Goal: Task Accomplishment & Management: Manage account settings

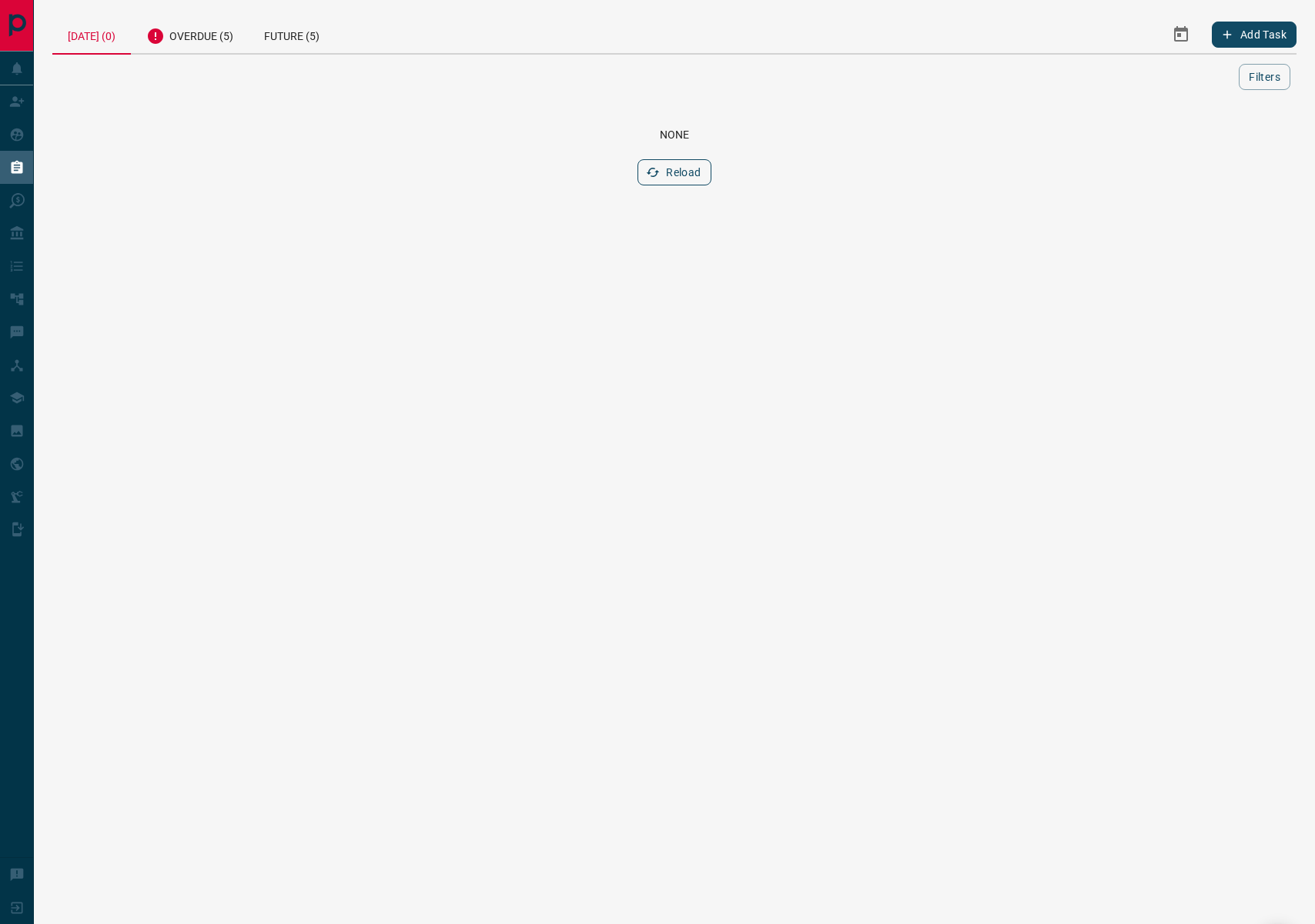
click at [643, 174] on button "Reload" at bounding box center [674, 172] width 73 height 26
click at [223, 40] on div "Overdue (5)" at bounding box center [190, 34] width 117 height 38
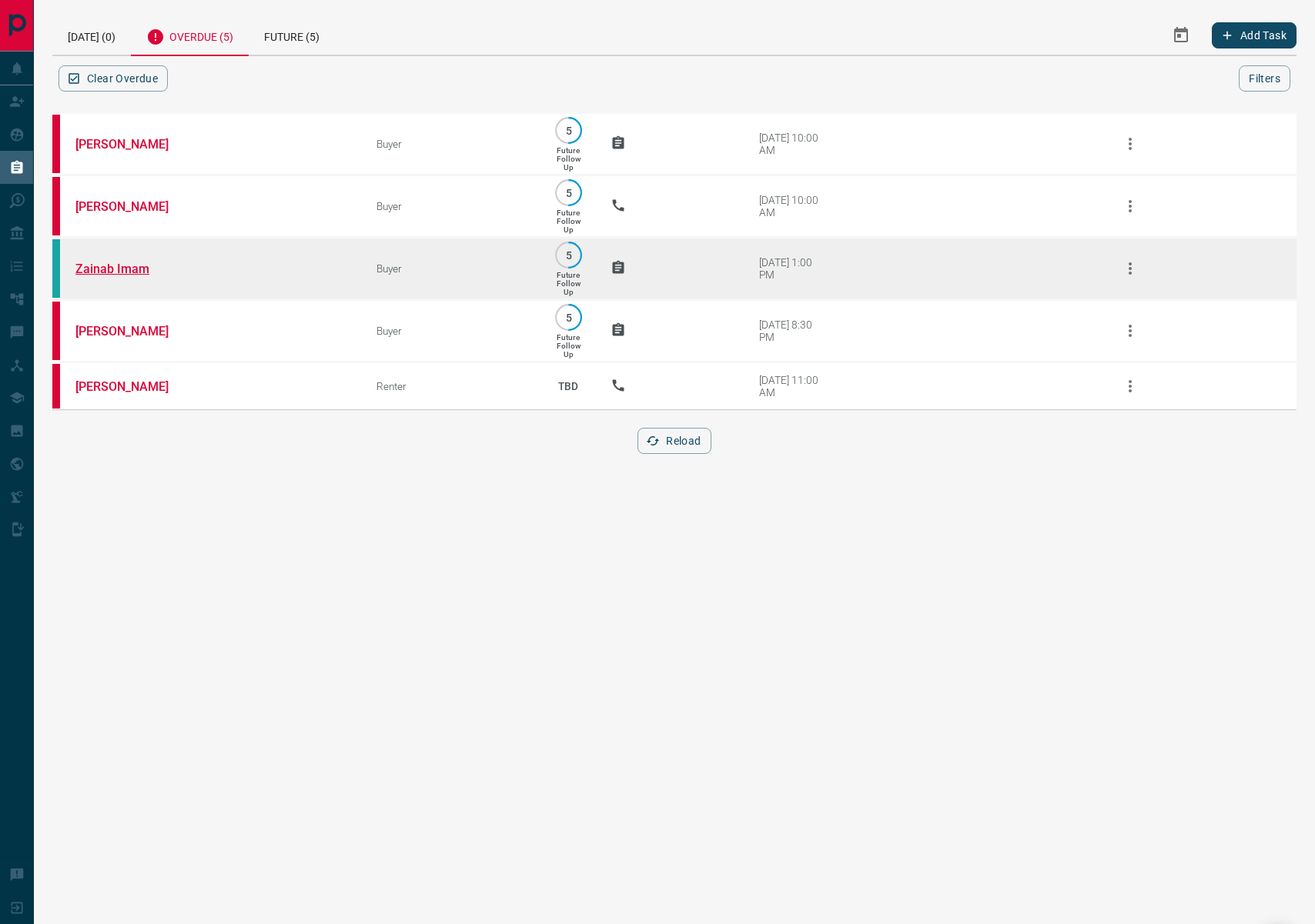
click at [140, 269] on link "Zainab Imam" at bounding box center [133, 269] width 116 height 15
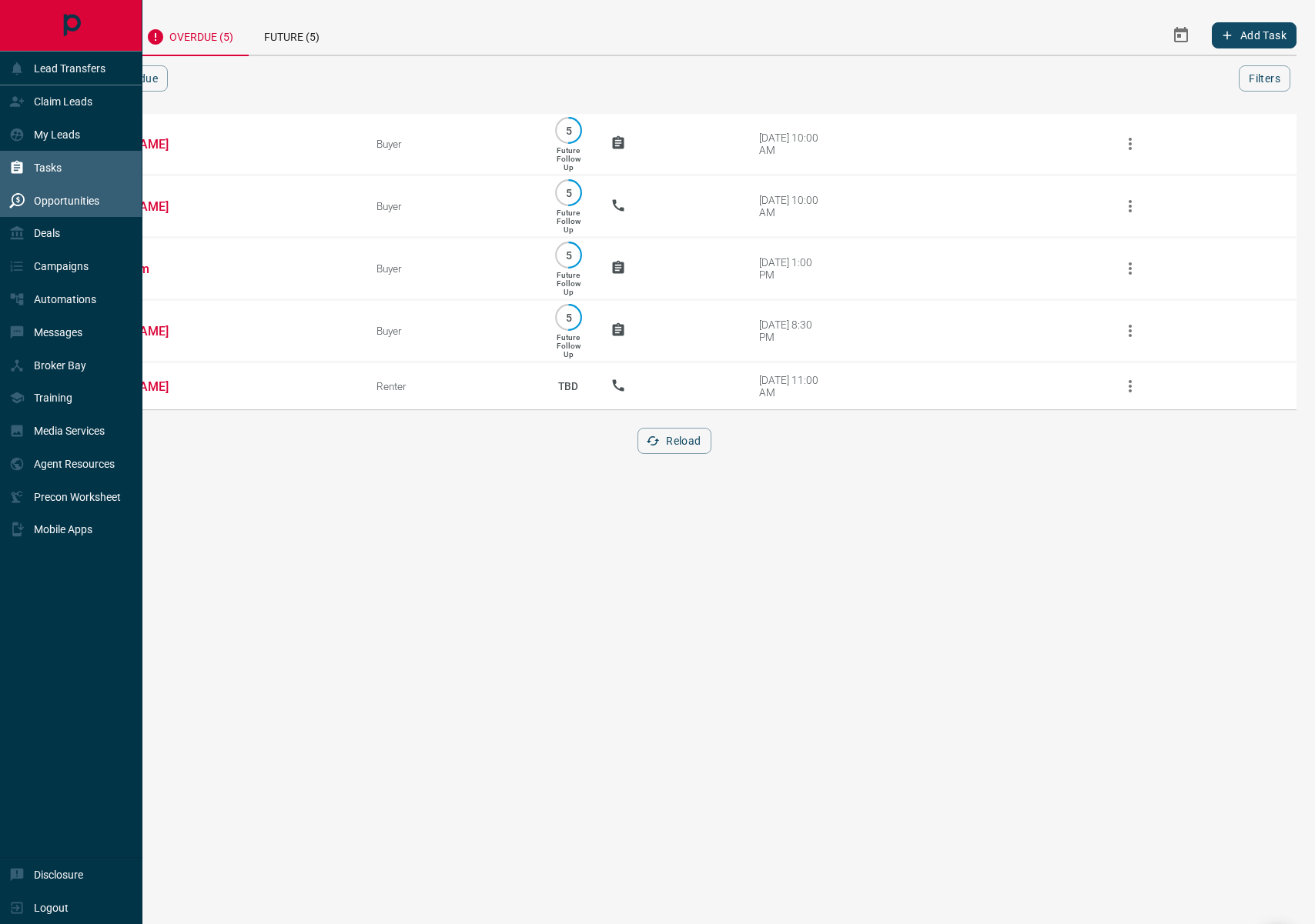
click at [26, 203] on div "Opportunities" at bounding box center [53, 200] width 90 height 25
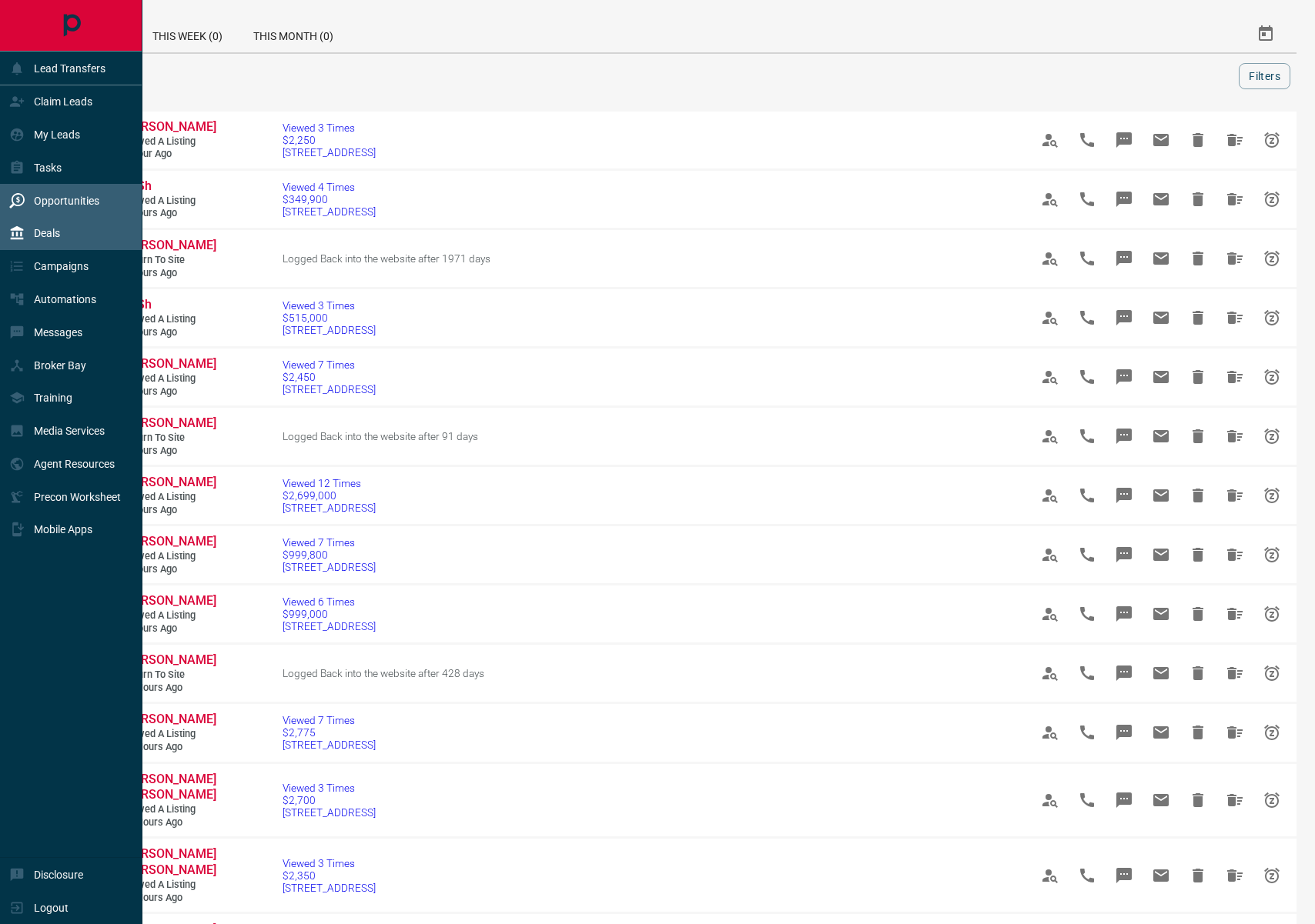
click at [47, 234] on p "Deals" at bounding box center [47, 232] width 26 height 12
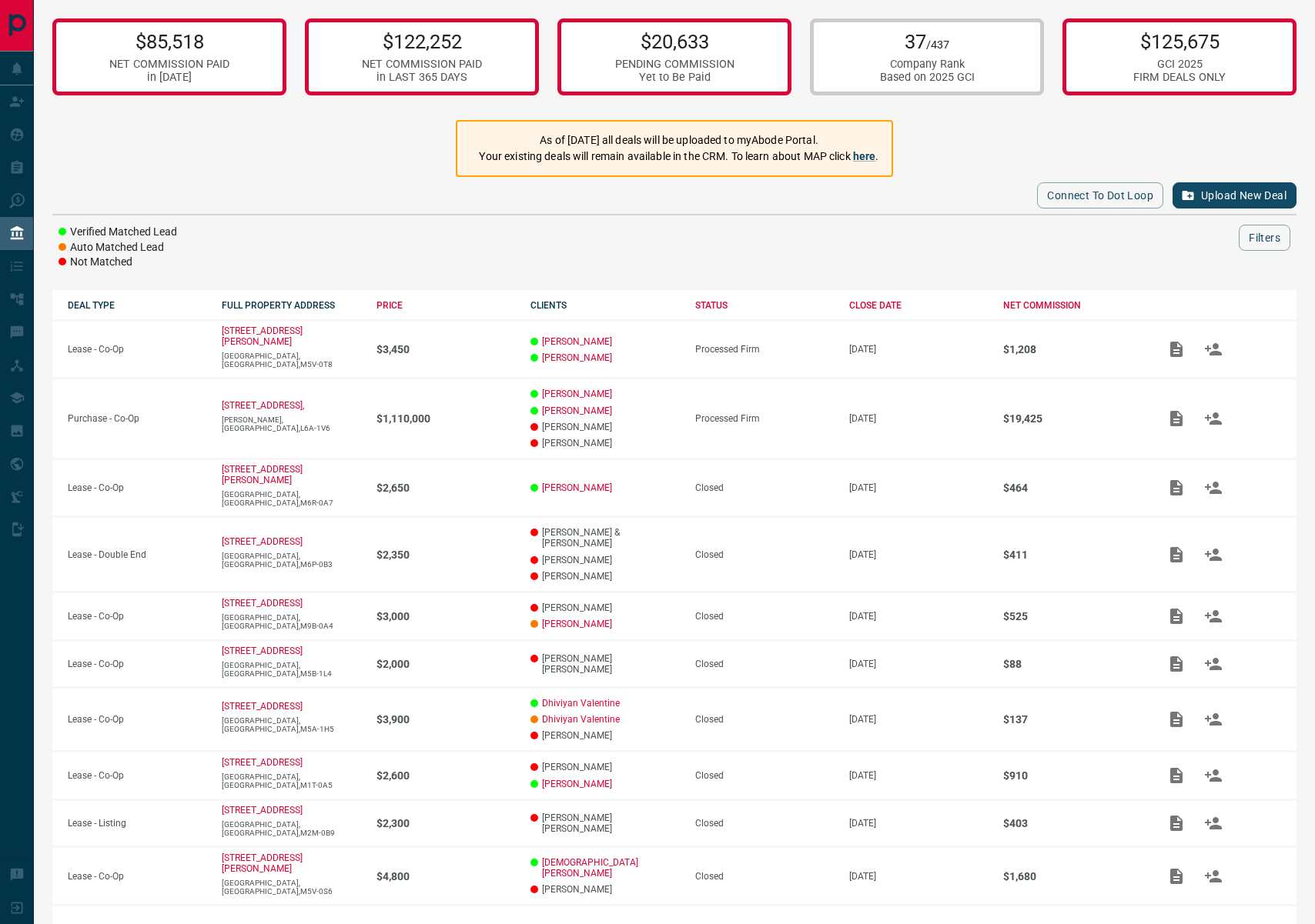
scroll to position [10, 0]
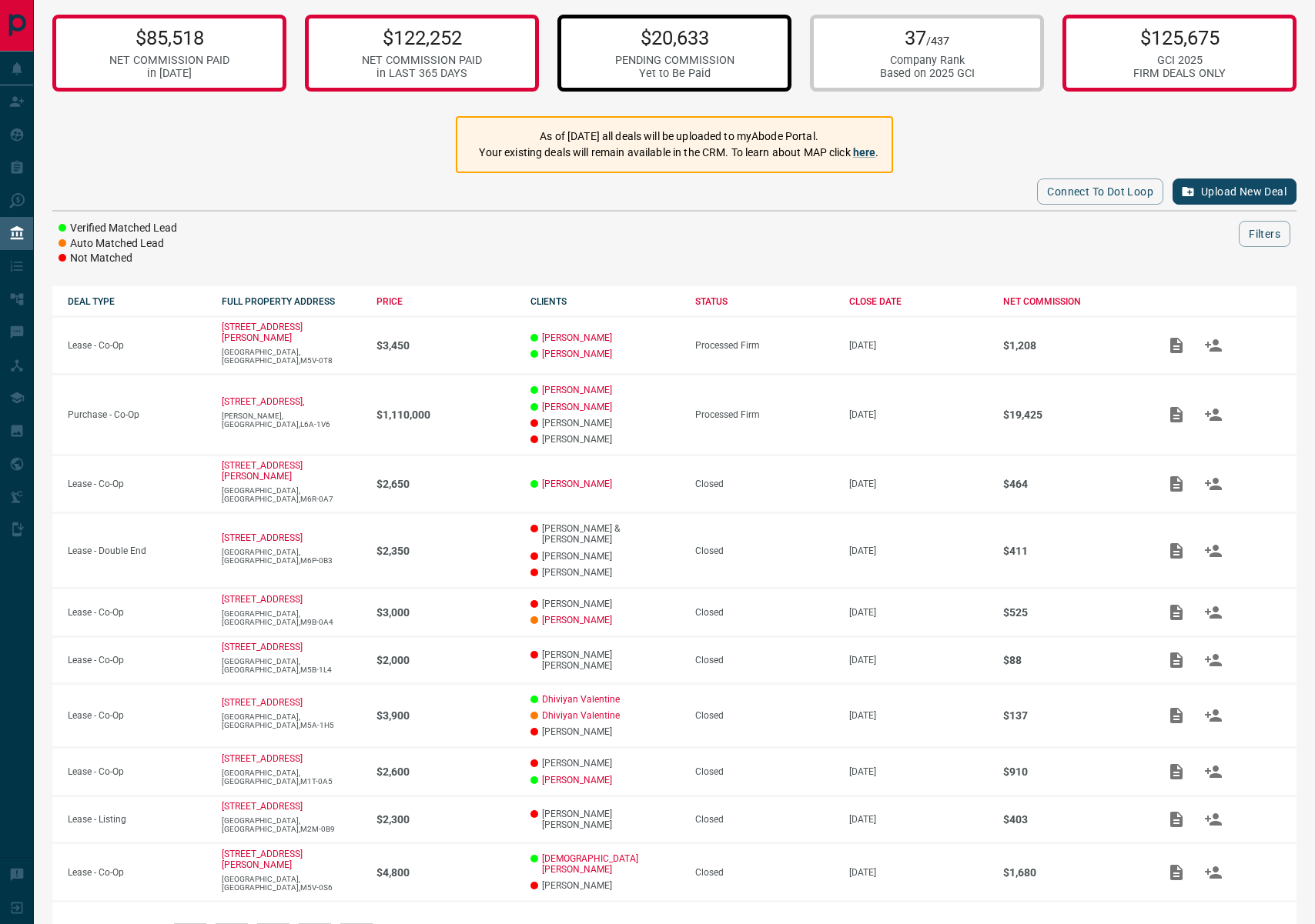
click at [668, 65] on div "PENDING COMMISSION" at bounding box center [674, 61] width 119 height 13
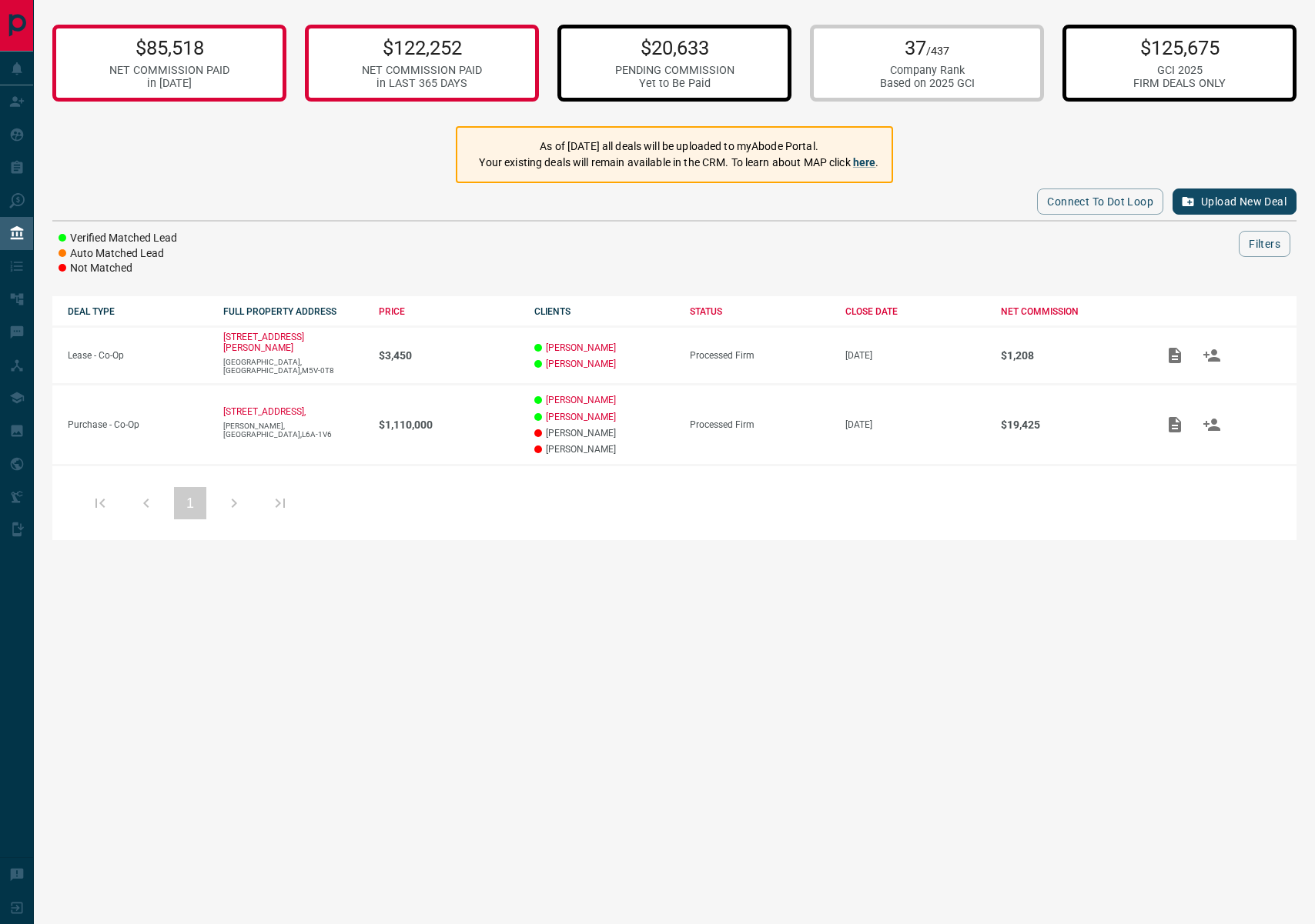
click at [1235, 70] on div "$125,675 GCI 2025 FIRM DEALS ONLY" at bounding box center [1179, 62] width 234 height 77
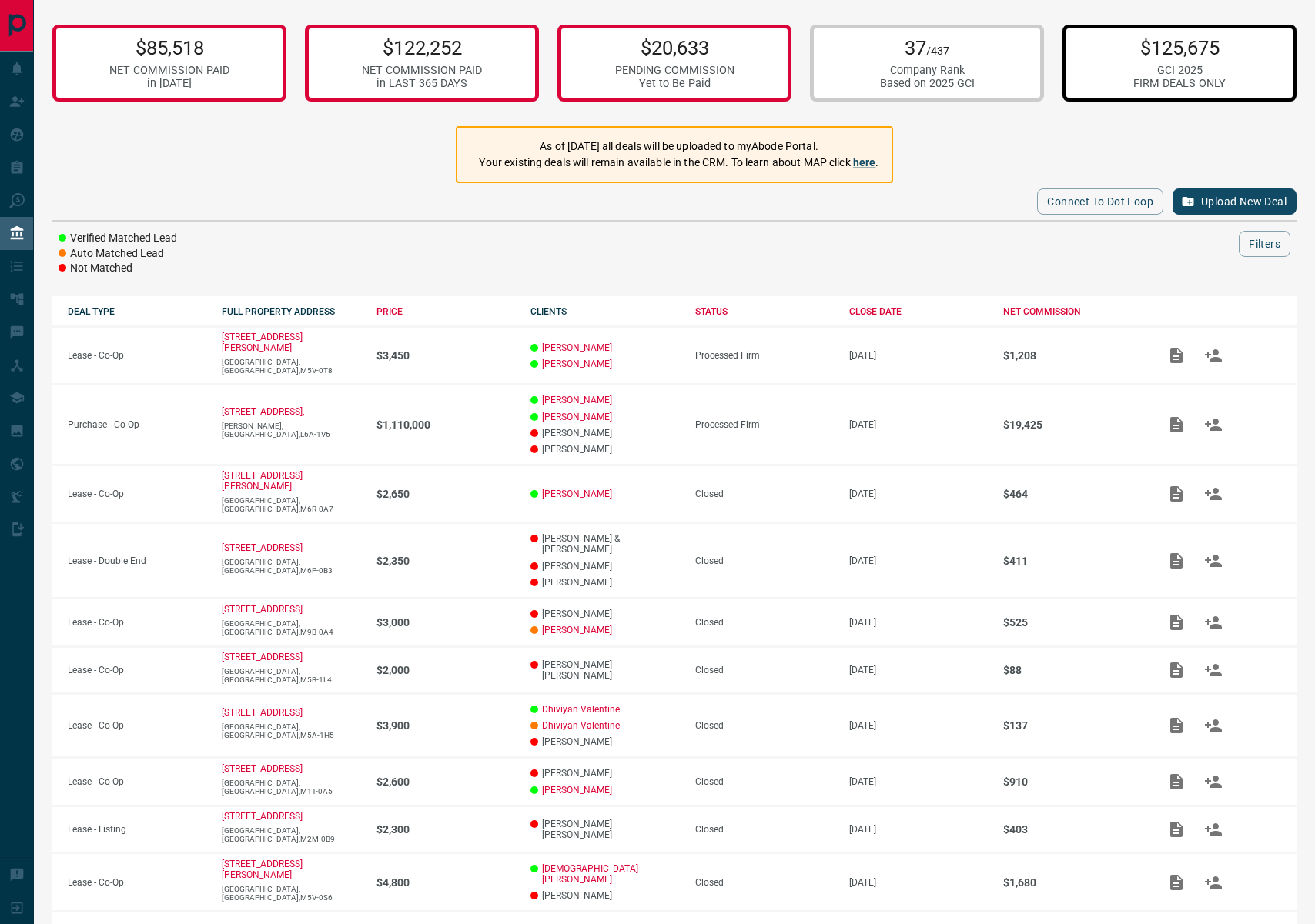
click at [815, 73] on div "37 /437 Company Rank Based on 2025 GCI" at bounding box center [927, 62] width 234 height 77
click at [491, 62] on div "$122,252 NET COMMISSION PAID in LAST 365 DAYS" at bounding box center [421, 62] width 234 height 77
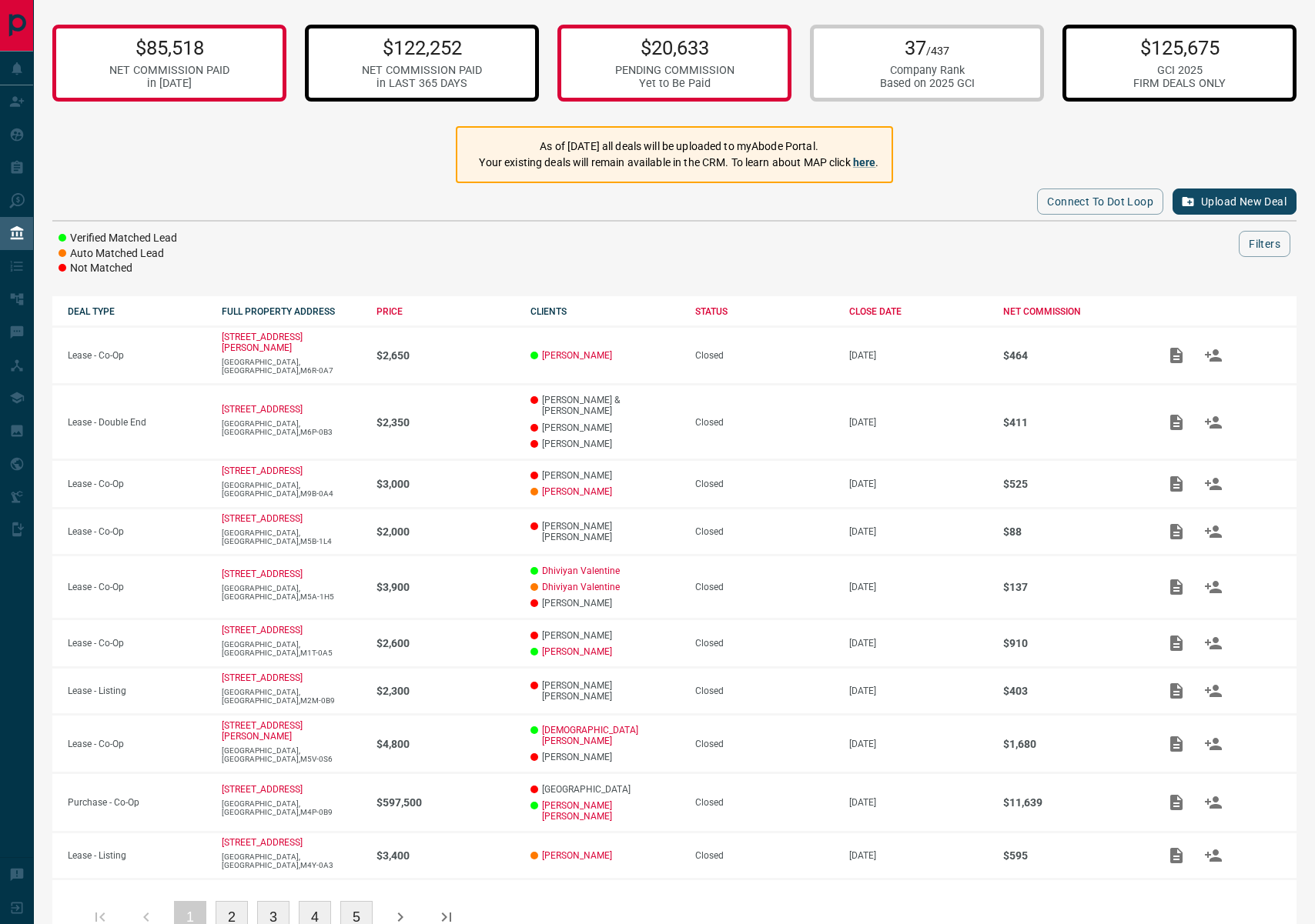
click at [1226, 79] on div "FIRM DEALS ONLY" at bounding box center [1180, 83] width 92 height 13
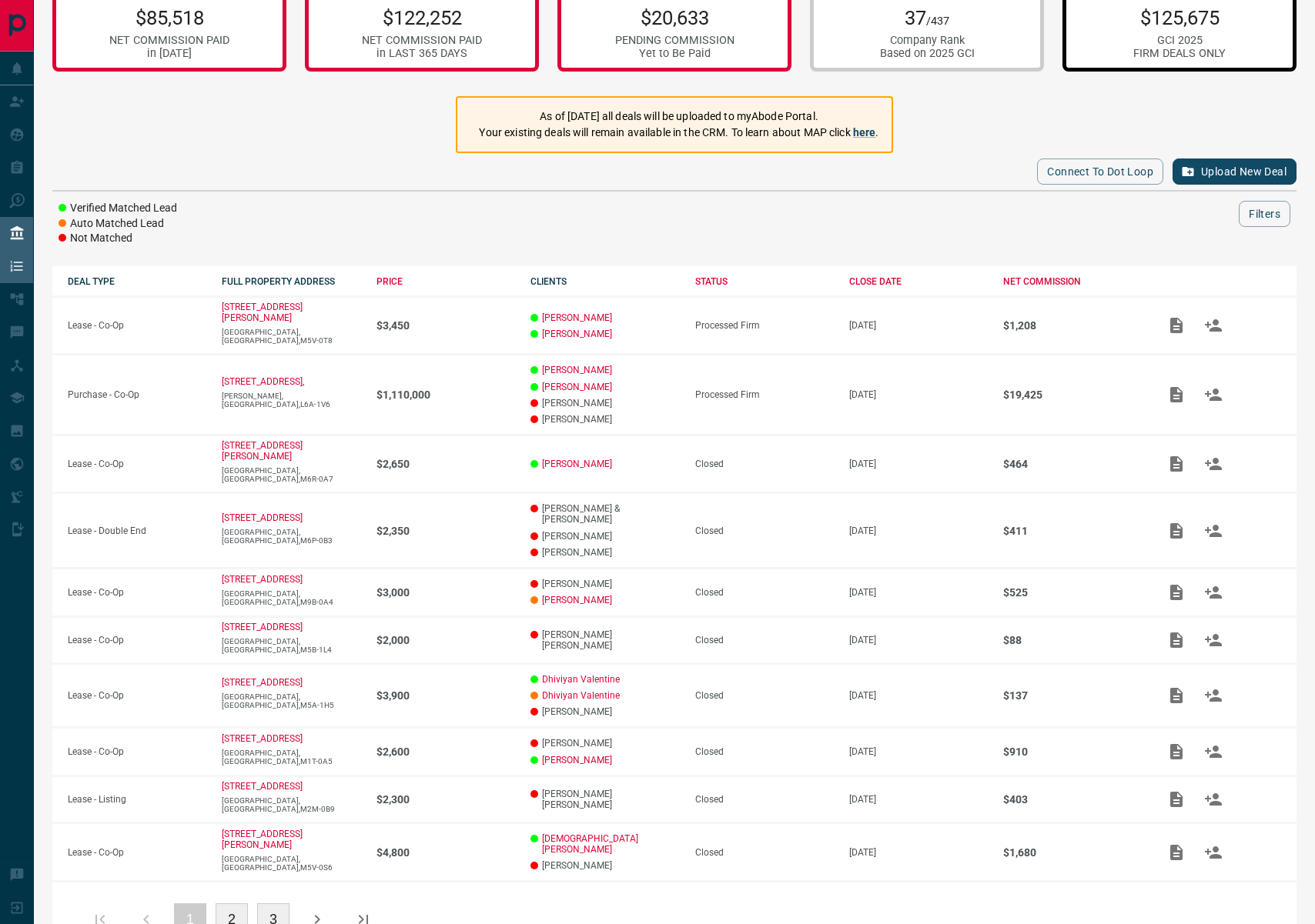
scroll to position [23, 0]
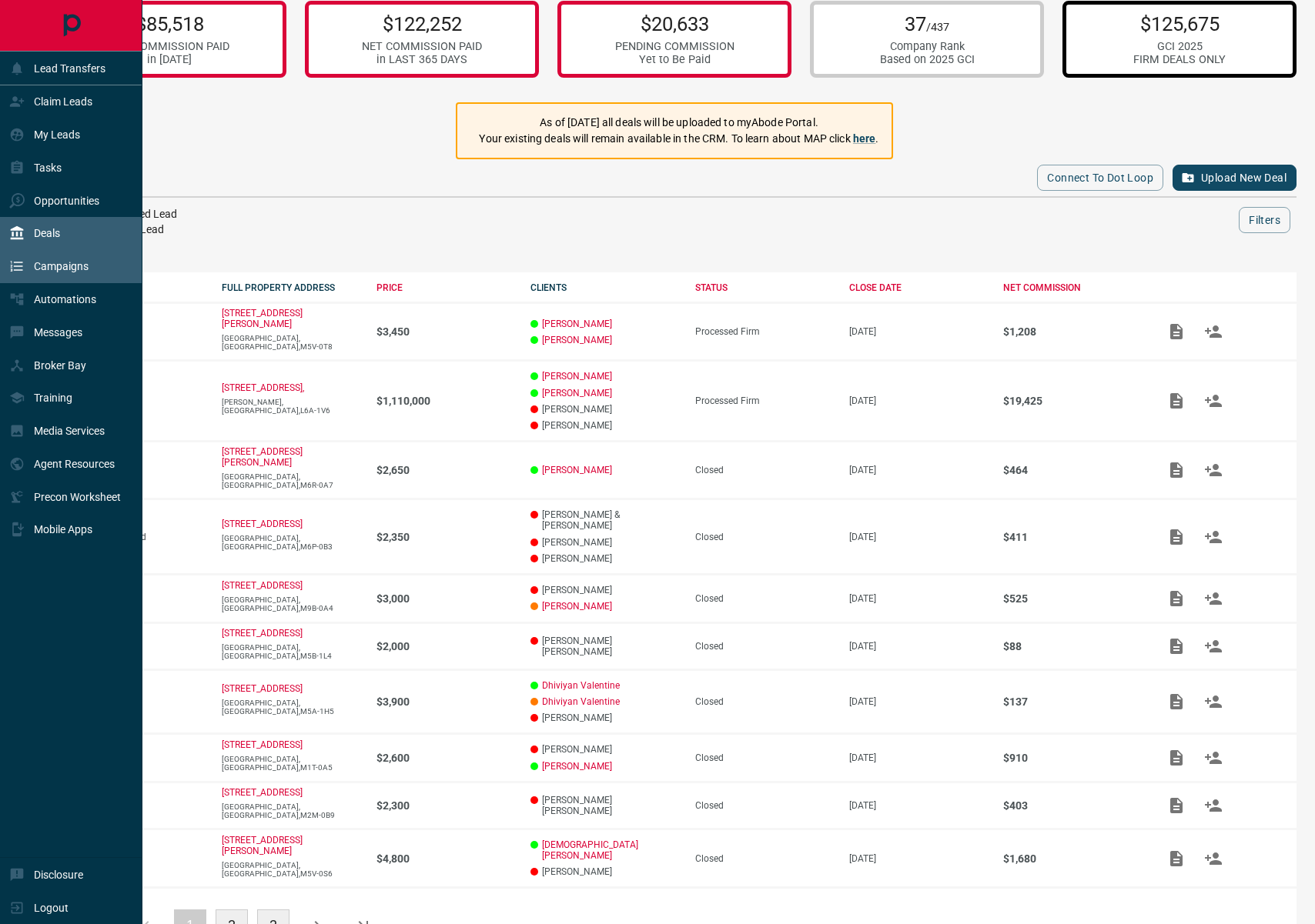
click at [22, 259] on icon at bounding box center [16, 266] width 15 height 15
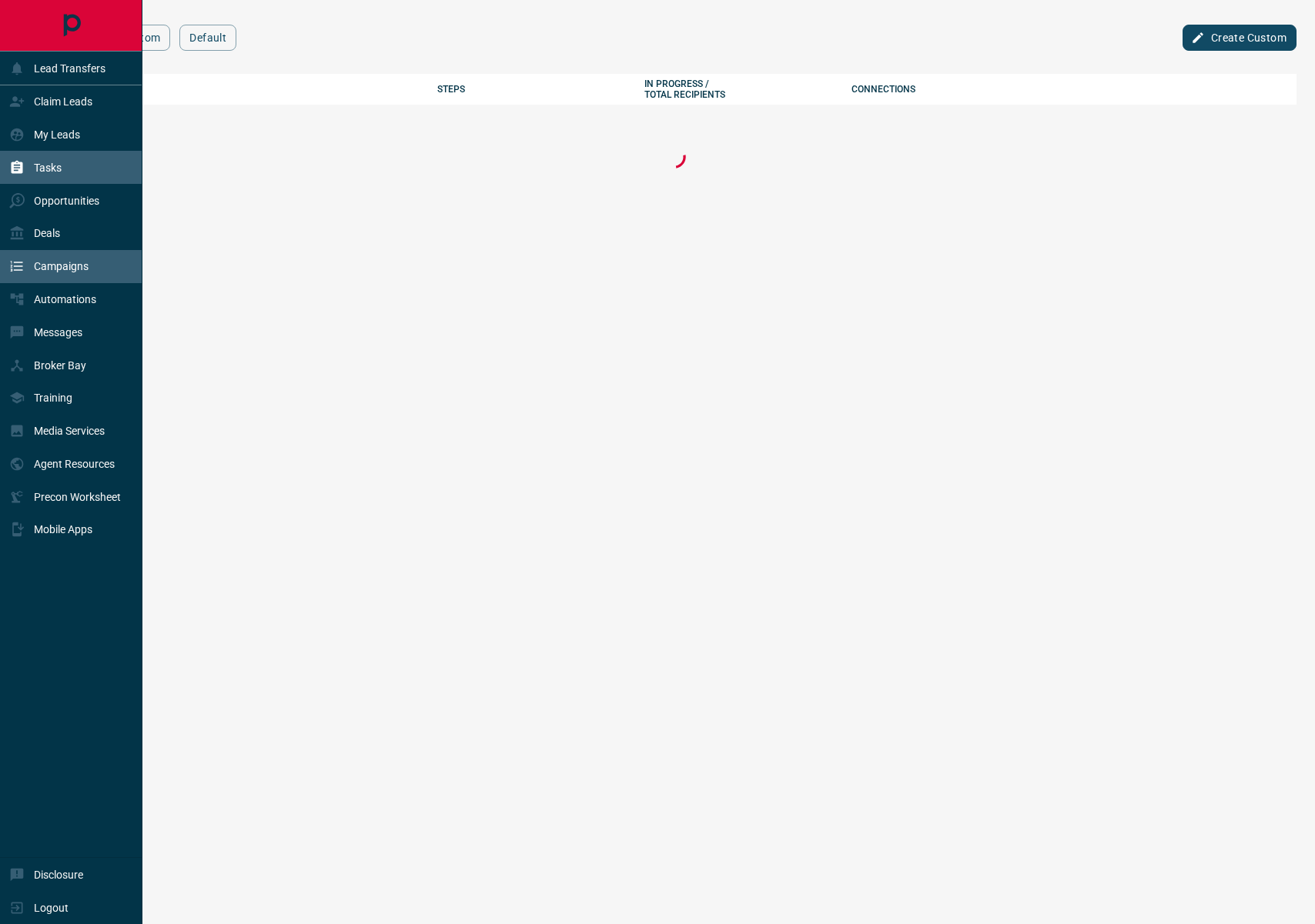
click at [62, 154] on div "Tasks" at bounding box center [71, 167] width 143 height 33
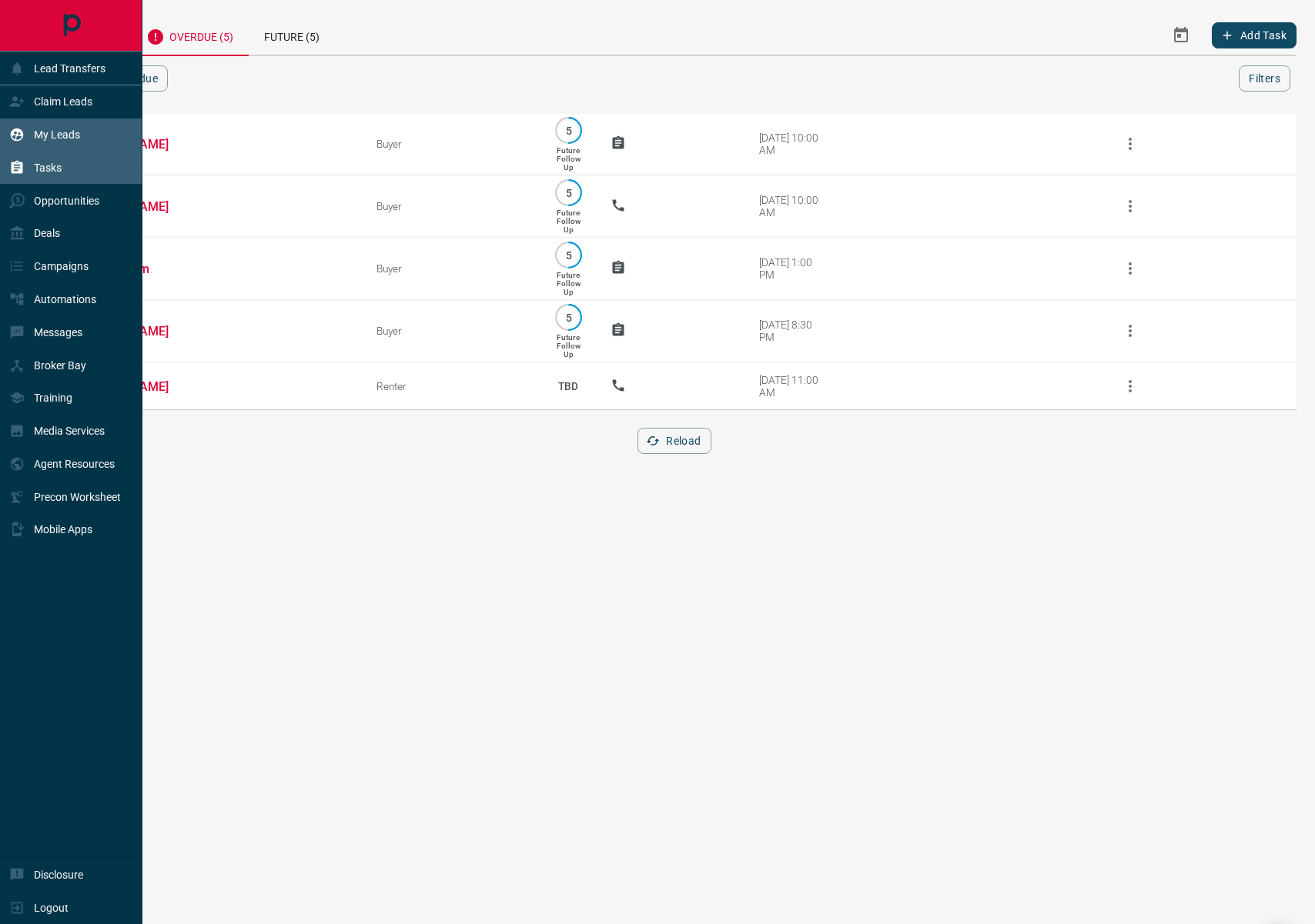
click at [19, 146] on div "My Leads" at bounding box center [44, 134] width 70 height 25
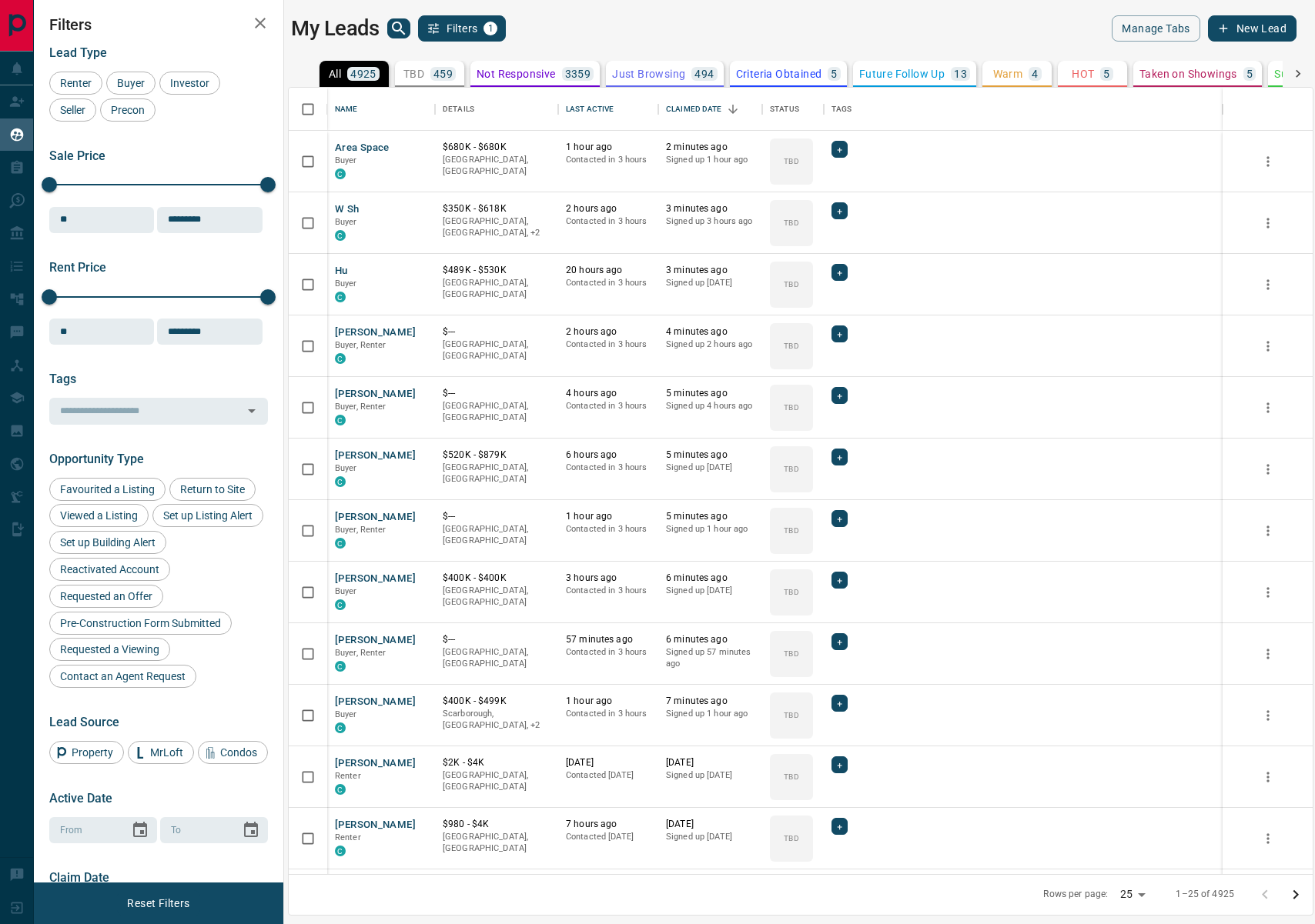
scroll to position [786, 1024]
click at [529, 76] on p "Not Responsive" at bounding box center [516, 74] width 79 height 11
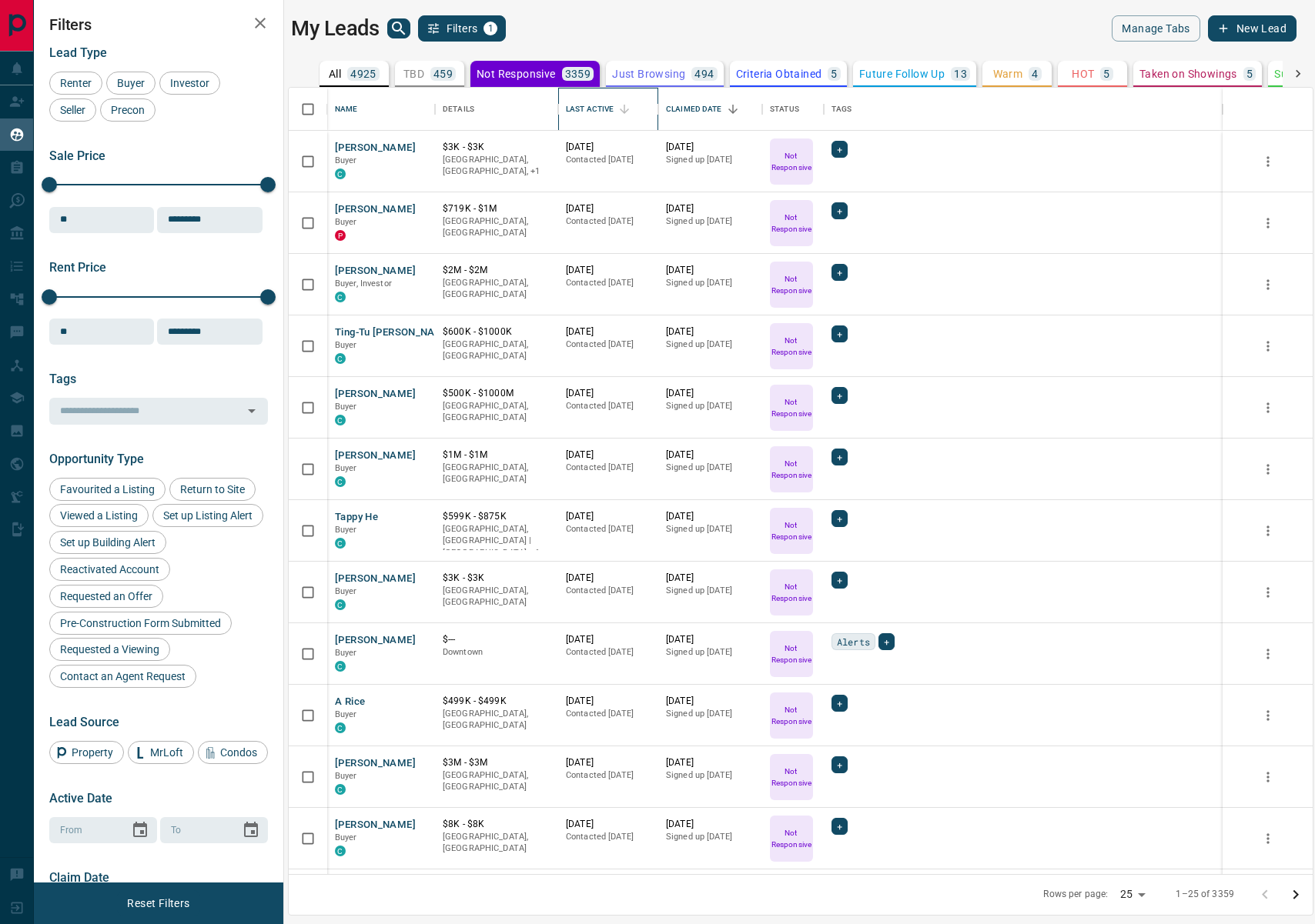
click at [638, 106] on div "Last Active" at bounding box center [608, 109] width 85 height 43
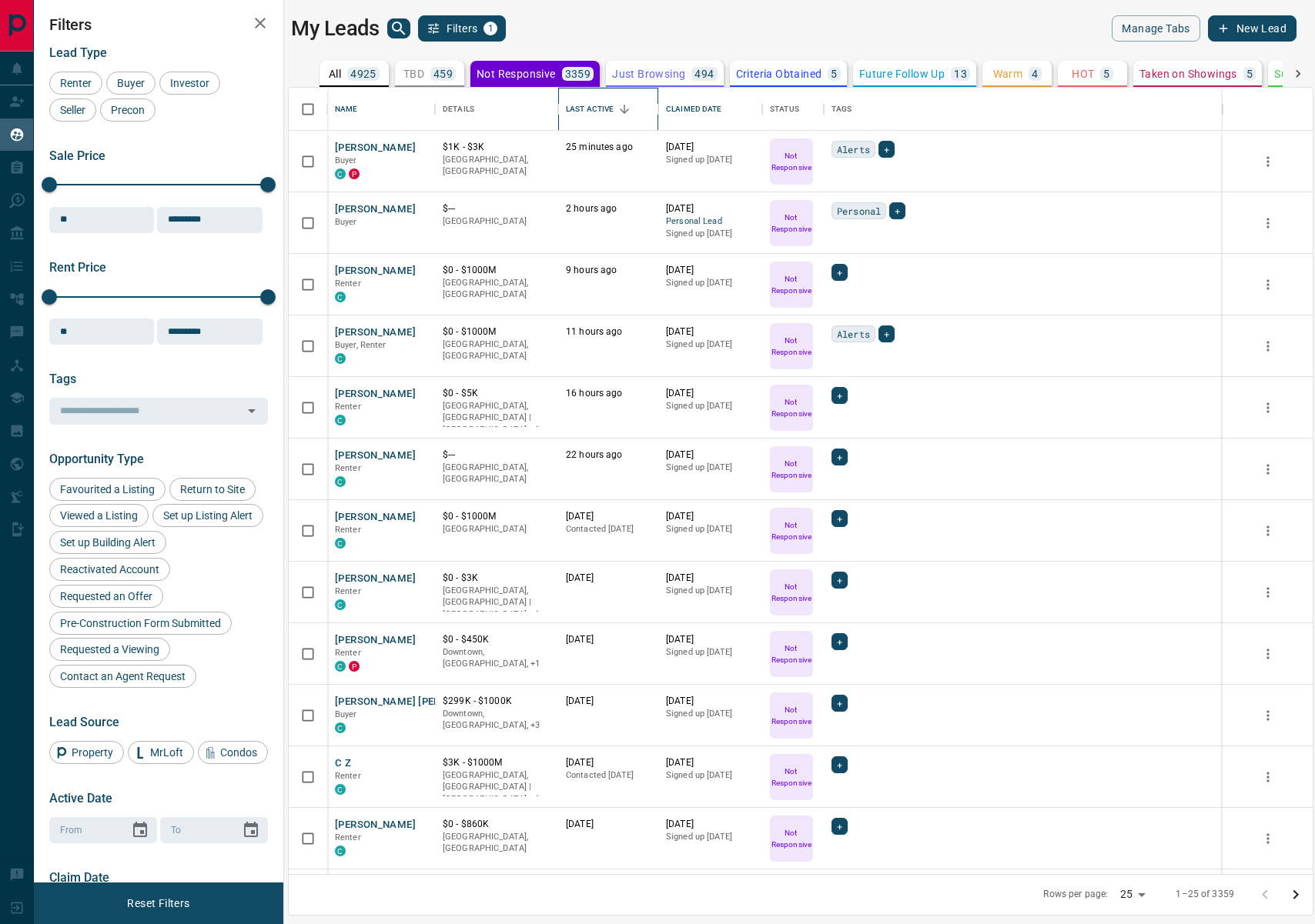
scroll to position [10, 0]
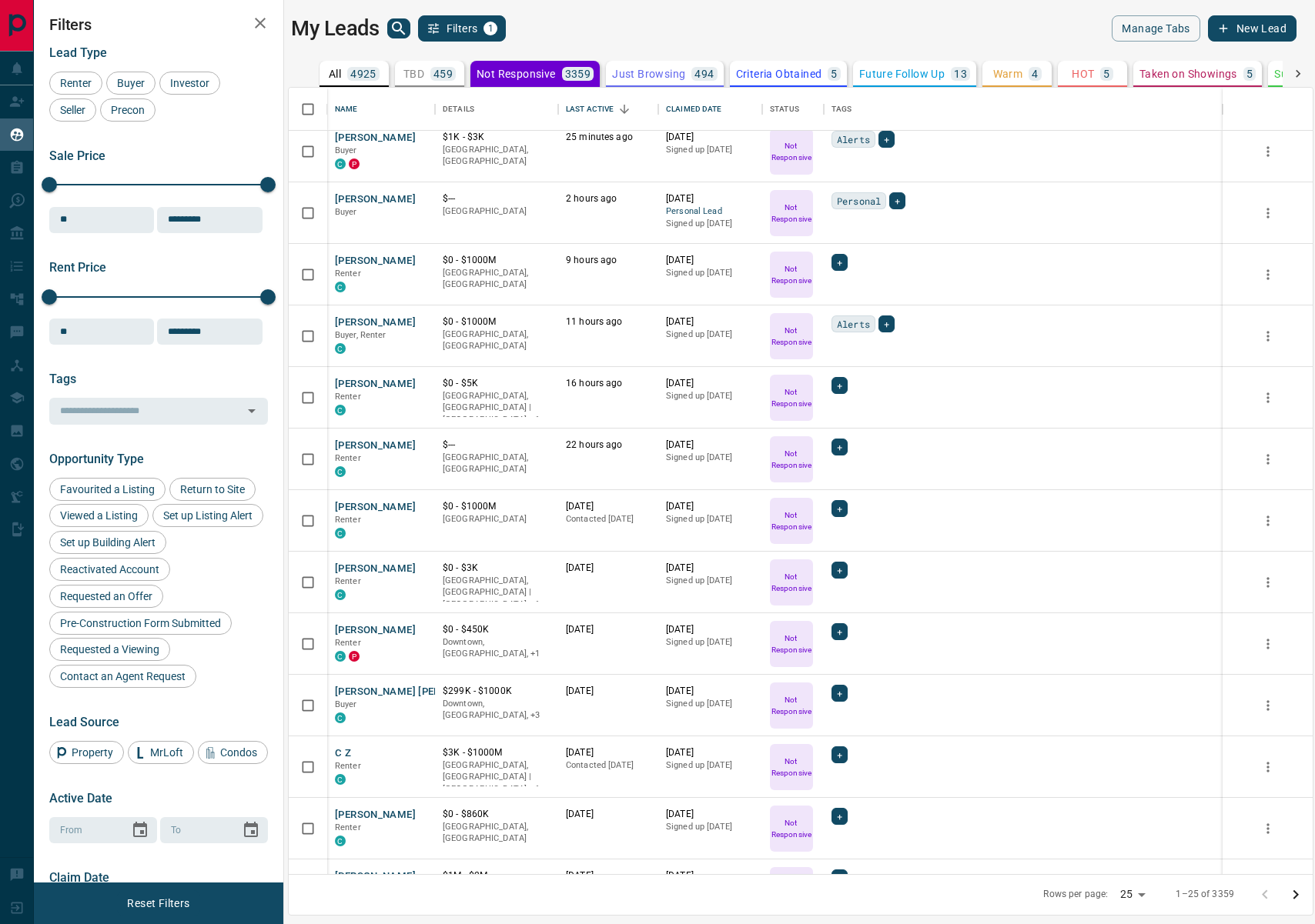
click at [1133, 893] on body "Lead Transfers Claim Leads My Leads Tasks Opportunities Deals Campaigns Automat…" at bounding box center [657, 453] width 1315 height 905
click at [1133, 893] on li "100" at bounding box center [1136, 894] width 41 height 23
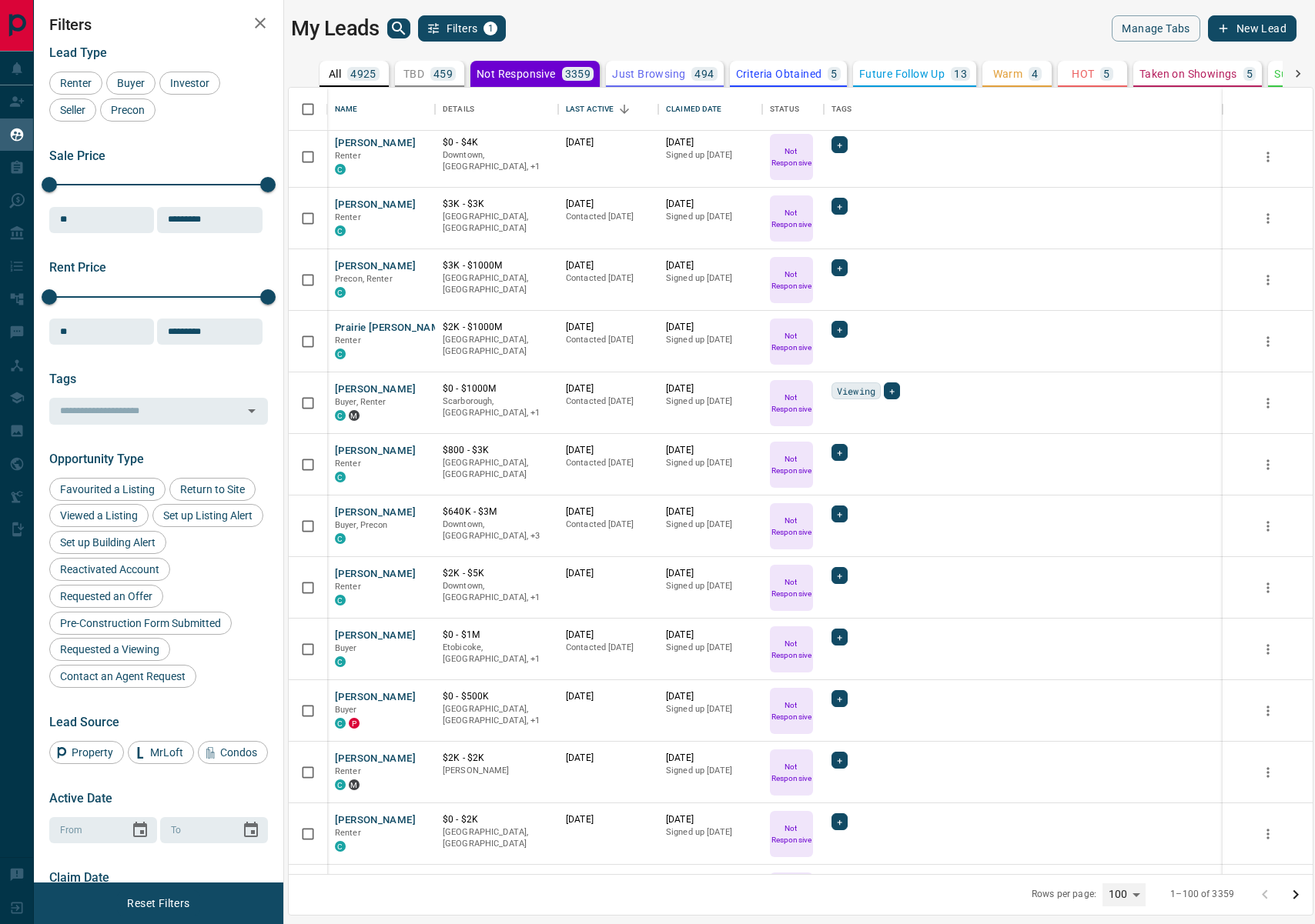
scroll to position [1977, 0]
click at [1132, 901] on body "Lead Transfers Claim Leads My Leads Tasks Opportunities Deals Campaigns Automat…" at bounding box center [657, 453] width 1315 height 905
drag, startPoint x: 1127, startPoint y: 873, endPoint x: 681, endPoint y: 654, distance: 496.9
click at [1127, 873] on li "50" at bounding box center [1128, 871] width 43 height 23
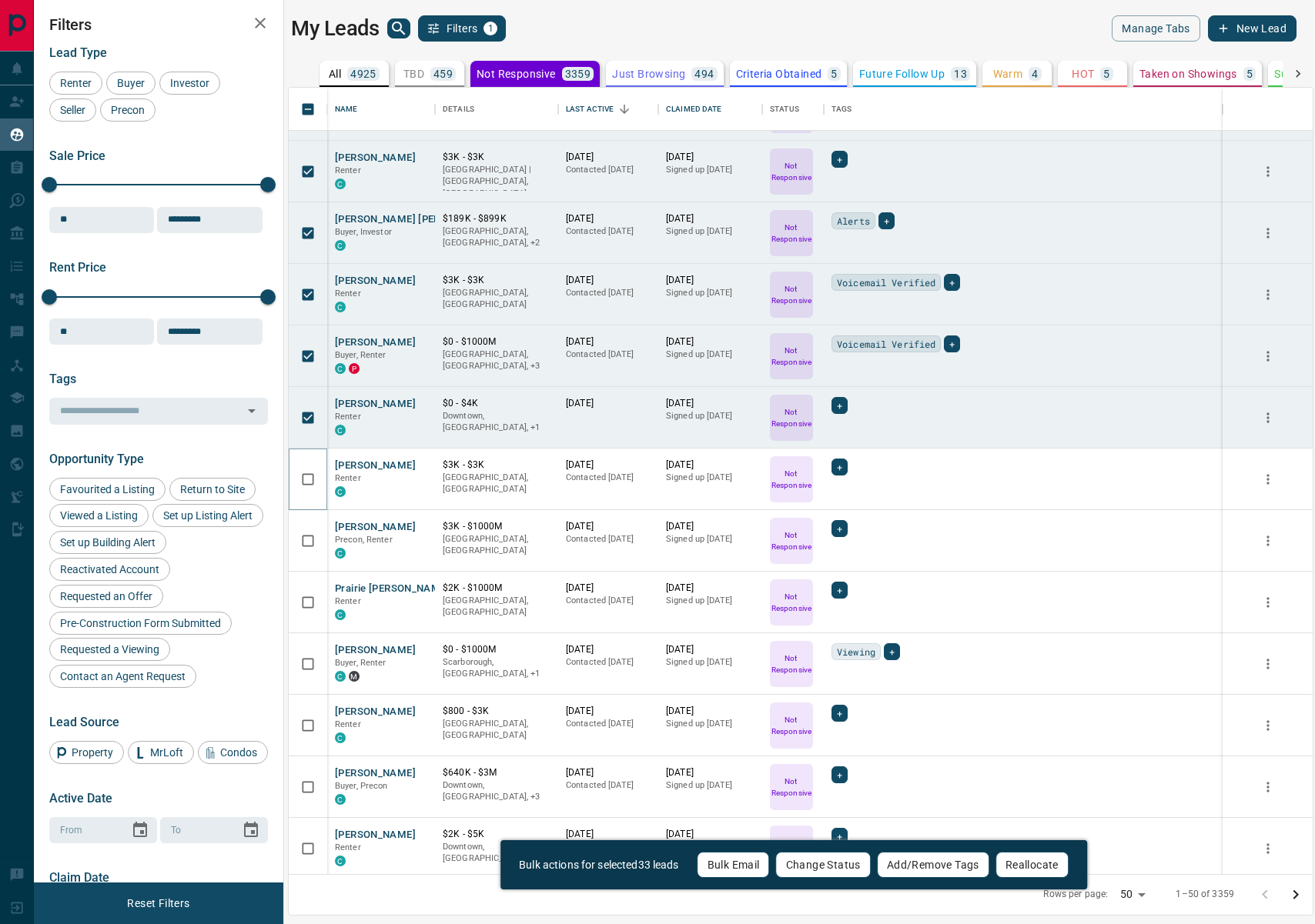
scroll to position [1714, 0]
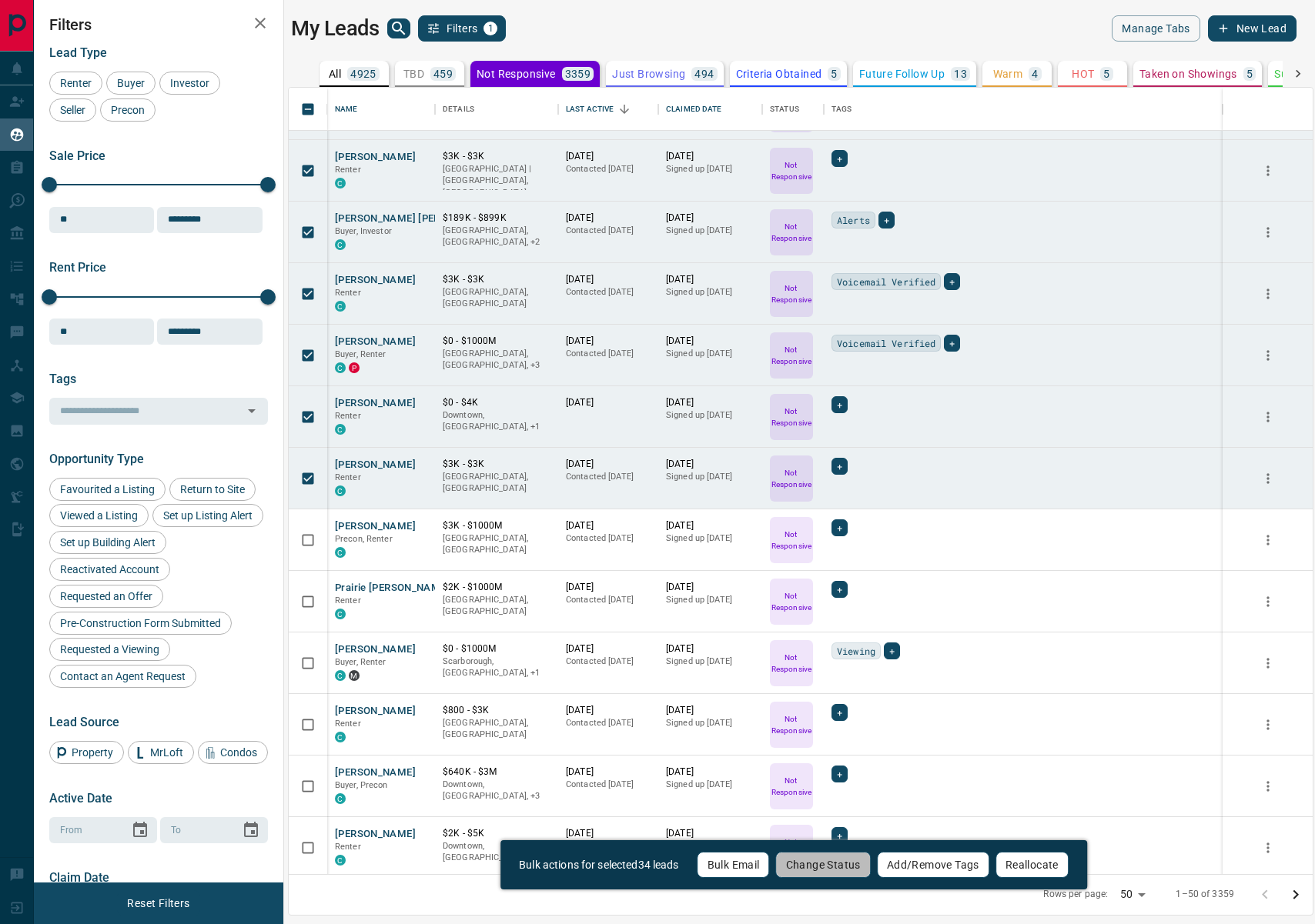
click at [835, 860] on button "Change Status" at bounding box center [823, 865] width 95 height 26
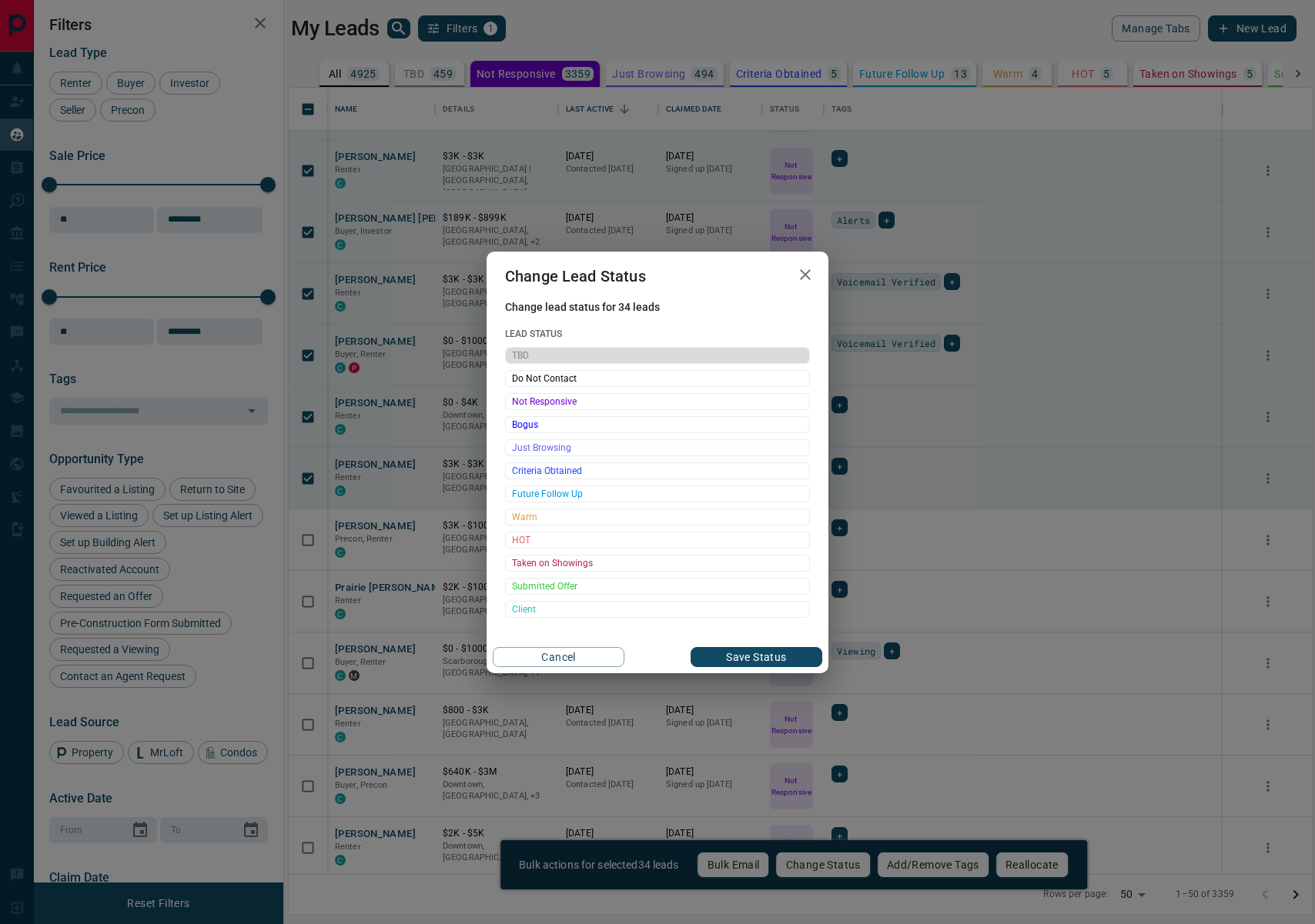
click at [593, 362] on span "TBD" at bounding box center [657, 356] width 291 height 15
drag, startPoint x: 764, startPoint y: 658, endPoint x: 781, endPoint y: 669, distance: 20.2
click at [764, 658] on button "Save Status" at bounding box center [756, 657] width 132 height 20
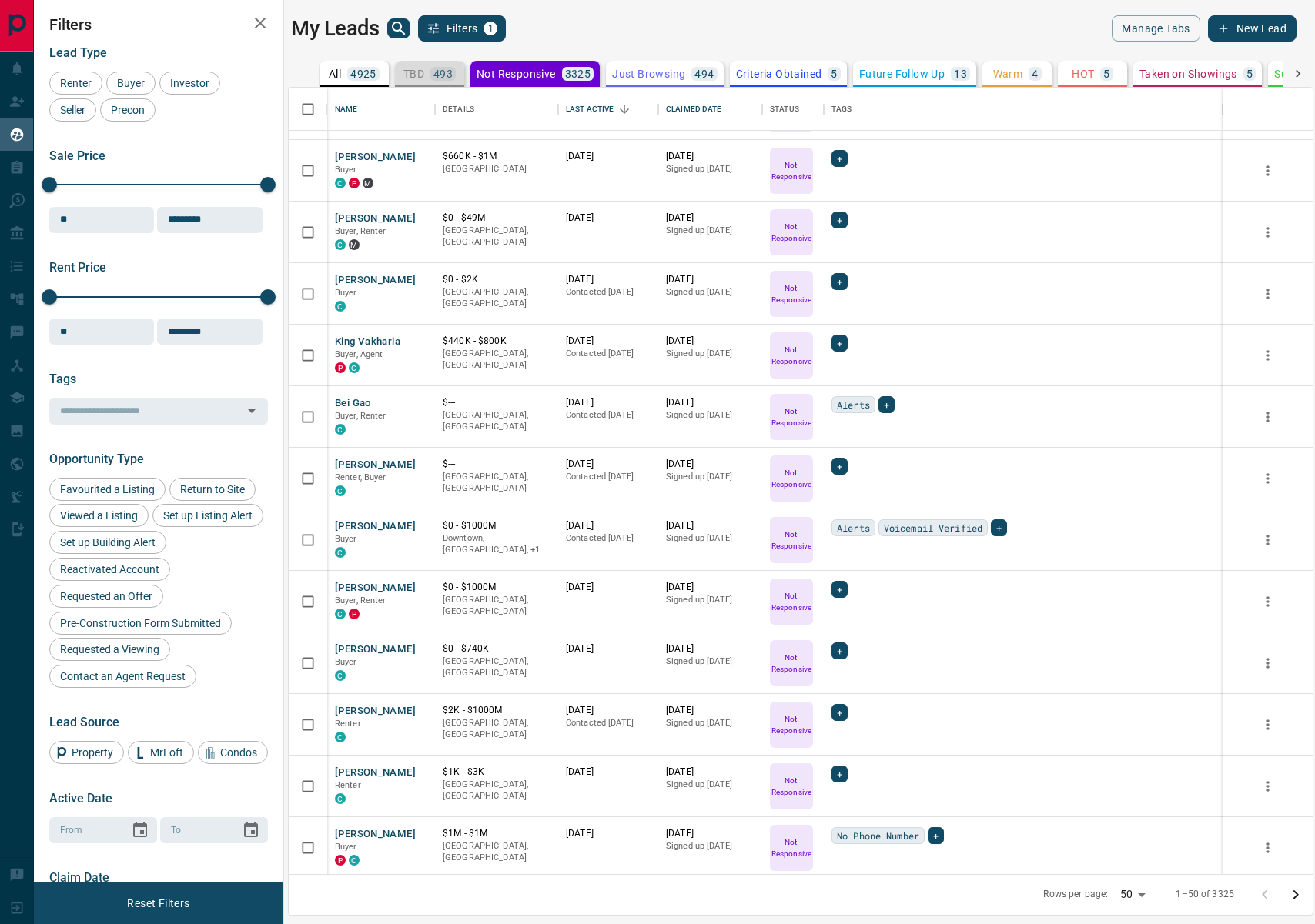
click at [428, 73] on div "TBD 493" at bounding box center [429, 74] width 53 height 14
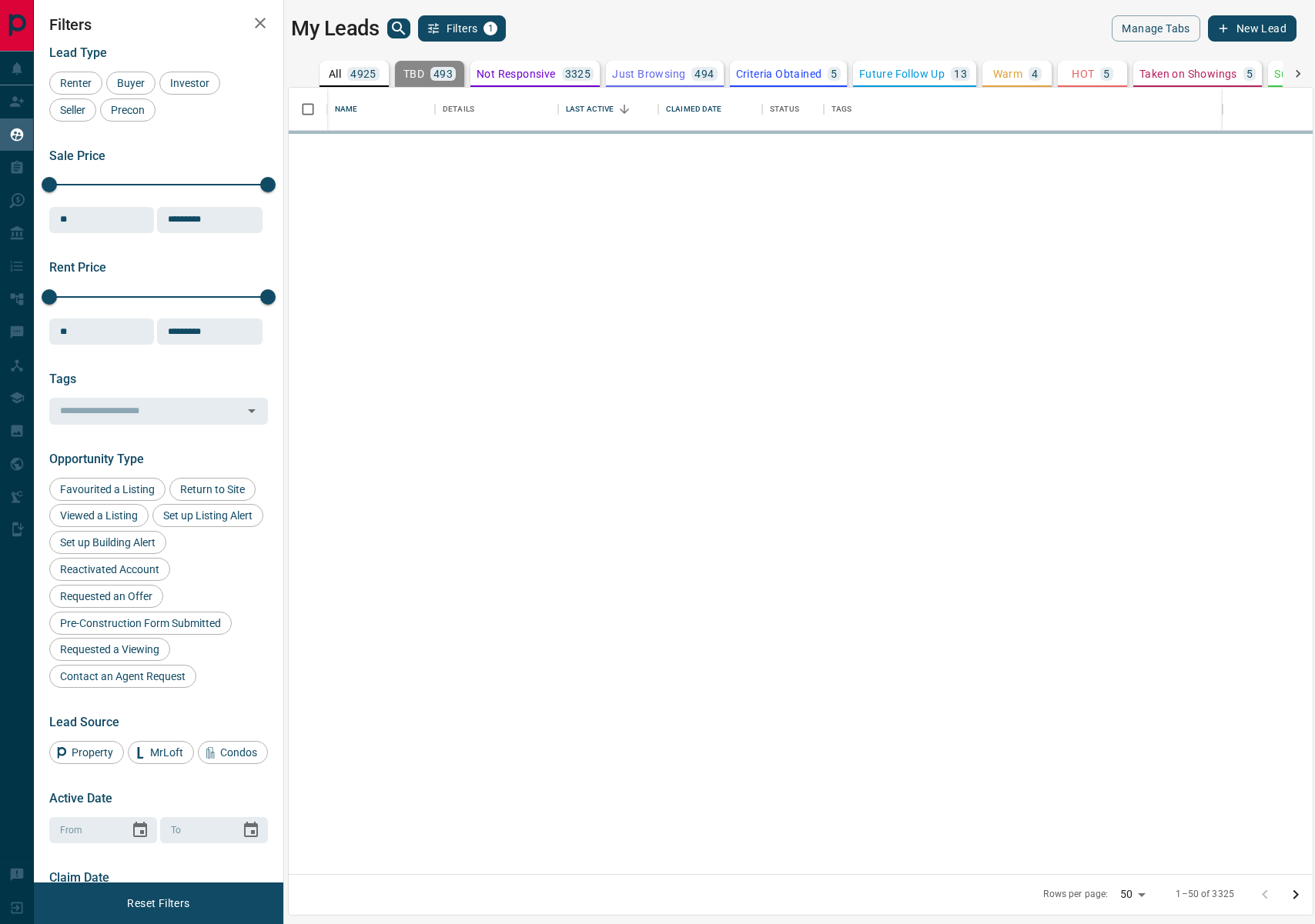
scroll to position [0, 0]
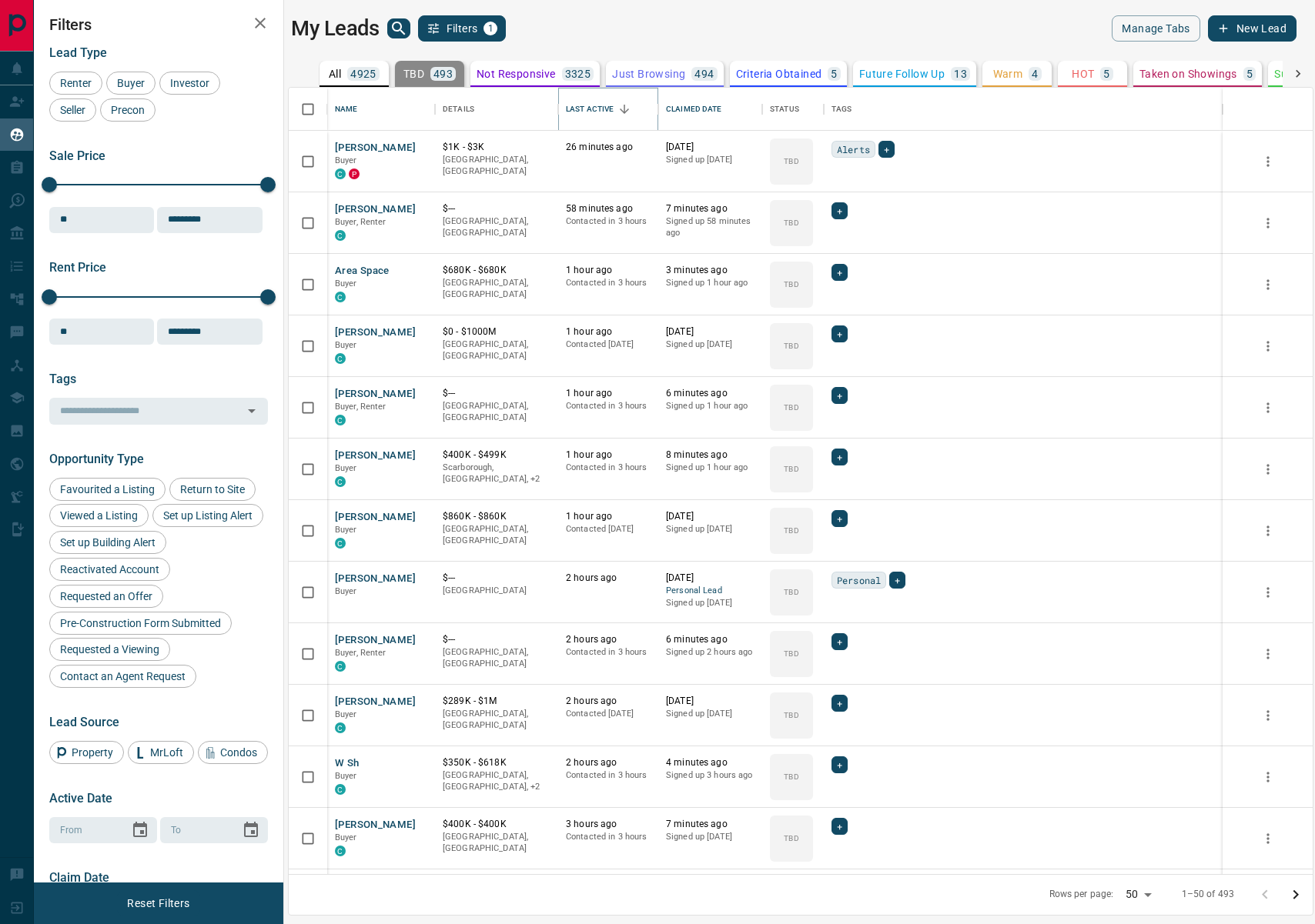
click at [631, 115] on icon "Sort" at bounding box center [624, 109] width 14 height 14
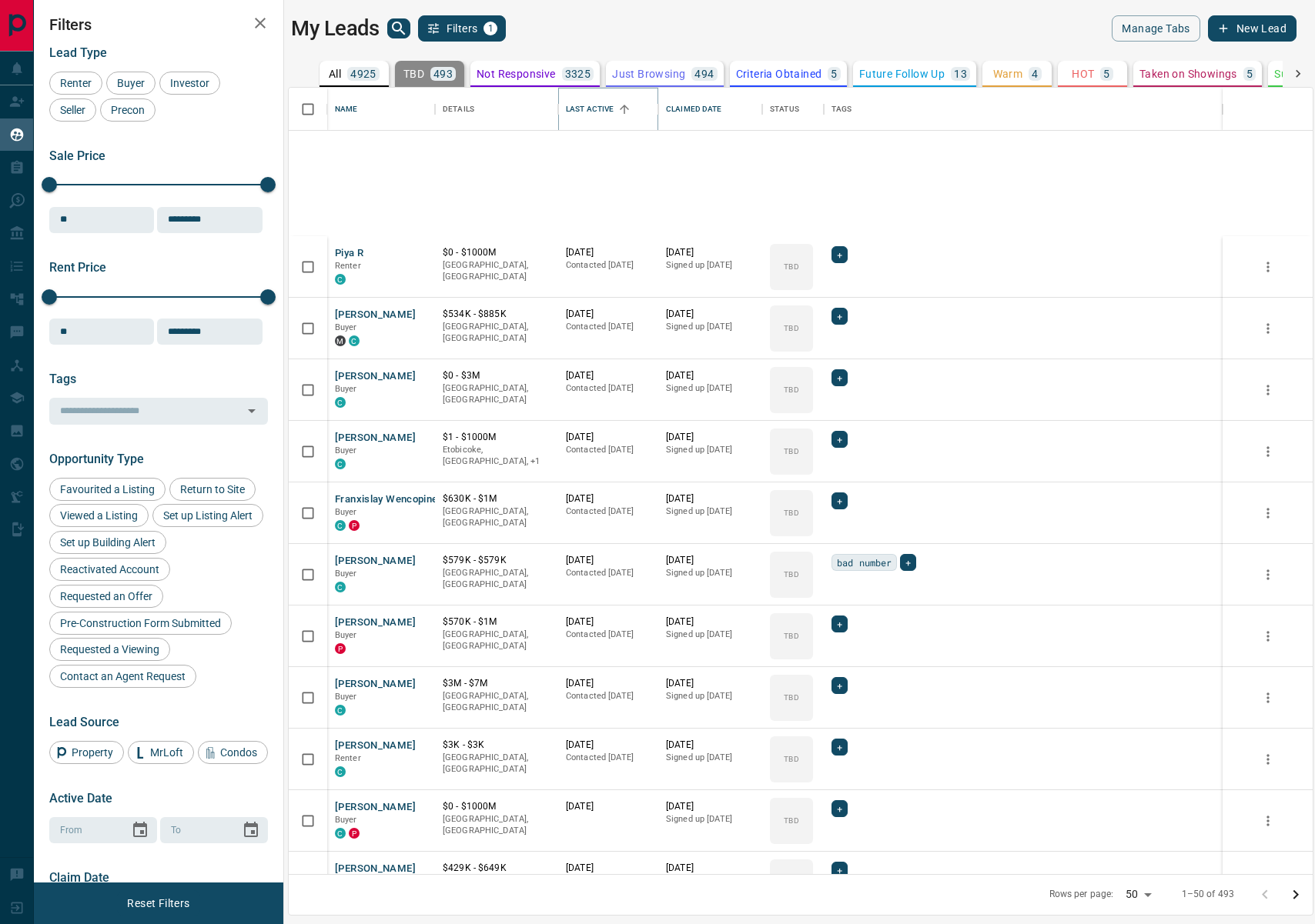
scroll to position [2335, 0]
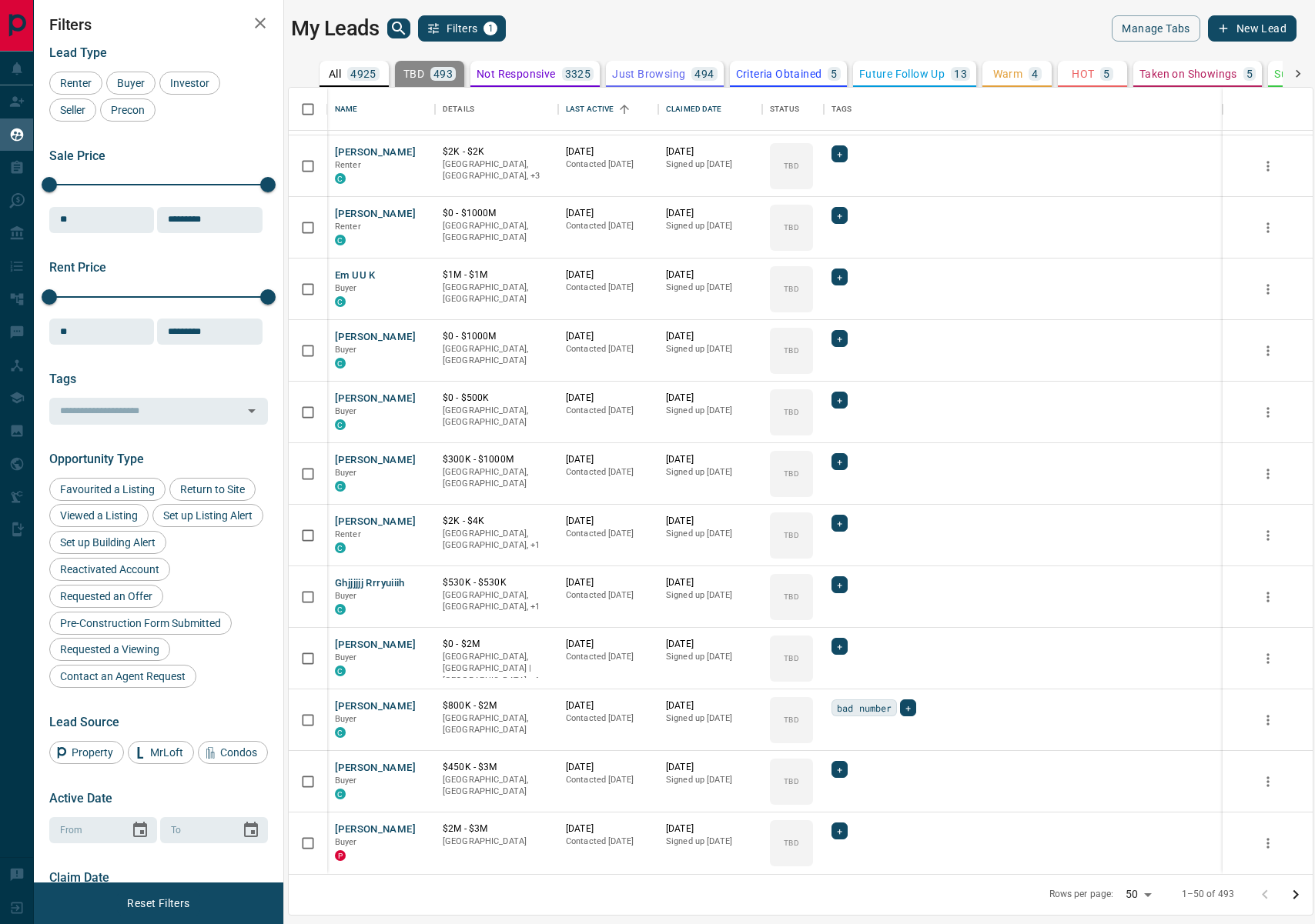
click at [1142, 890] on body "Lead Transfers Claim Leads My Leads Tasks Opportunities Deals Campaigns Automat…" at bounding box center [657, 453] width 1315 height 905
click at [1142, 909] on ul "5 25 50 100" at bounding box center [1142, 859] width 41 height 104
click at [1142, 898] on li "100" at bounding box center [1142, 894] width 41 height 23
type input "***"
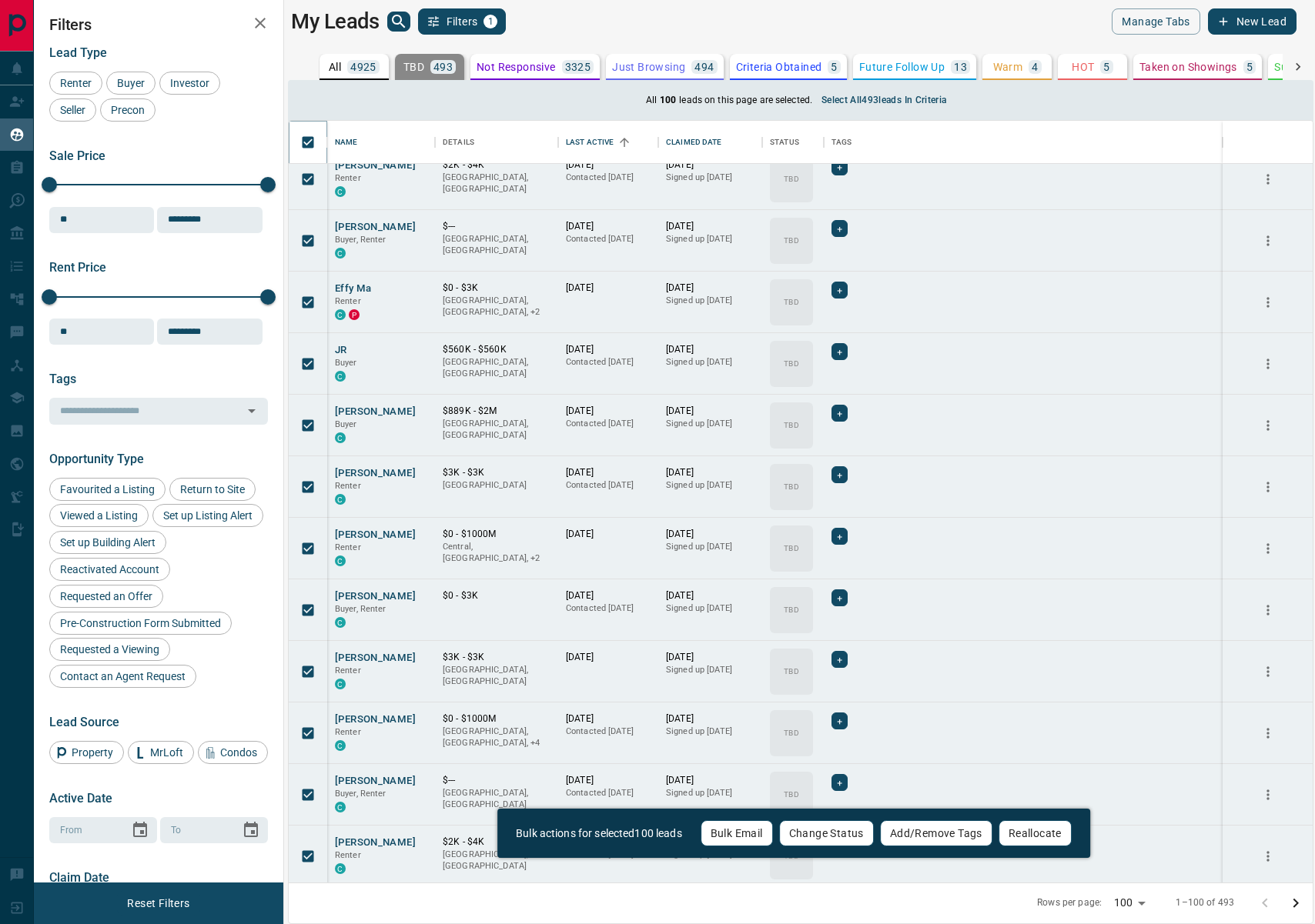
scroll to position [5427, 0]
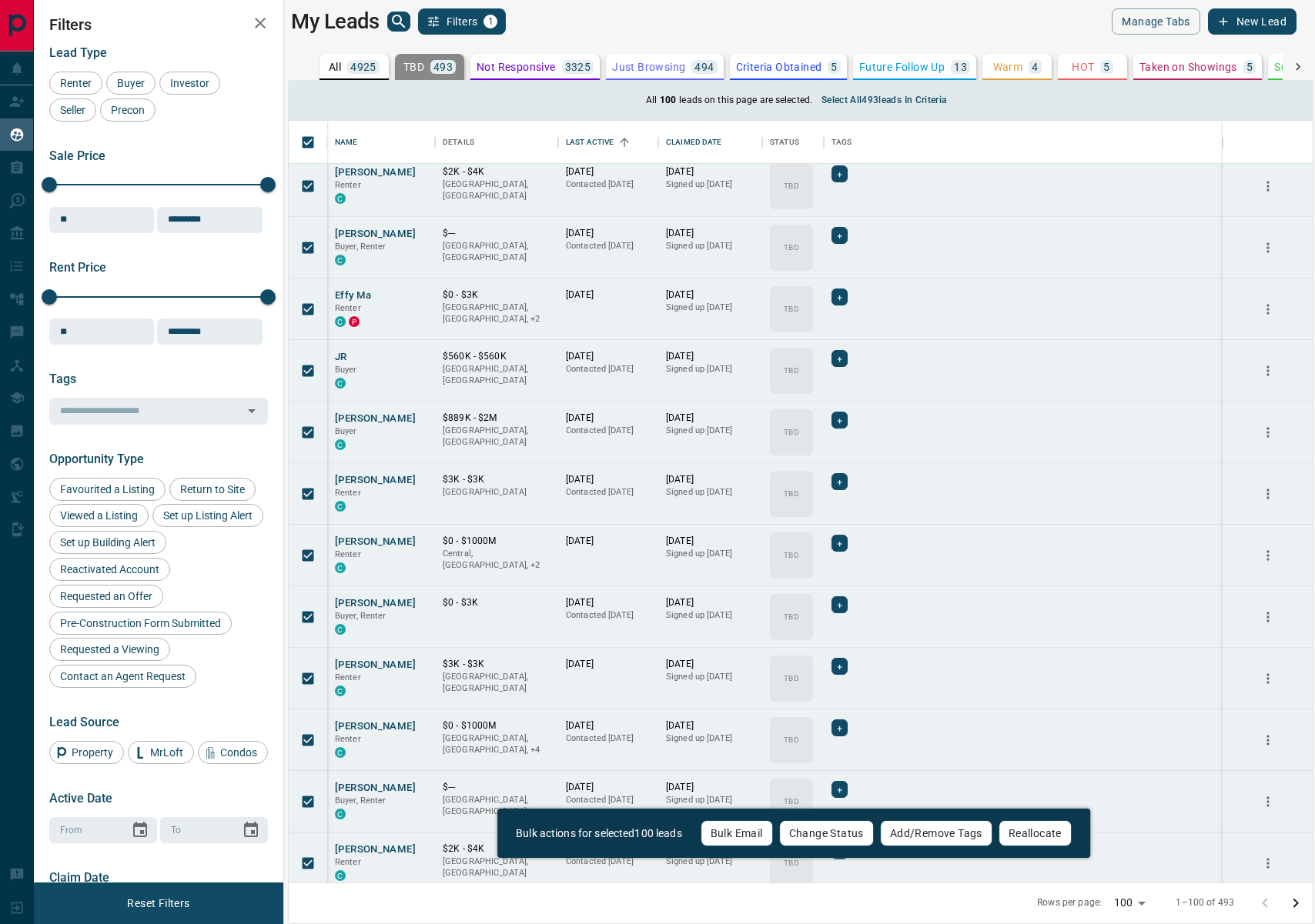
click at [829, 828] on button "Change Status" at bounding box center [826, 833] width 95 height 26
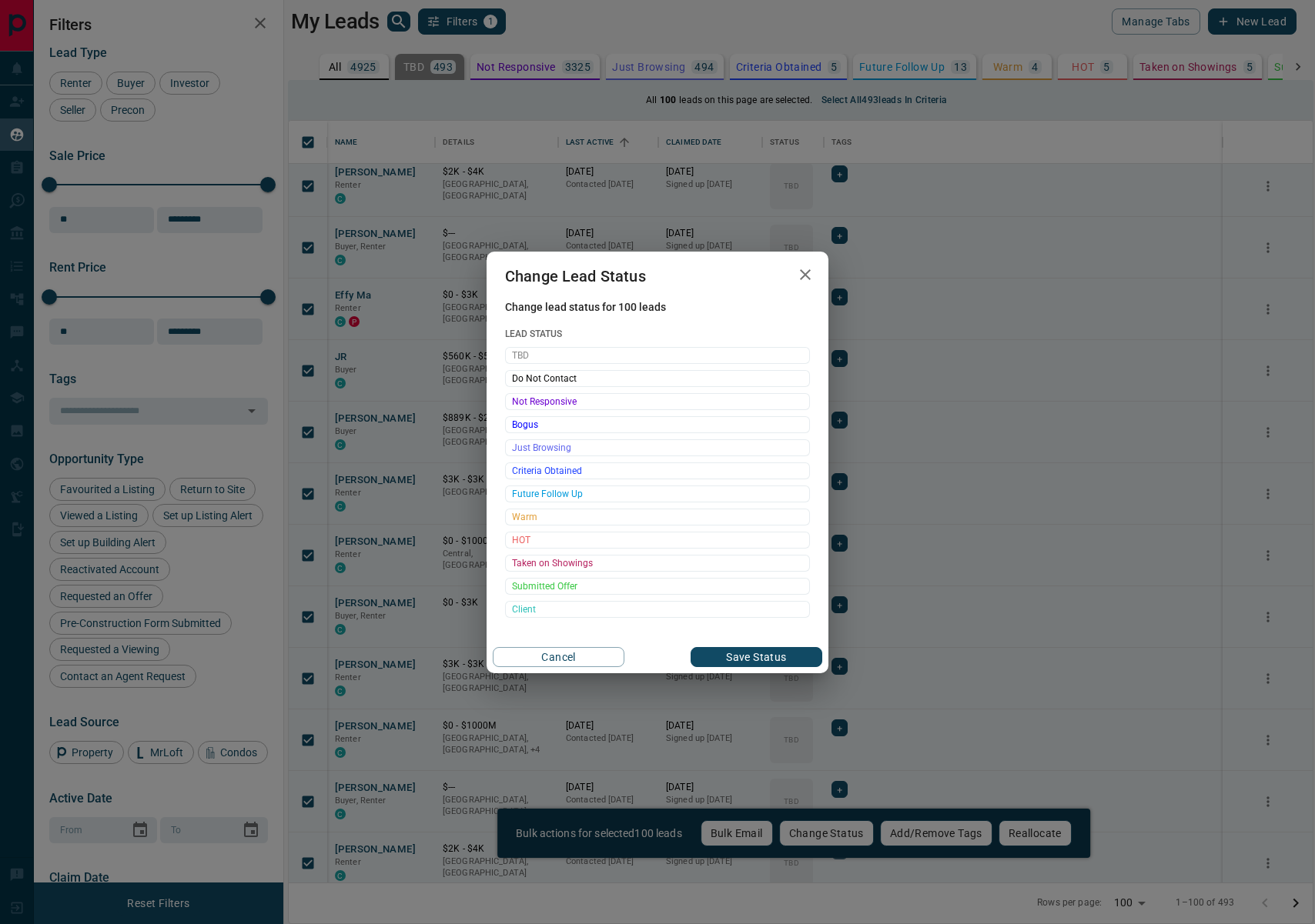
click at [599, 401] on span "Not Responsive" at bounding box center [657, 402] width 291 height 15
click at [766, 662] on button "Save Status" at bounding box center [756, 657] width 132 height 20
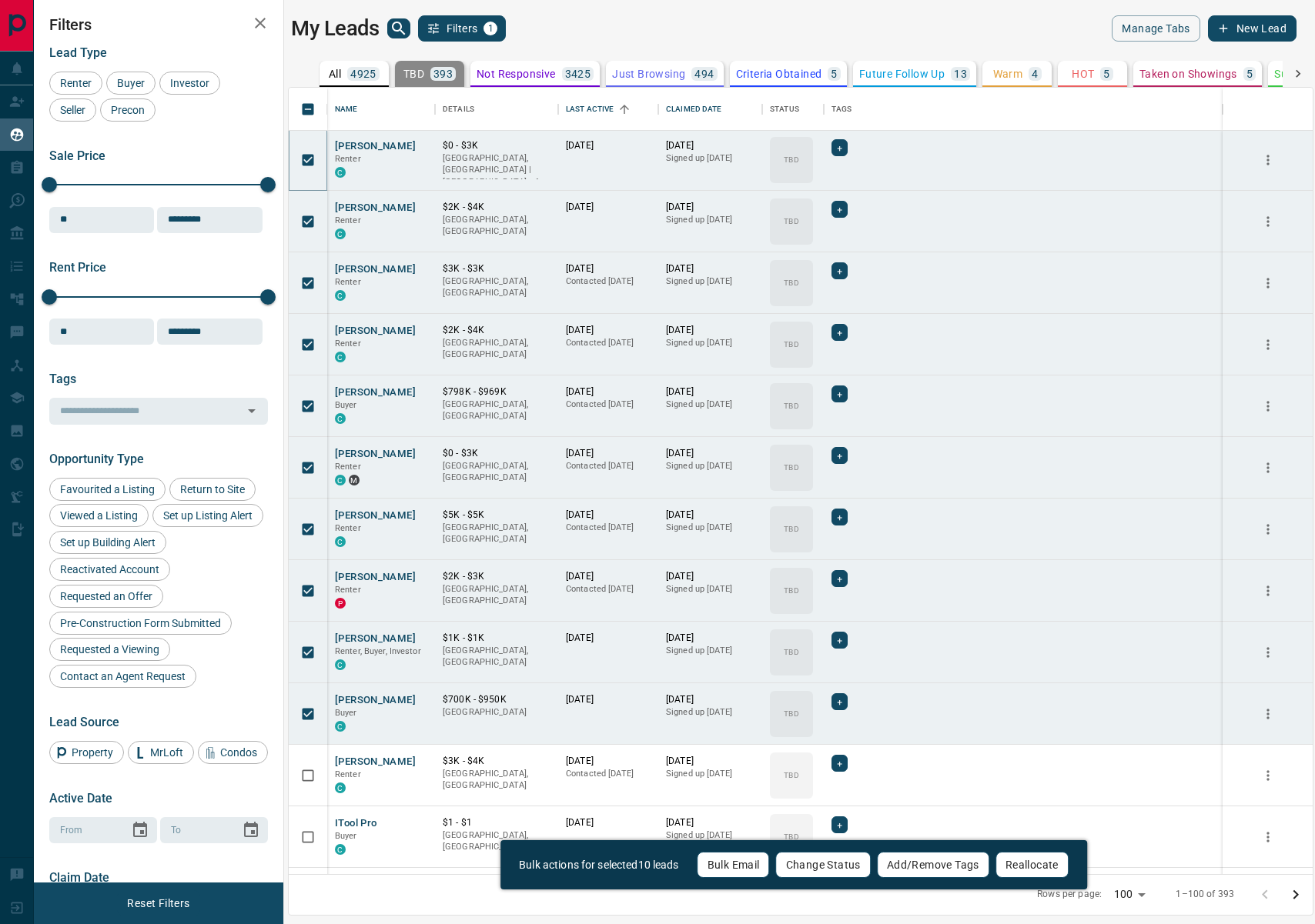
scroll to position [8, 0]
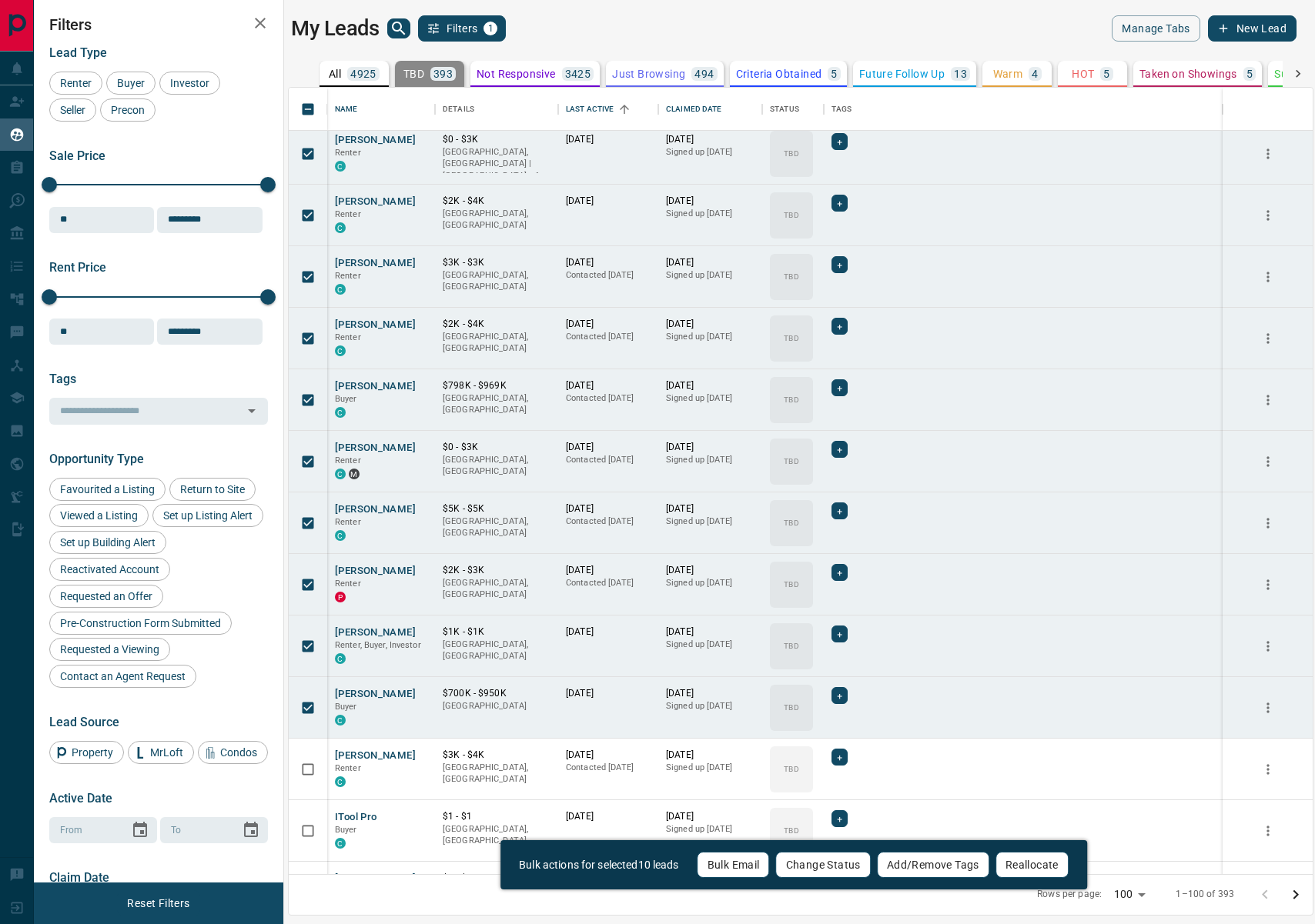
click at [818, 867] on button "Change Status" at bounding box center [823, 865] width 95 height 26
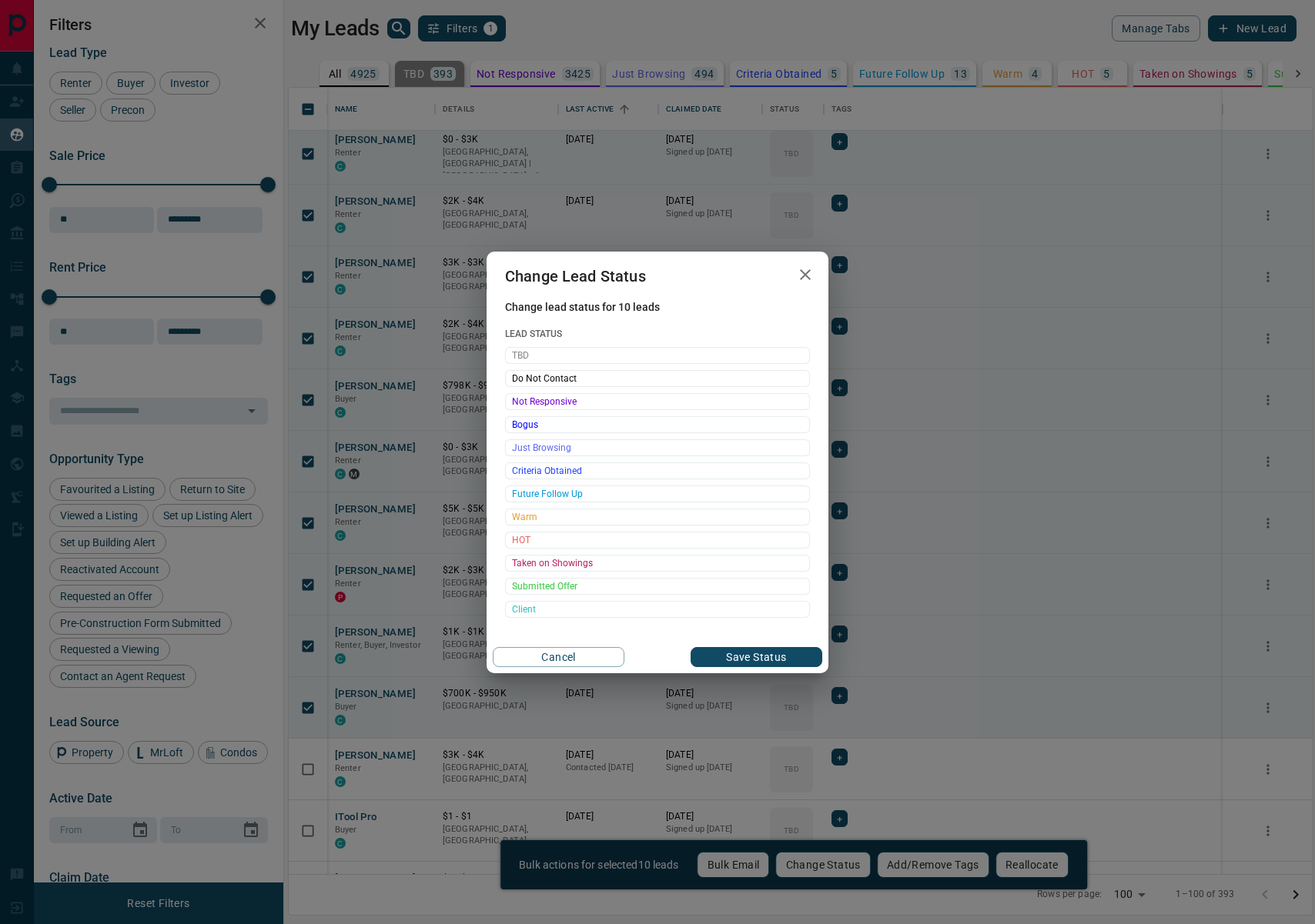
click at [622, 403] on span "Not Responsive" at bounding box center [657, 402] width 291 height 15
click at [778, 654] on button "Save Status" at bounding box center [756, 657] width 132 height 20
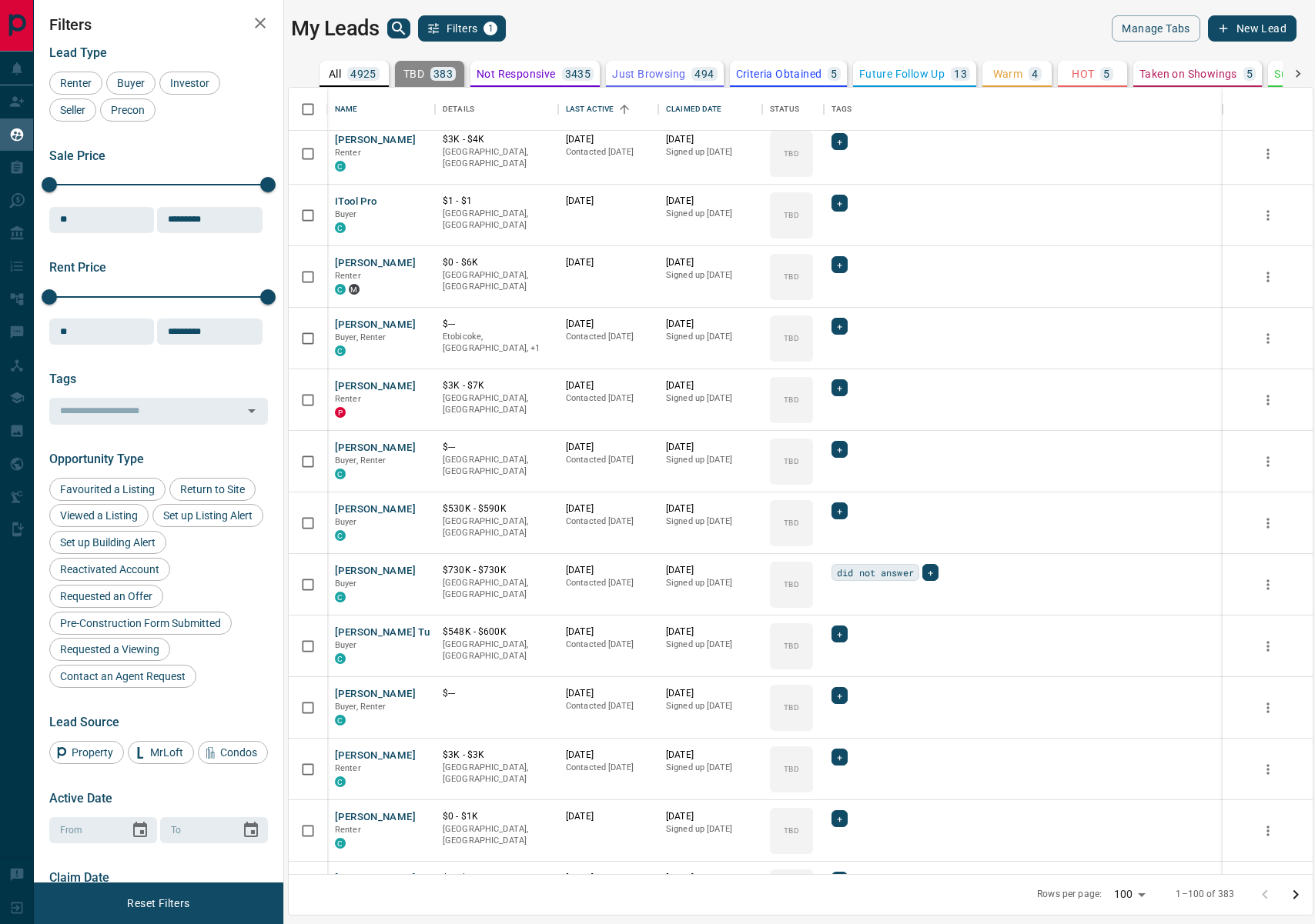
scroll to position [3, 0]
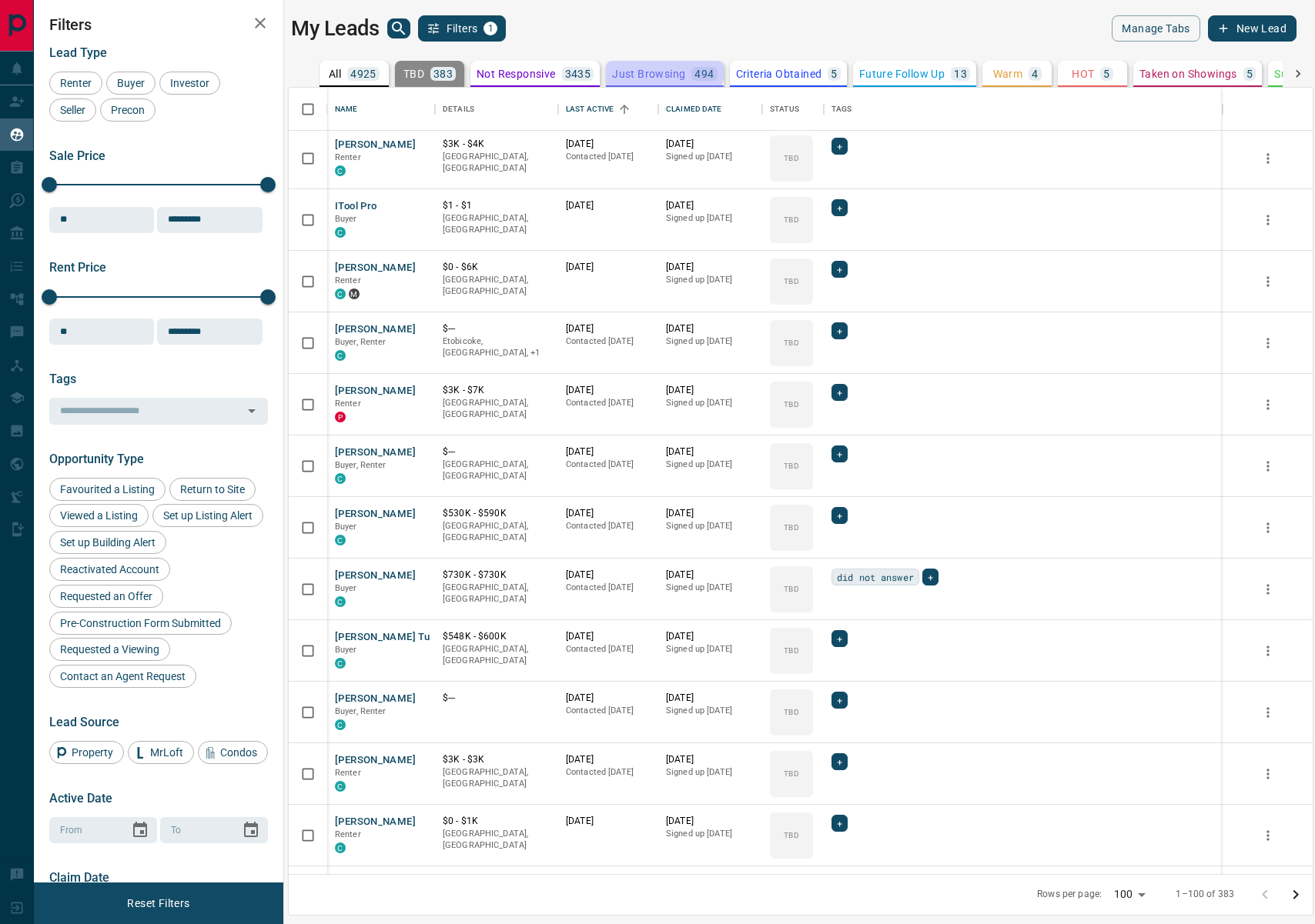
click at [644, 61] on button "Just Browsing 494" at bounding box center [664, 74] width 117 height 26
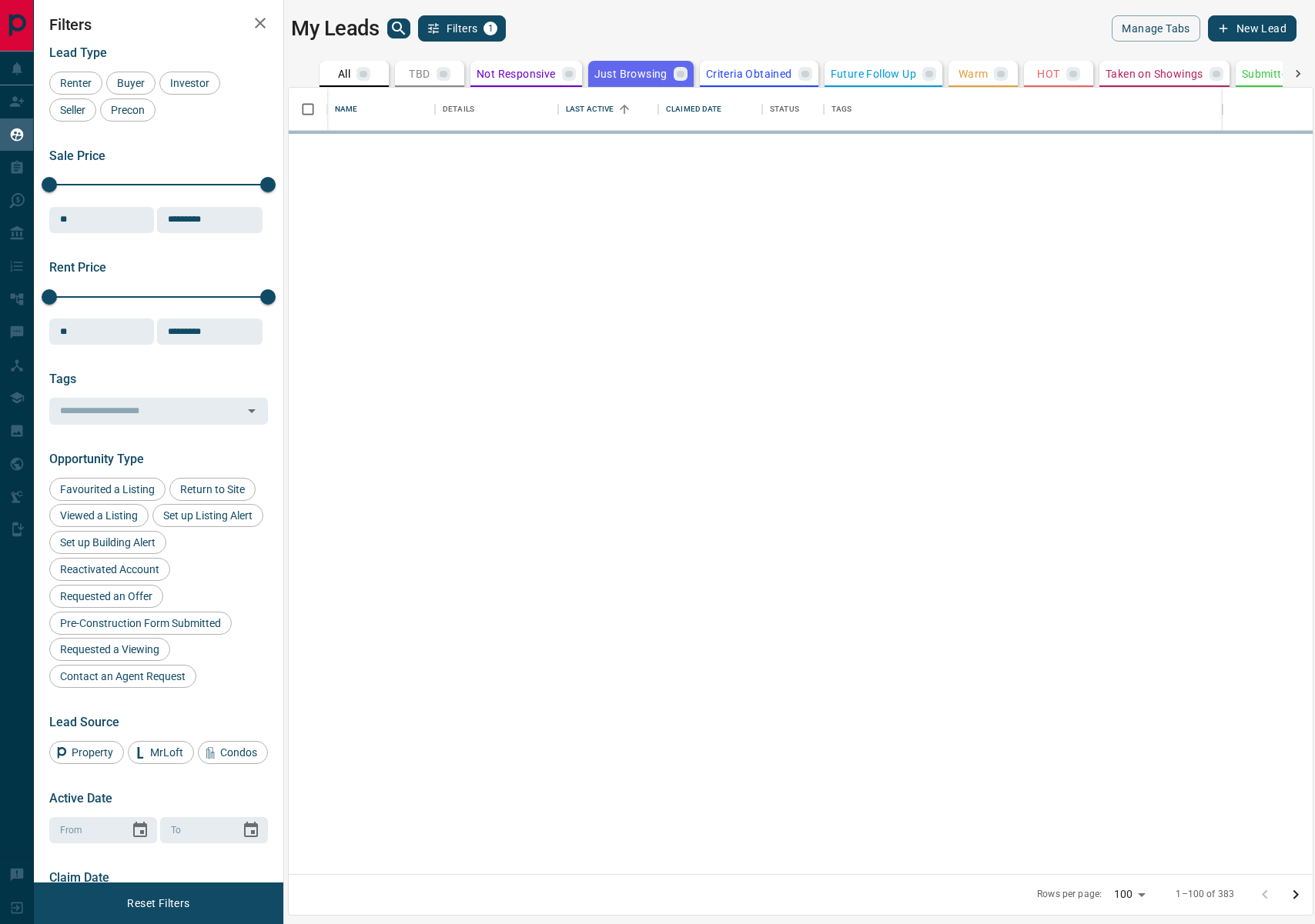
scroll to position [0, 0]
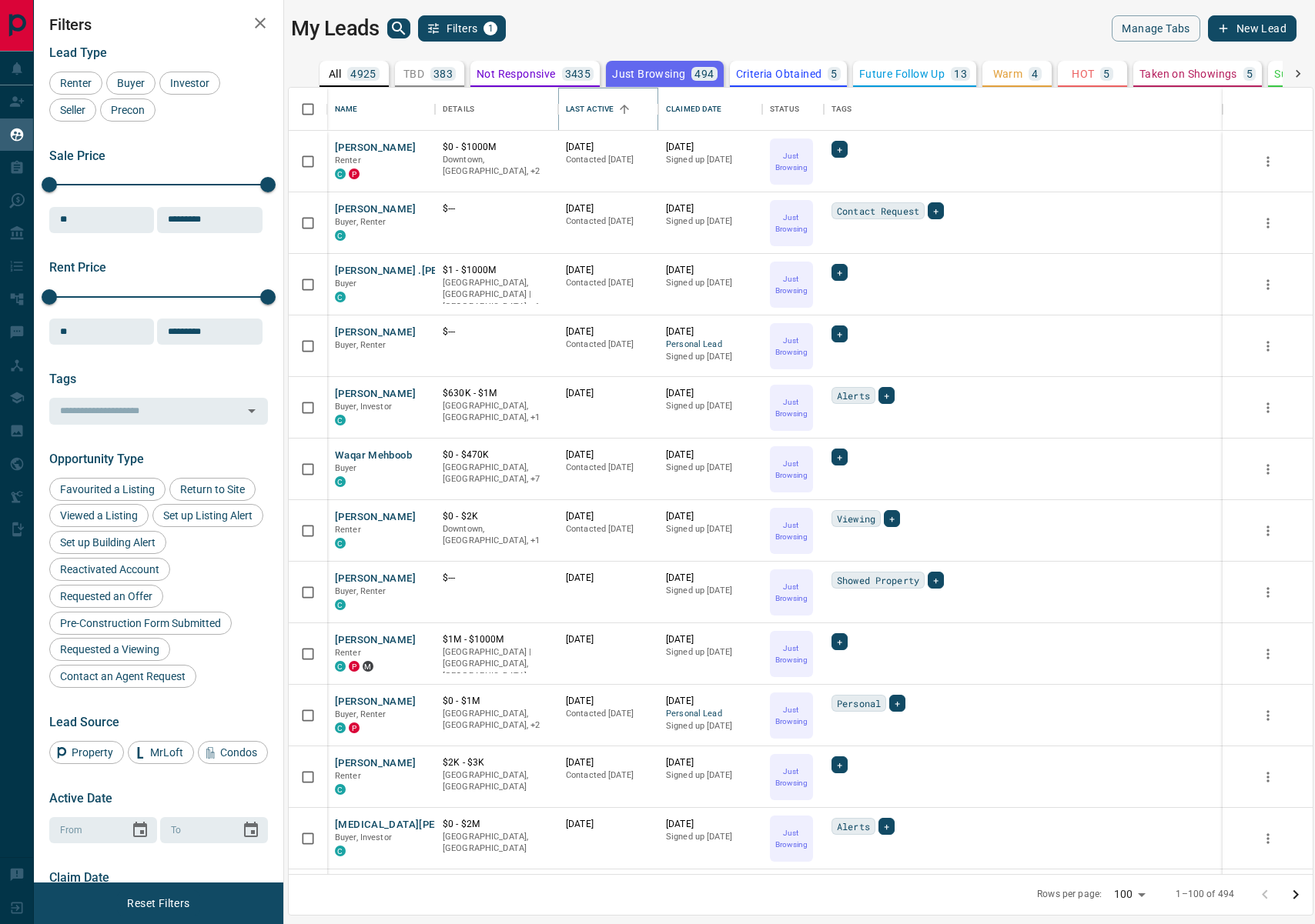
click at [630, 113] on icon "Sort" at bounding box center [624, 109] width 14 height 14
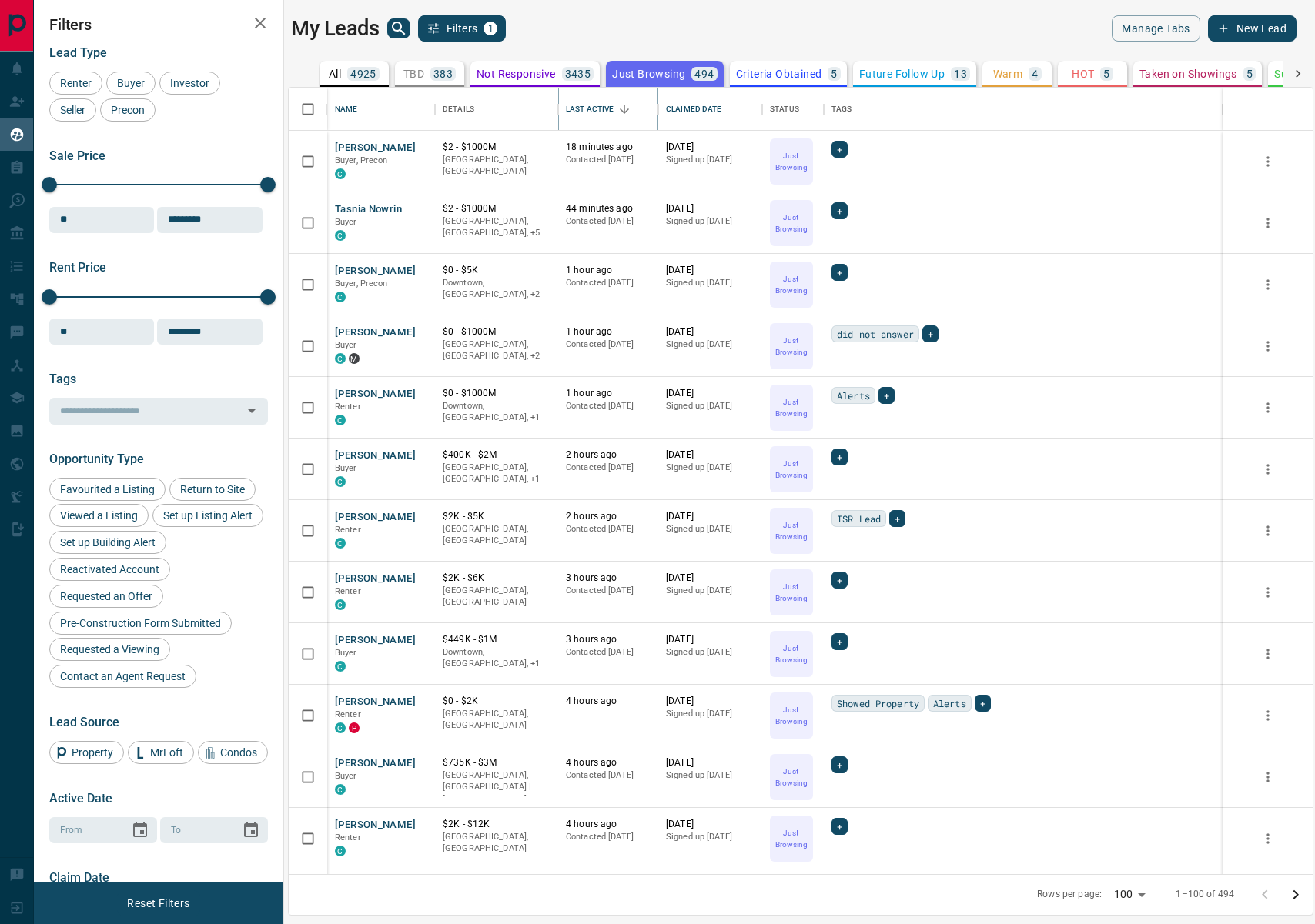
click at [631, 112] on icon "Sort" at bounding box center [624, 109] width 14 height 14
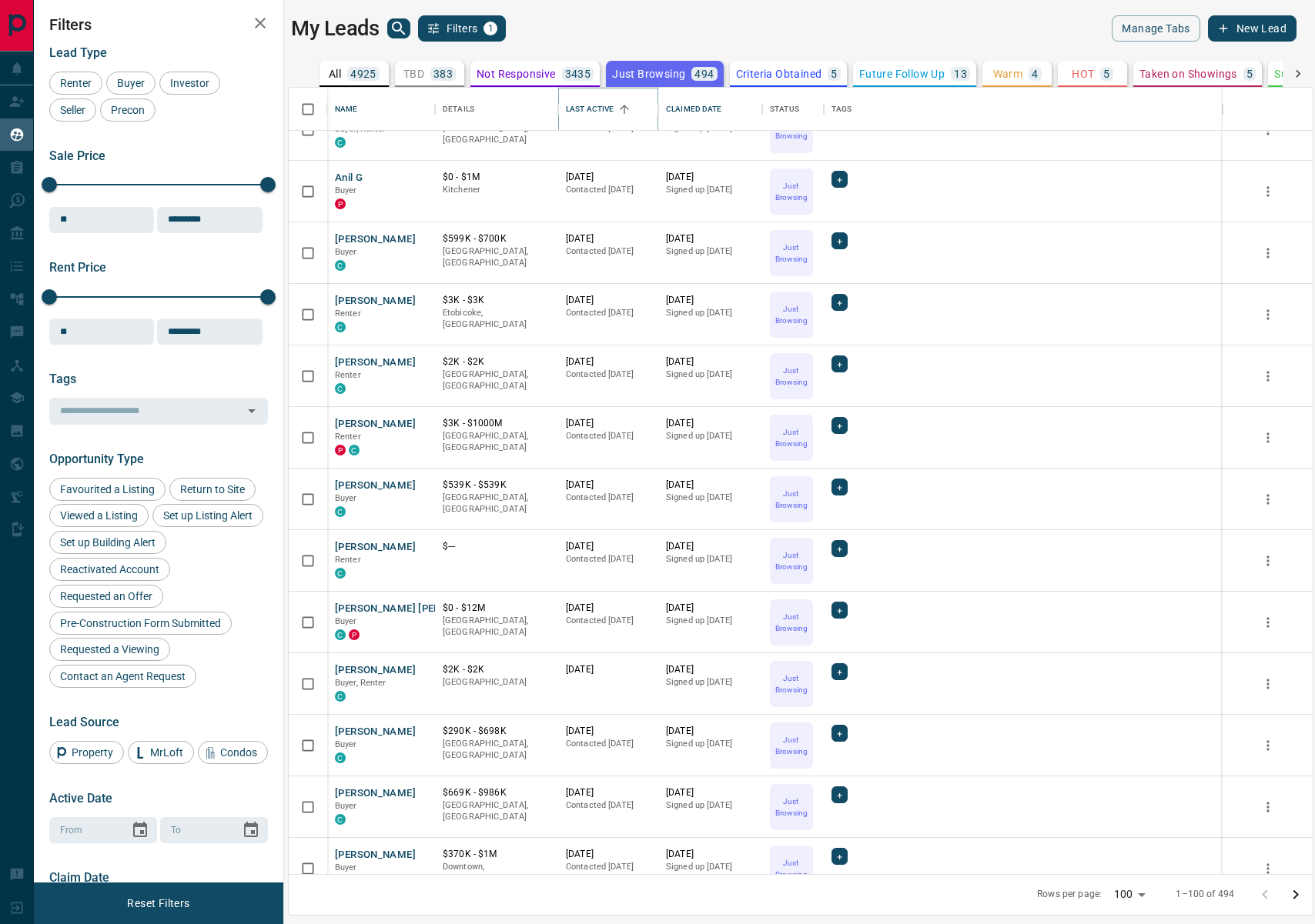
scroll to position [3259, 0]
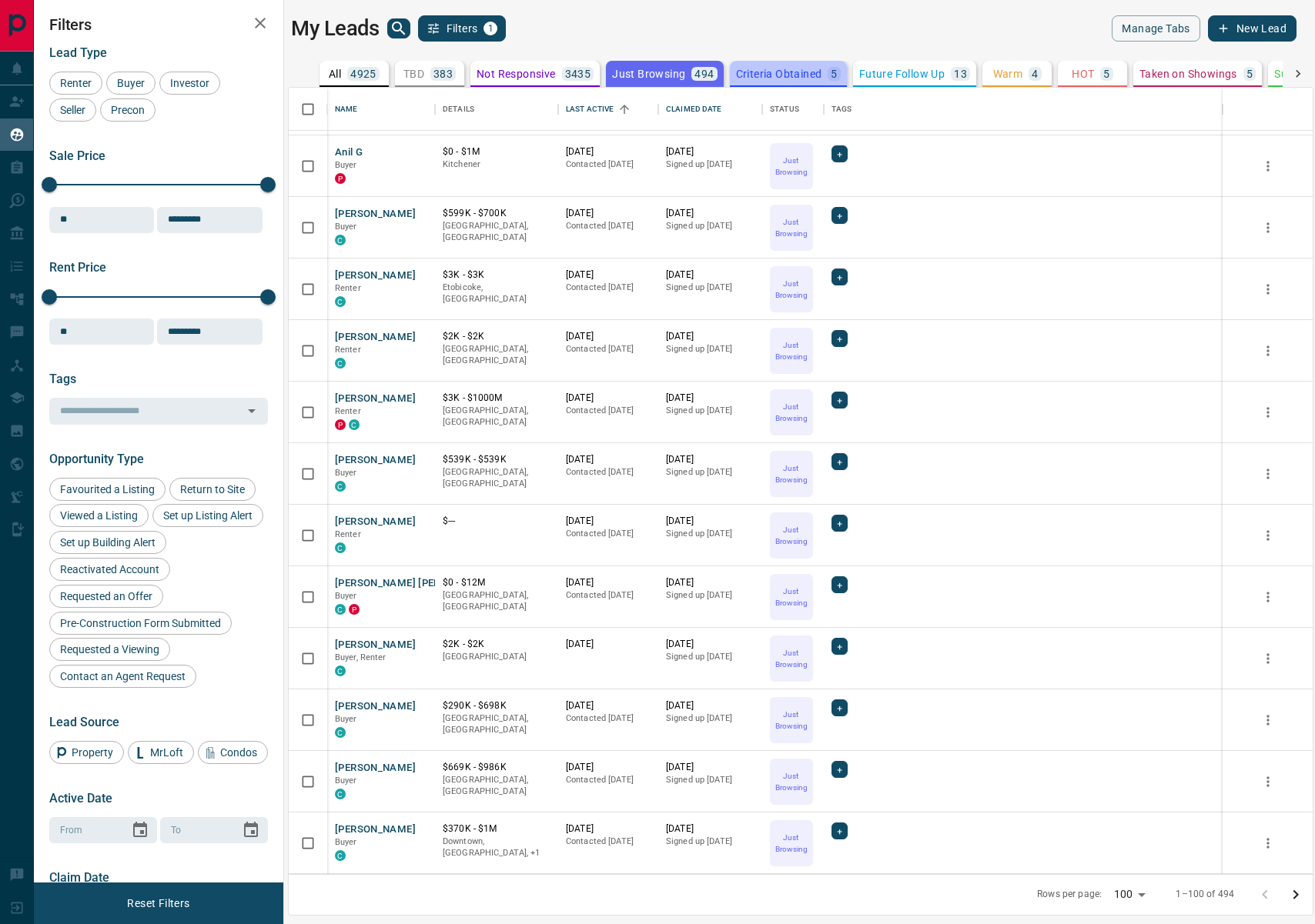
click at [762, 70] on p "Criteria Obtained" at bounding box center [779, 74] width 86 height 11
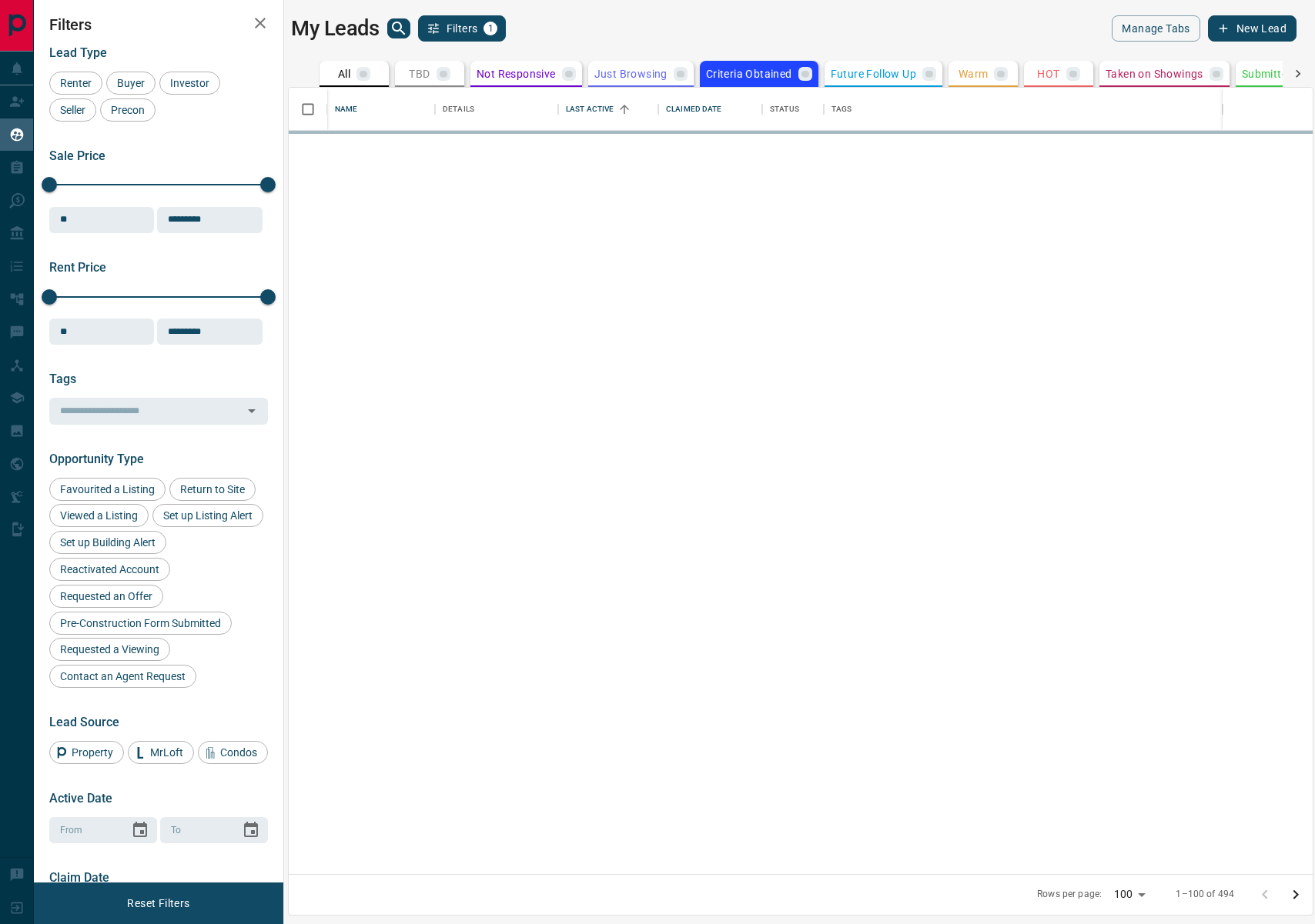
scroll to position [0, 0]
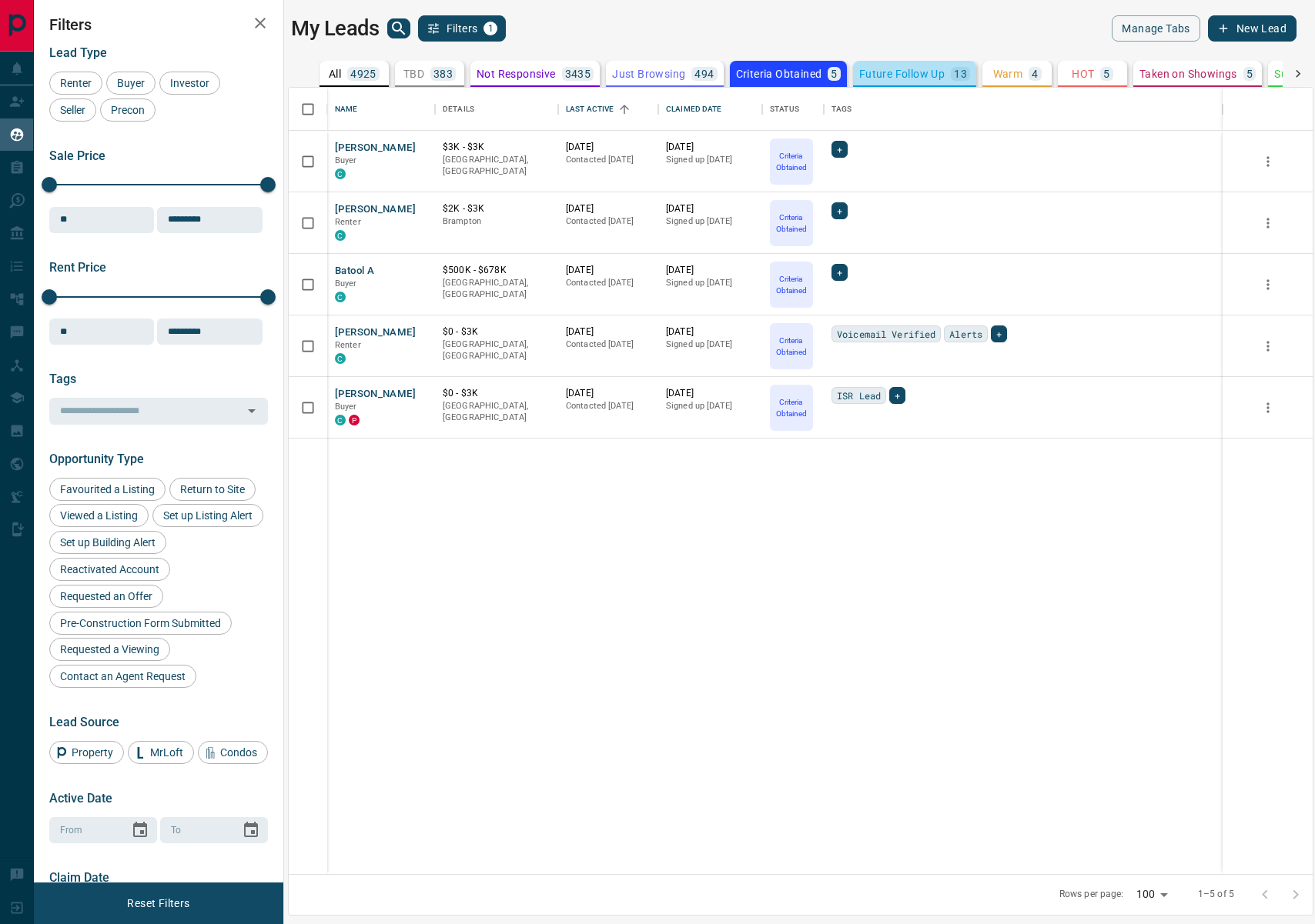
click at [882, 66] on button "Future Follow Up 13" at bounding box center [915, 74] width 123 height 26
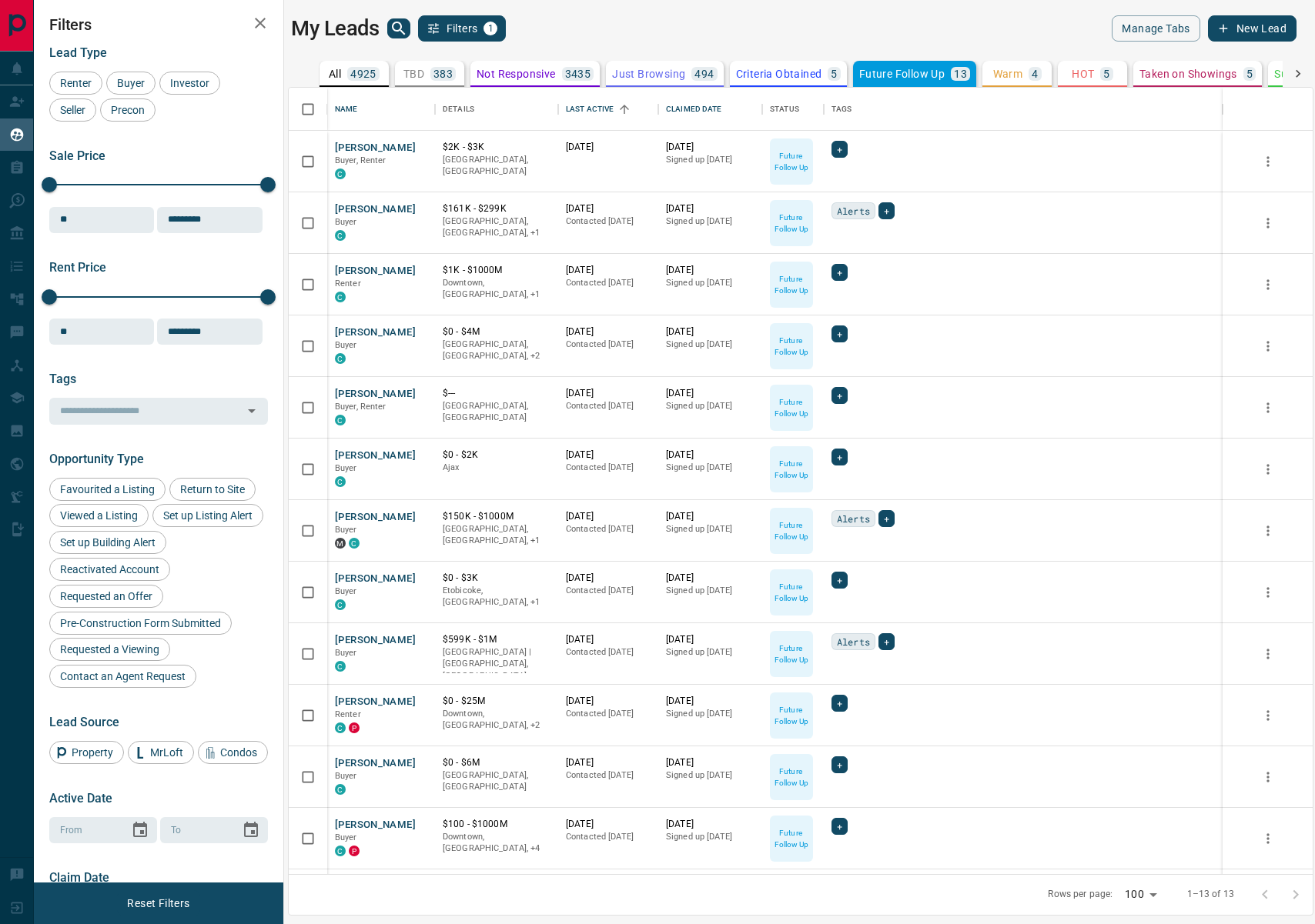
click at [1072, 72] on p "HOT" at bounding box center [1083, 74] width 23 height 11
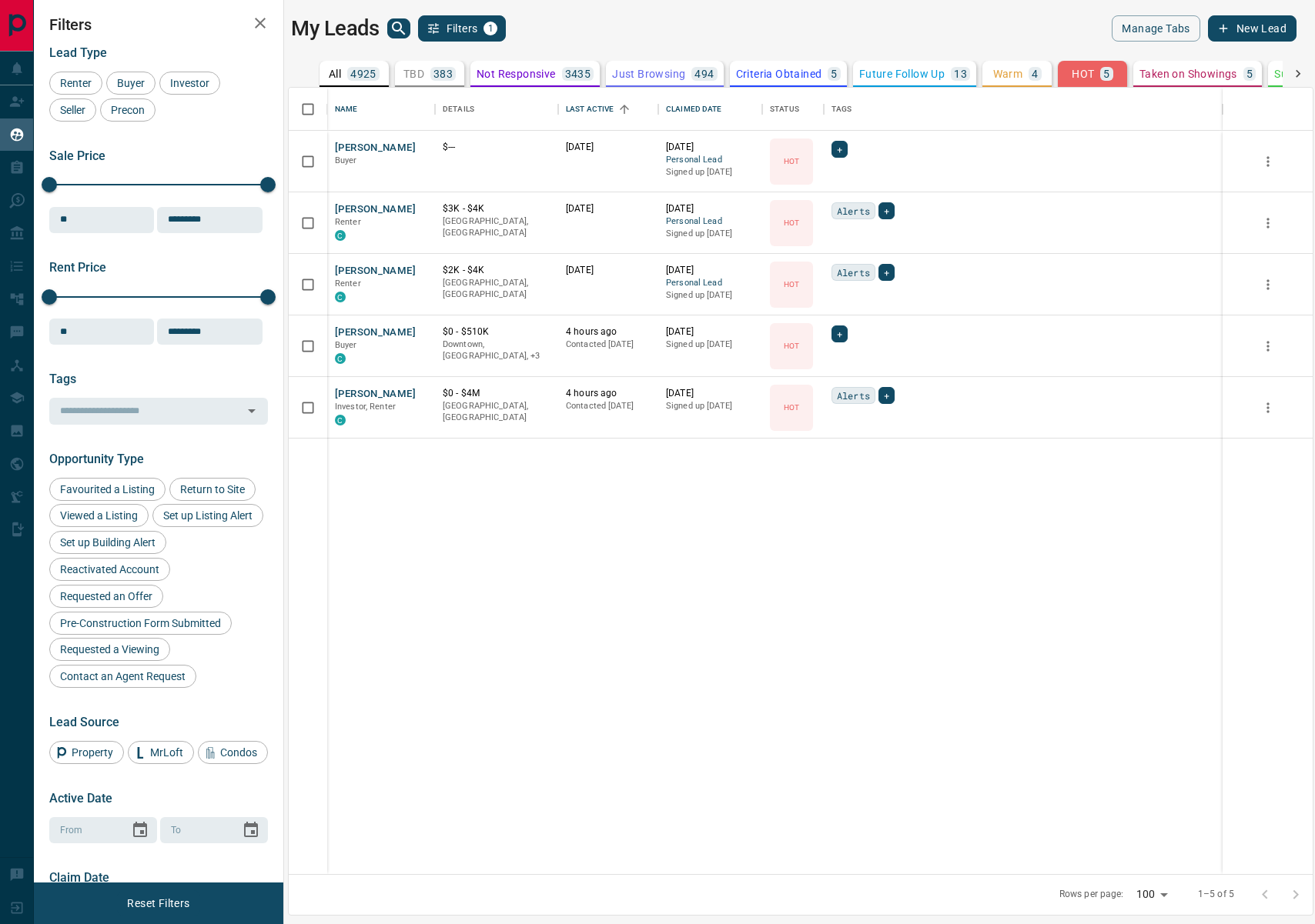
click at [1309, 71] on div at bounding box center [1298, 74] width 31 height 26
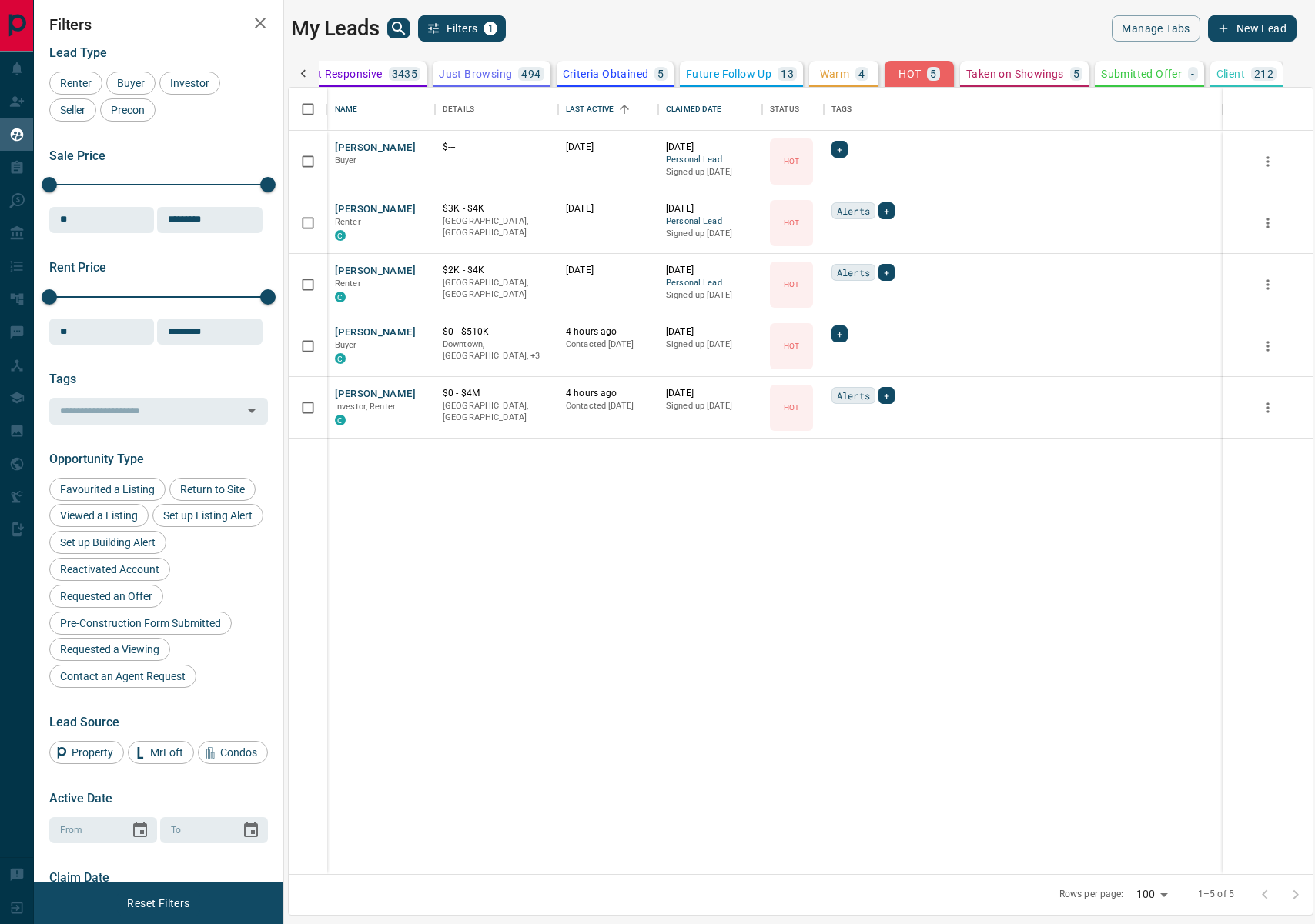
click at [1309, 71] on div "All 4925 TBD 383 Do Not Contact - Not Responsive 3435 Bogus 369 Just Browsing 4…" at bounding box center [801, 74] width 1026 height 26
click at [976, 79] on p "Taken on Showings" at bounding box center [1015, 74] width 98 height 11
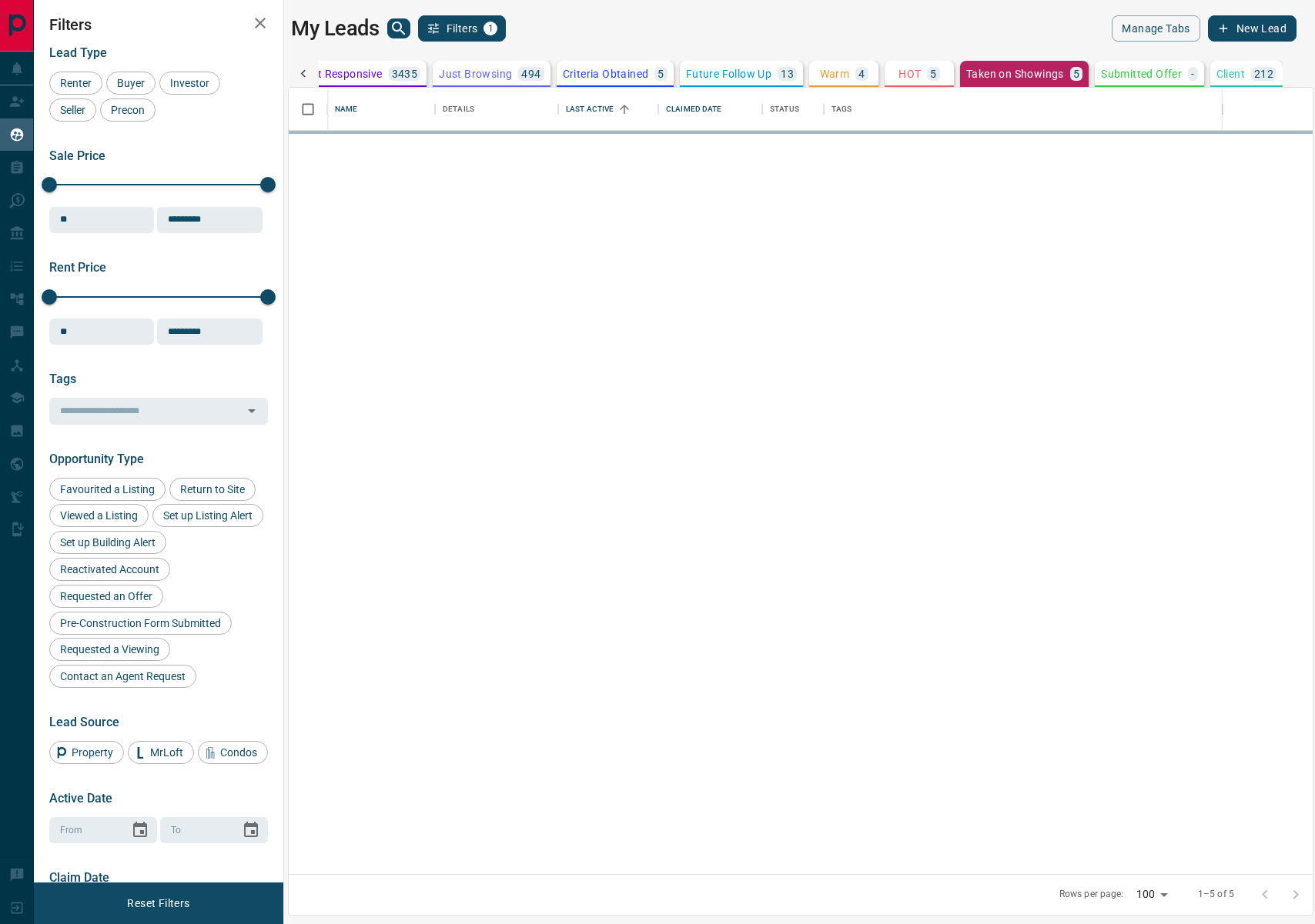
scroll to position [0, 143]
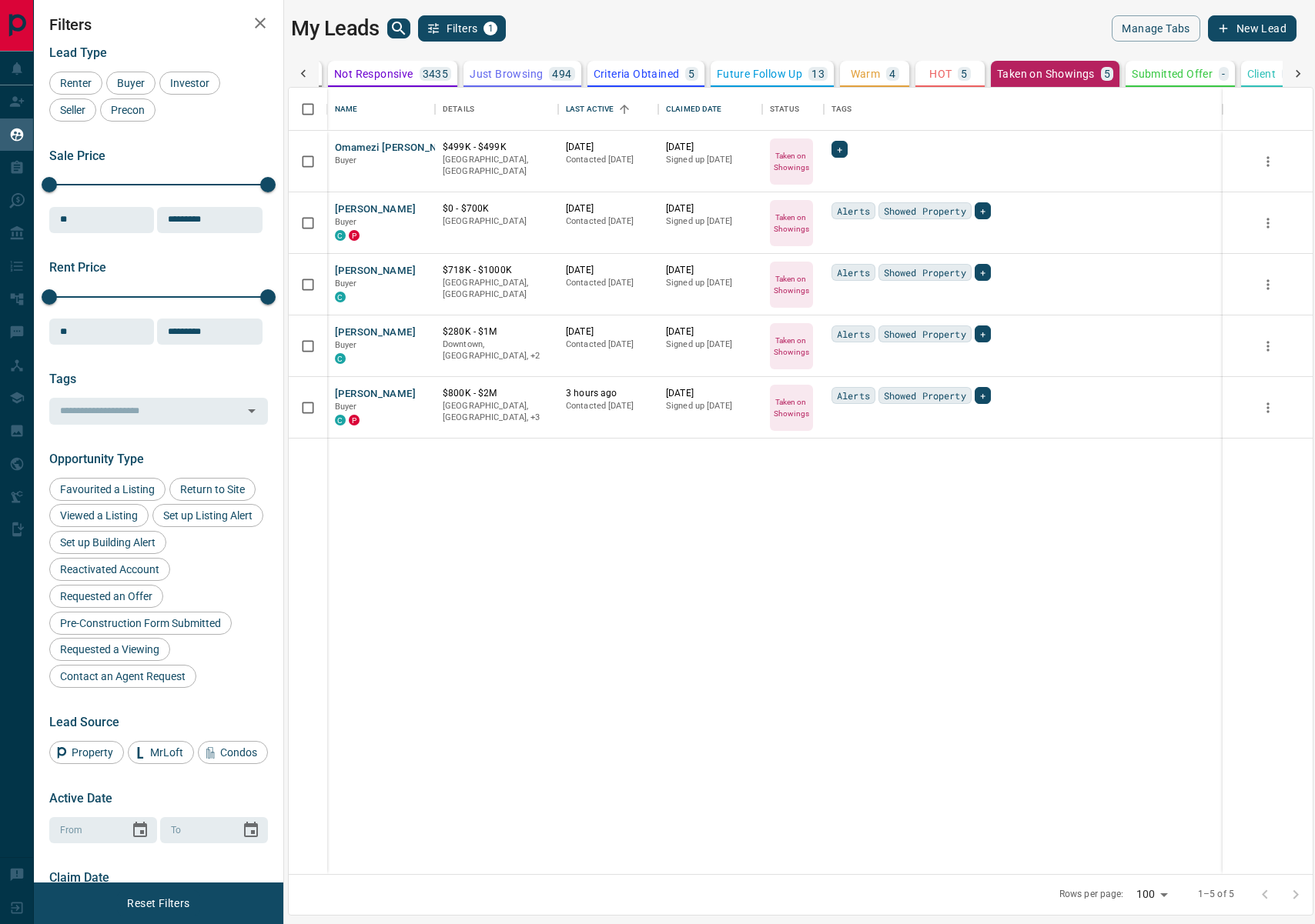
click at [1177, 70] on p "Submitted Offer" at bounding box center [1172, 74] width 81 height 11
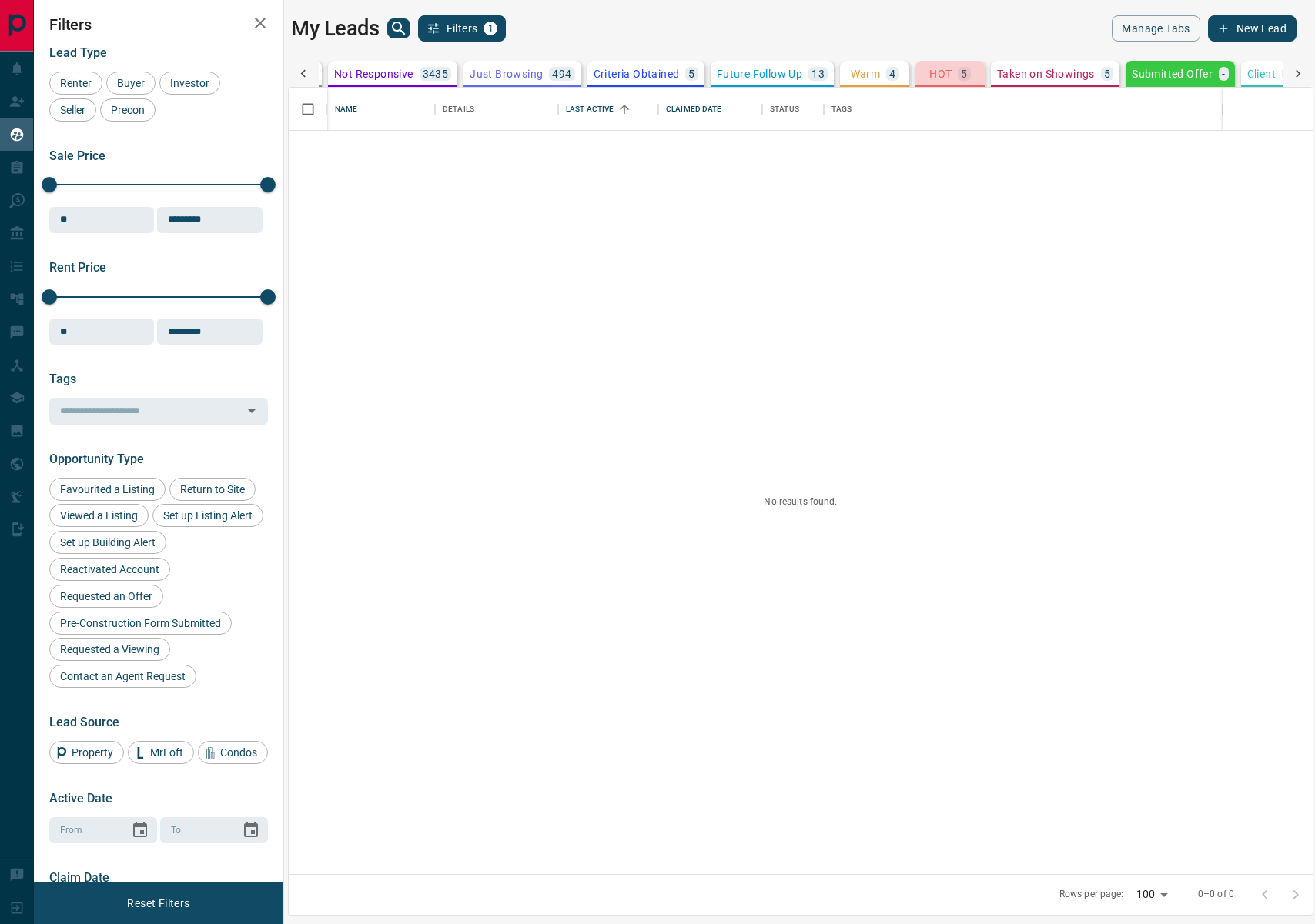
click at [937, 69] on p "HOT" at bounding box center [941, 74] width 23 height 11
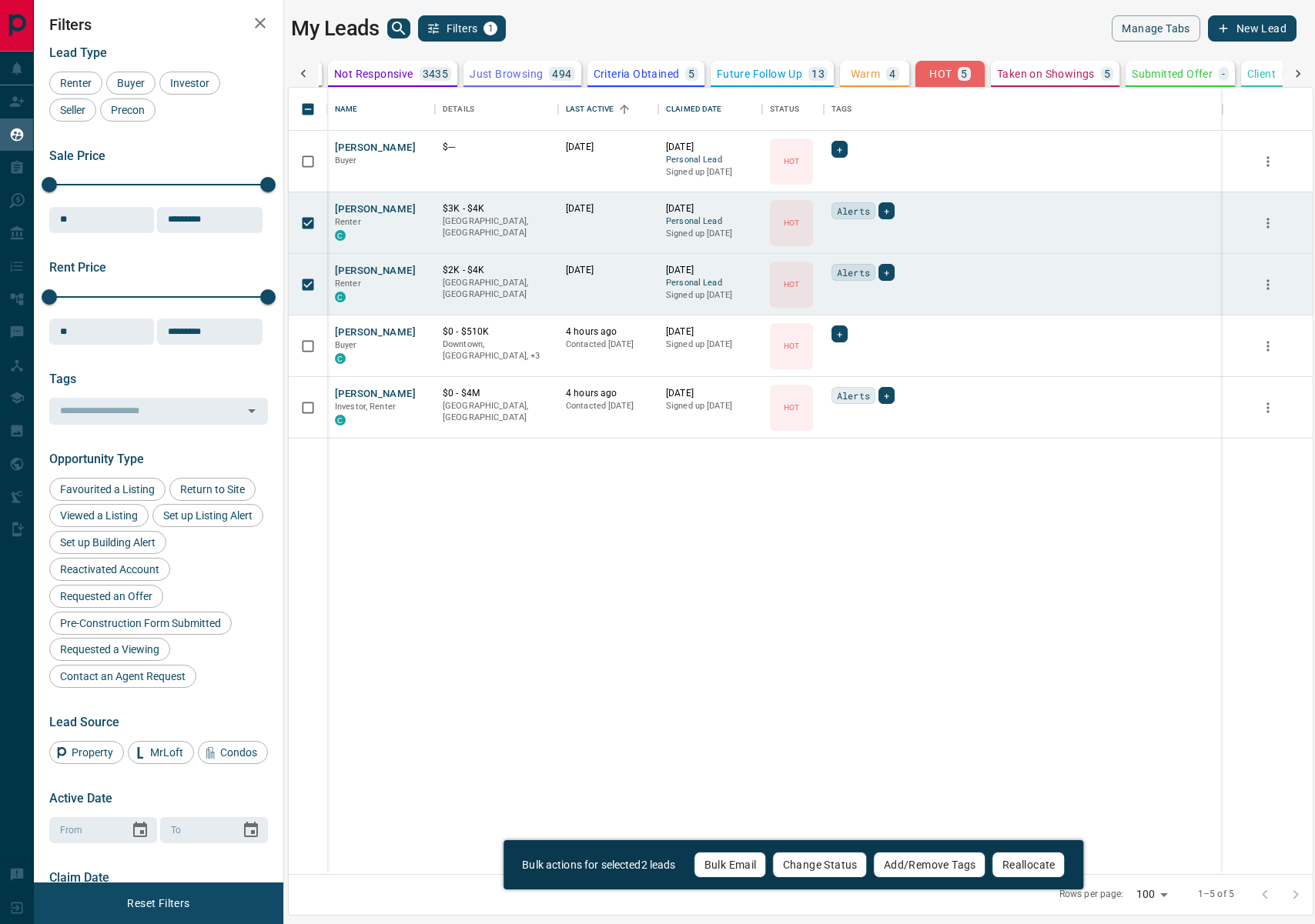
click at [829, 871] on button "Change Status" at bounding box center [820, 865] width 95 height 26
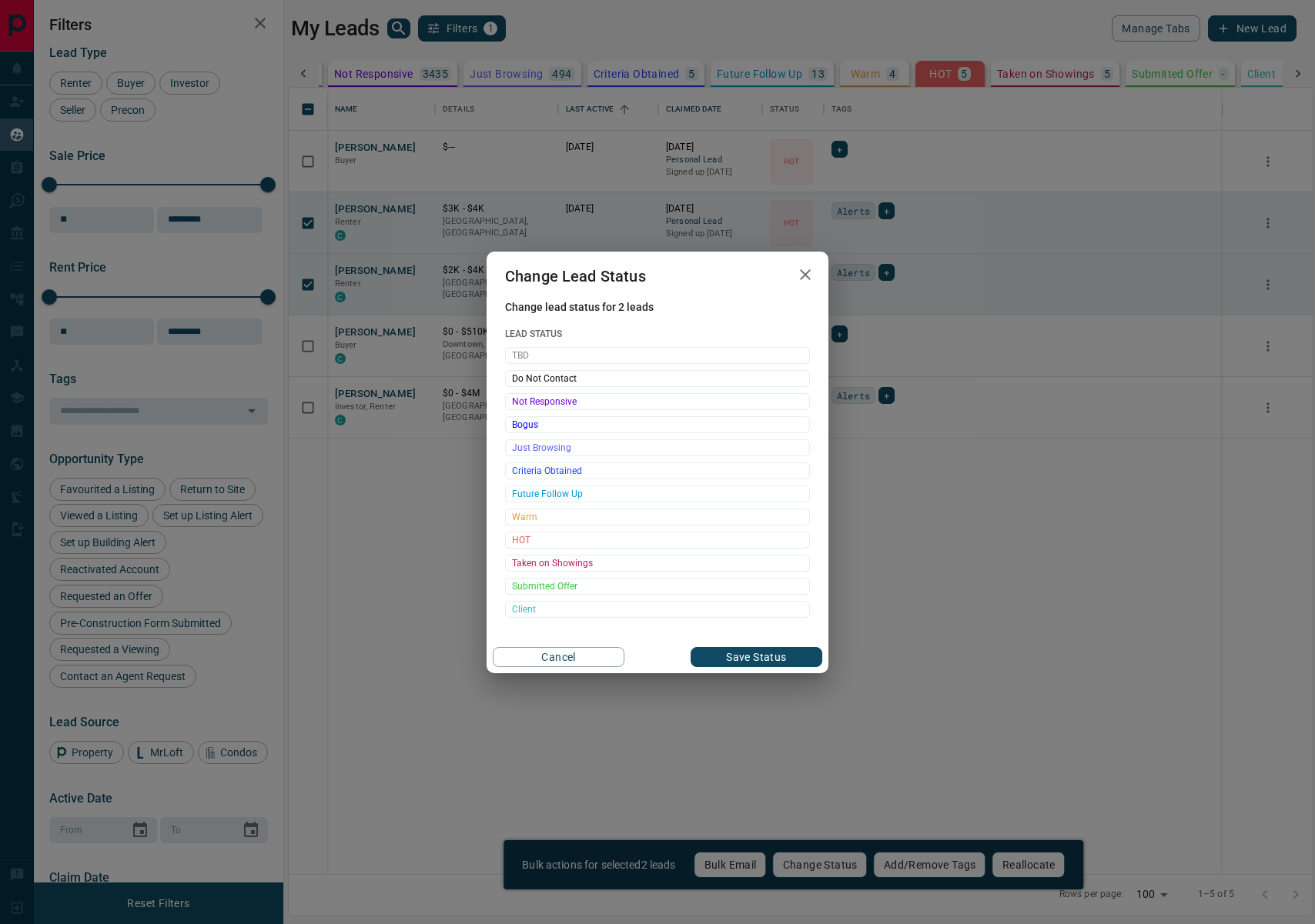
click at [581, 612] on span "Client" at bounding box center [657, 609] width 291 height 15
click at [728, 651] on button "Save Status" at bounding box center [756, 657] width 132 height 20
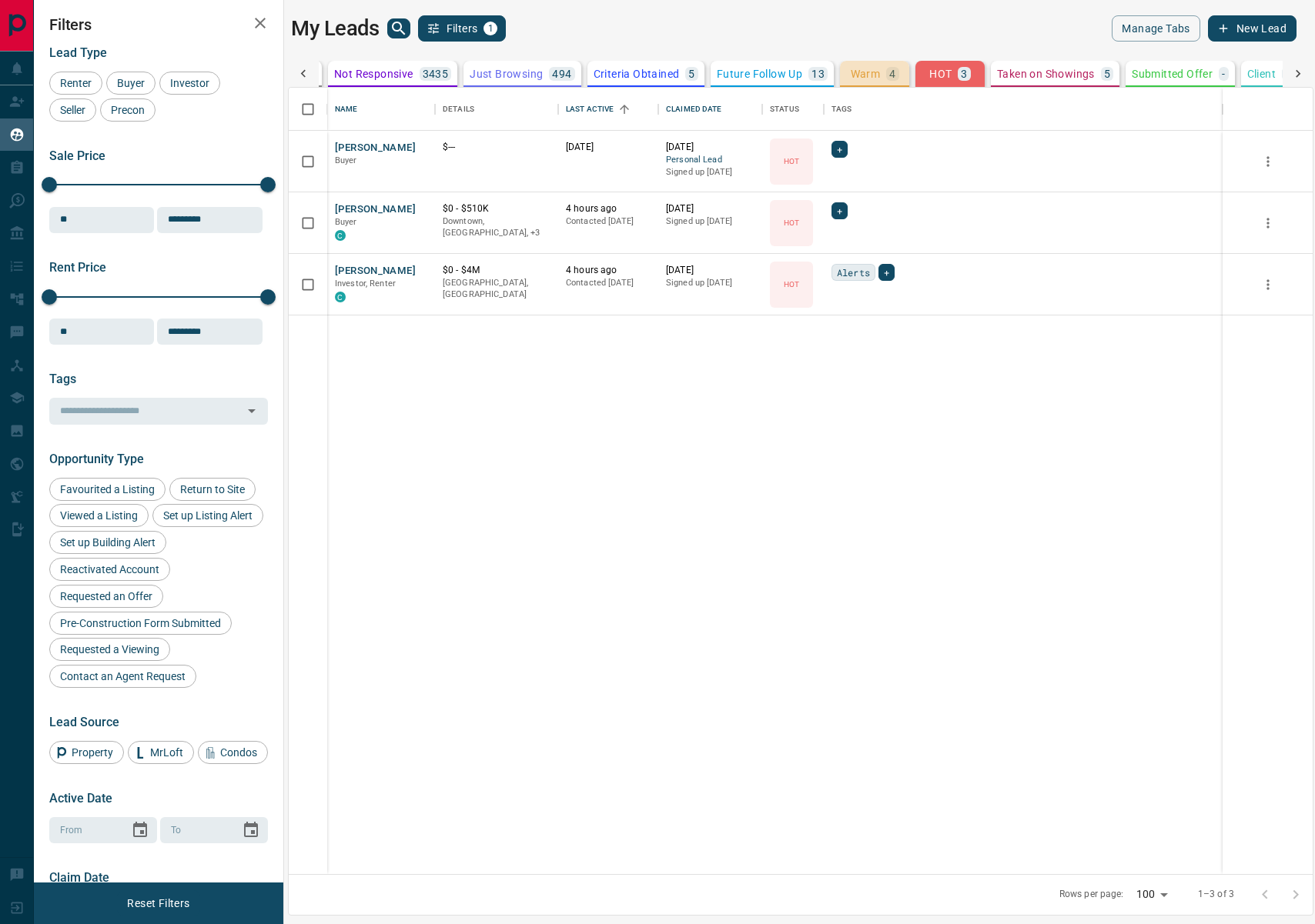
click at [856, 75] on p "Warm" at bounding box center [865, 74] width 30 height 11
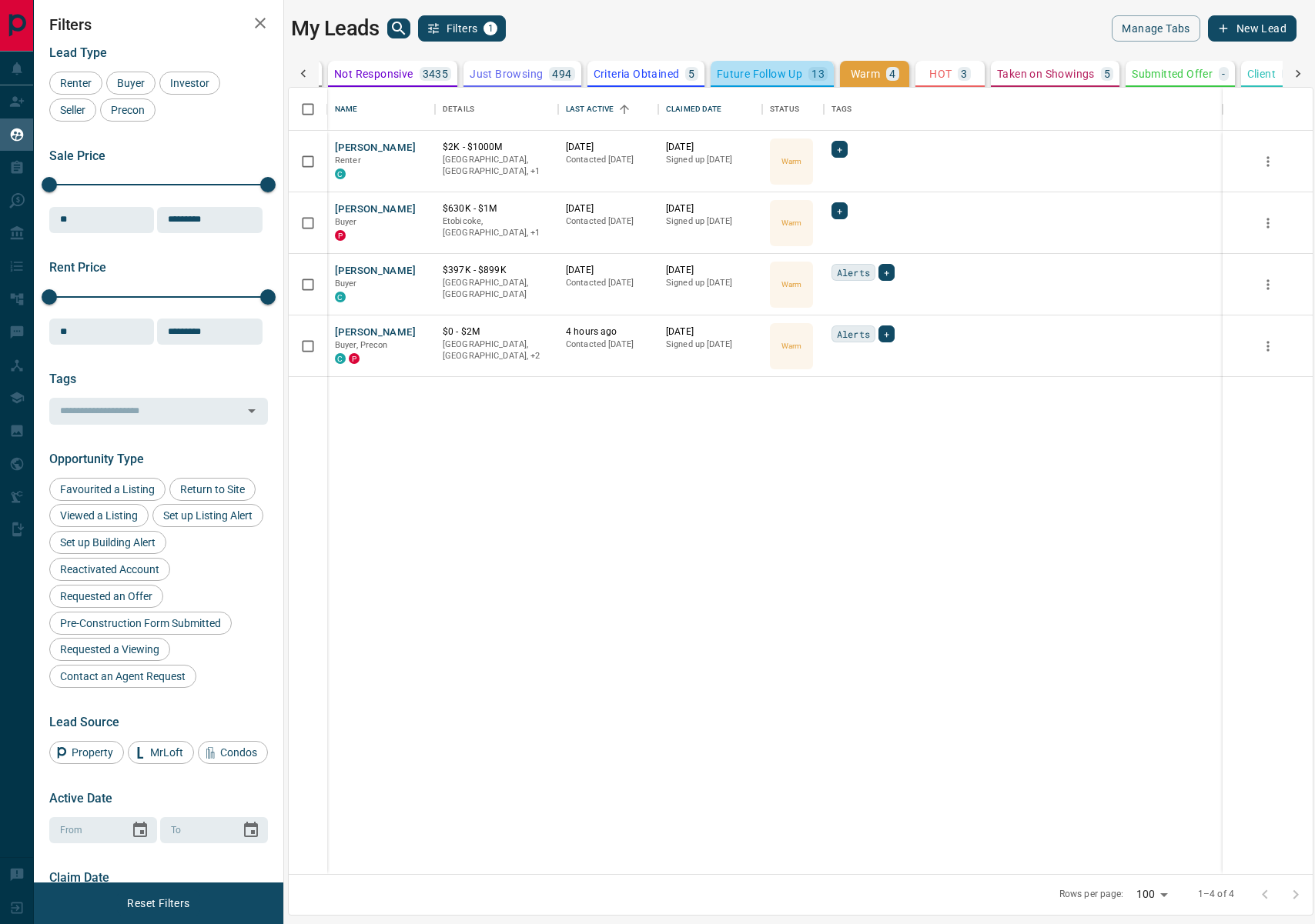
click at [739, 74] on p "Future Follow Up" at bounding box center [759, 74] width 85 height 11
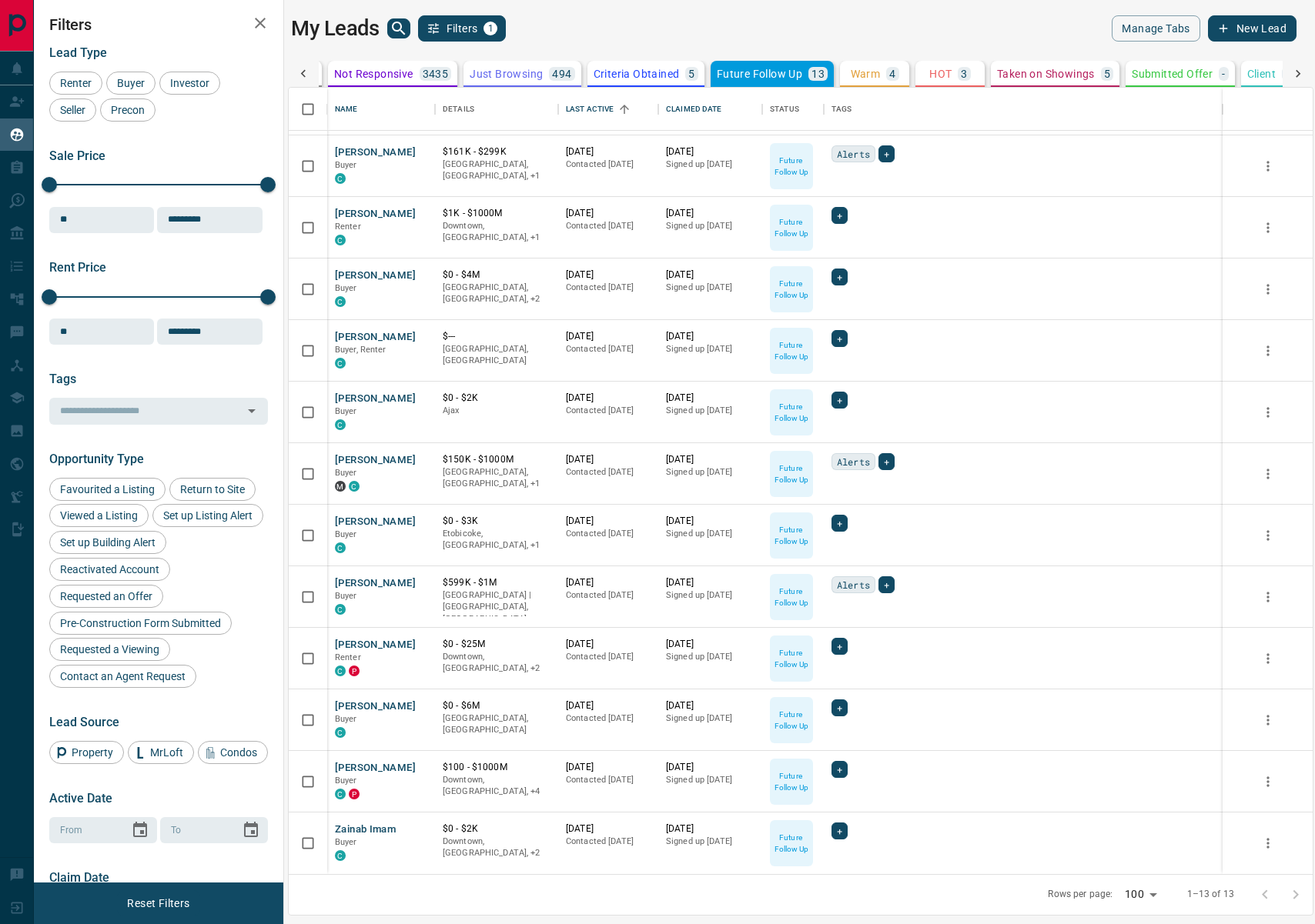
scroll to position [0, 0]
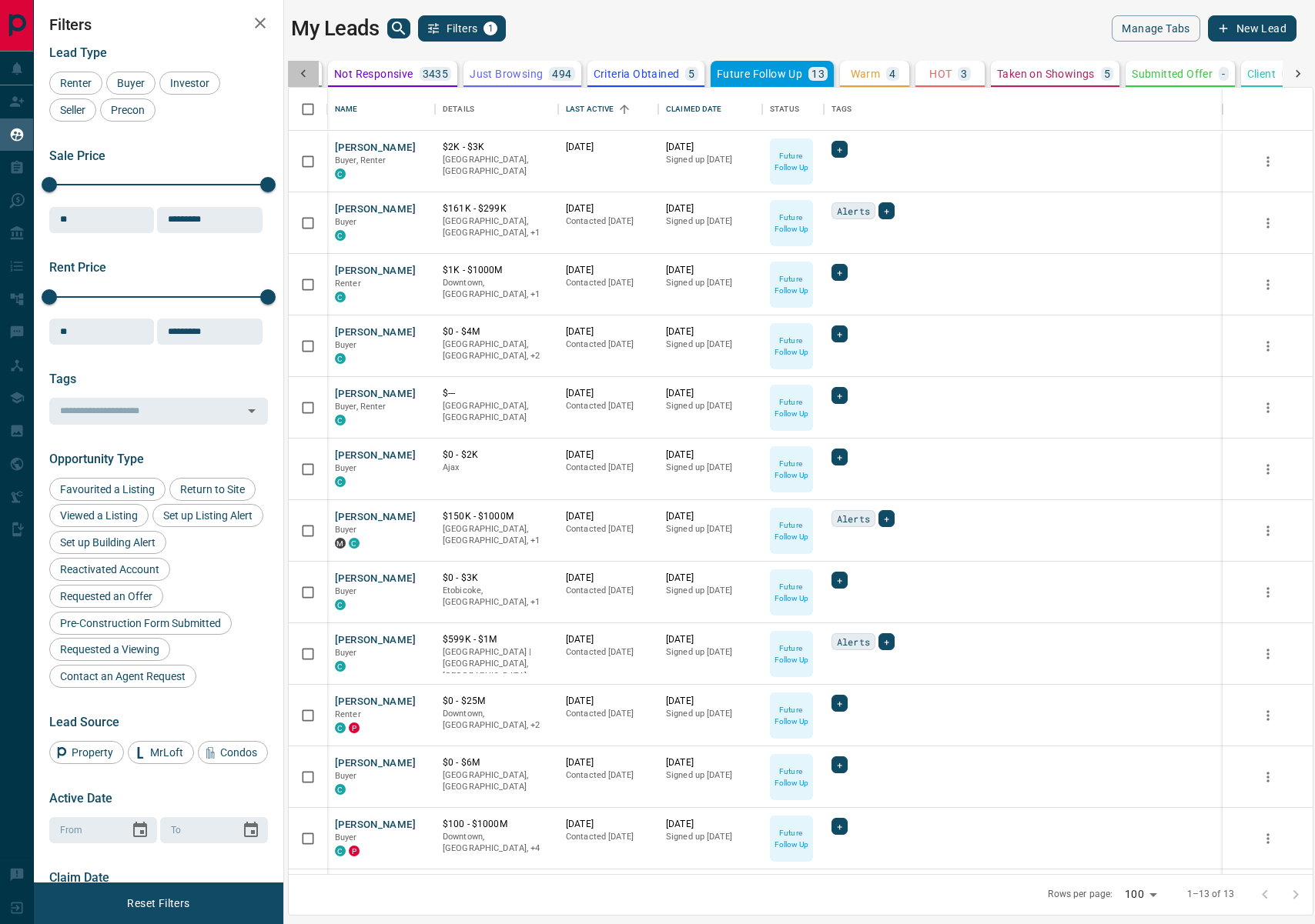
click at [306, 73] on icon at bounding box center [303, 74] width 15 height 15
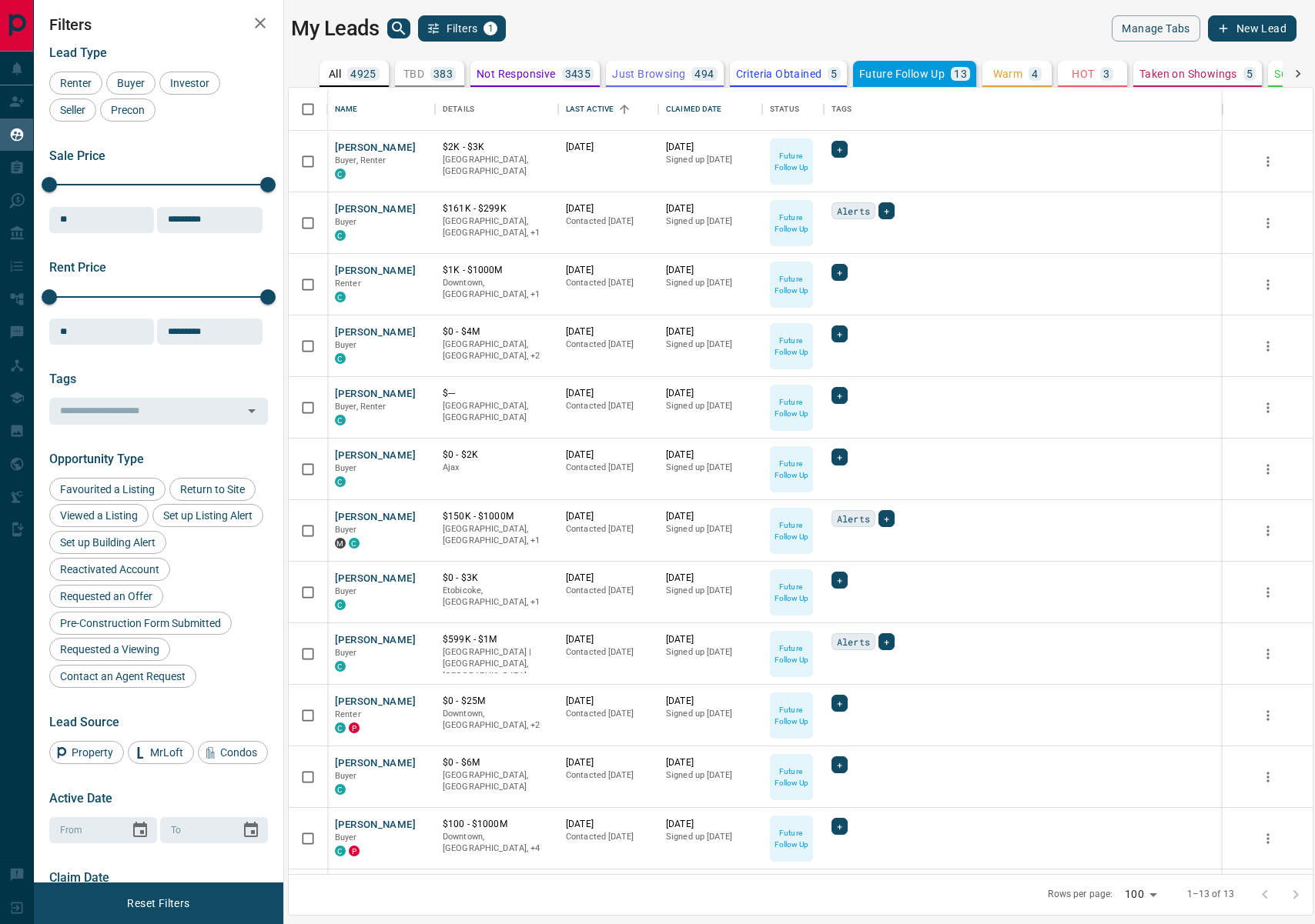
click at [351, 74] on p "4925" at bounding box center [363, 74] width 26 height 11
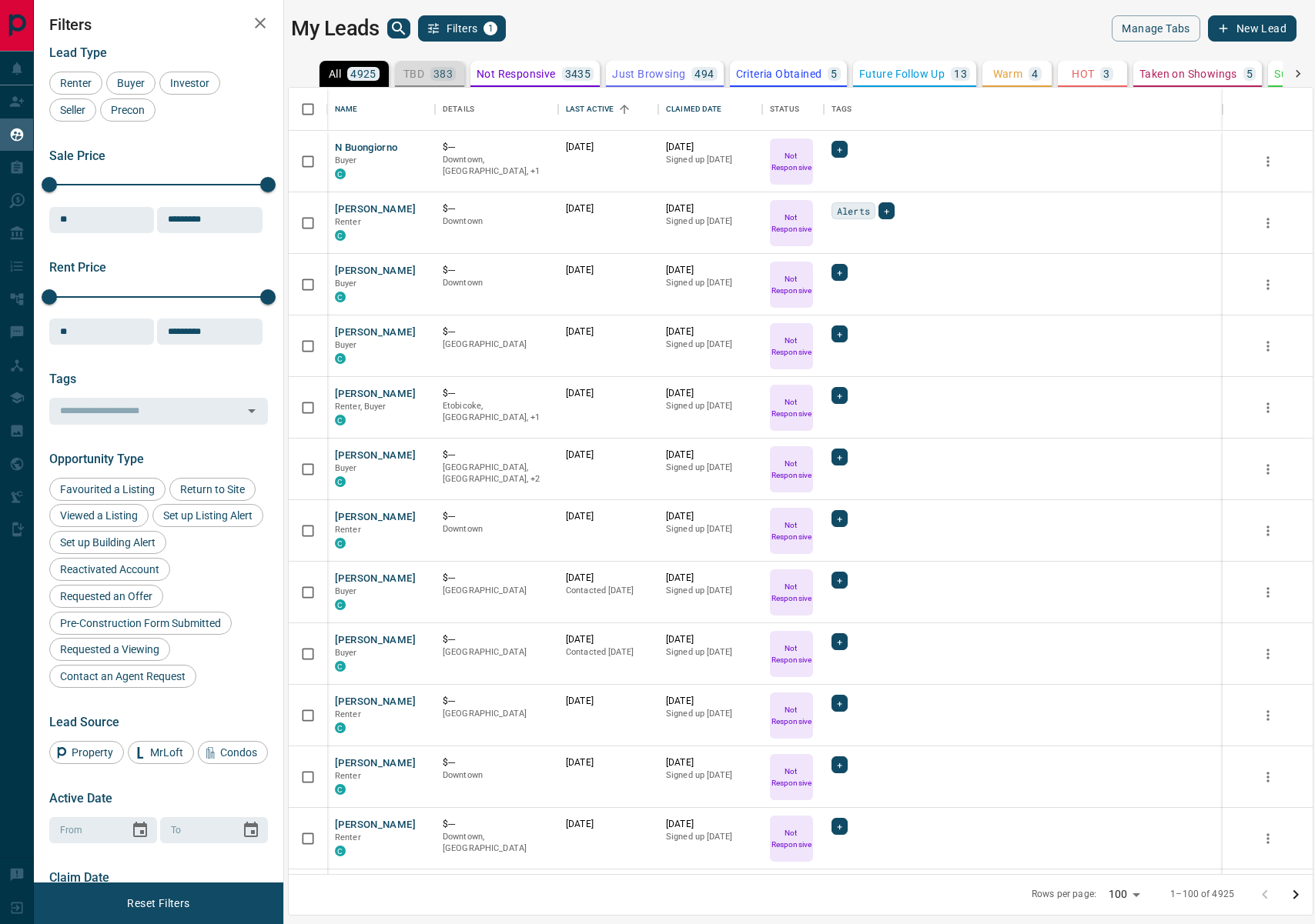
click at [423, 70] on p "TBD" at bounding box center [414, 74] width 21 height 11
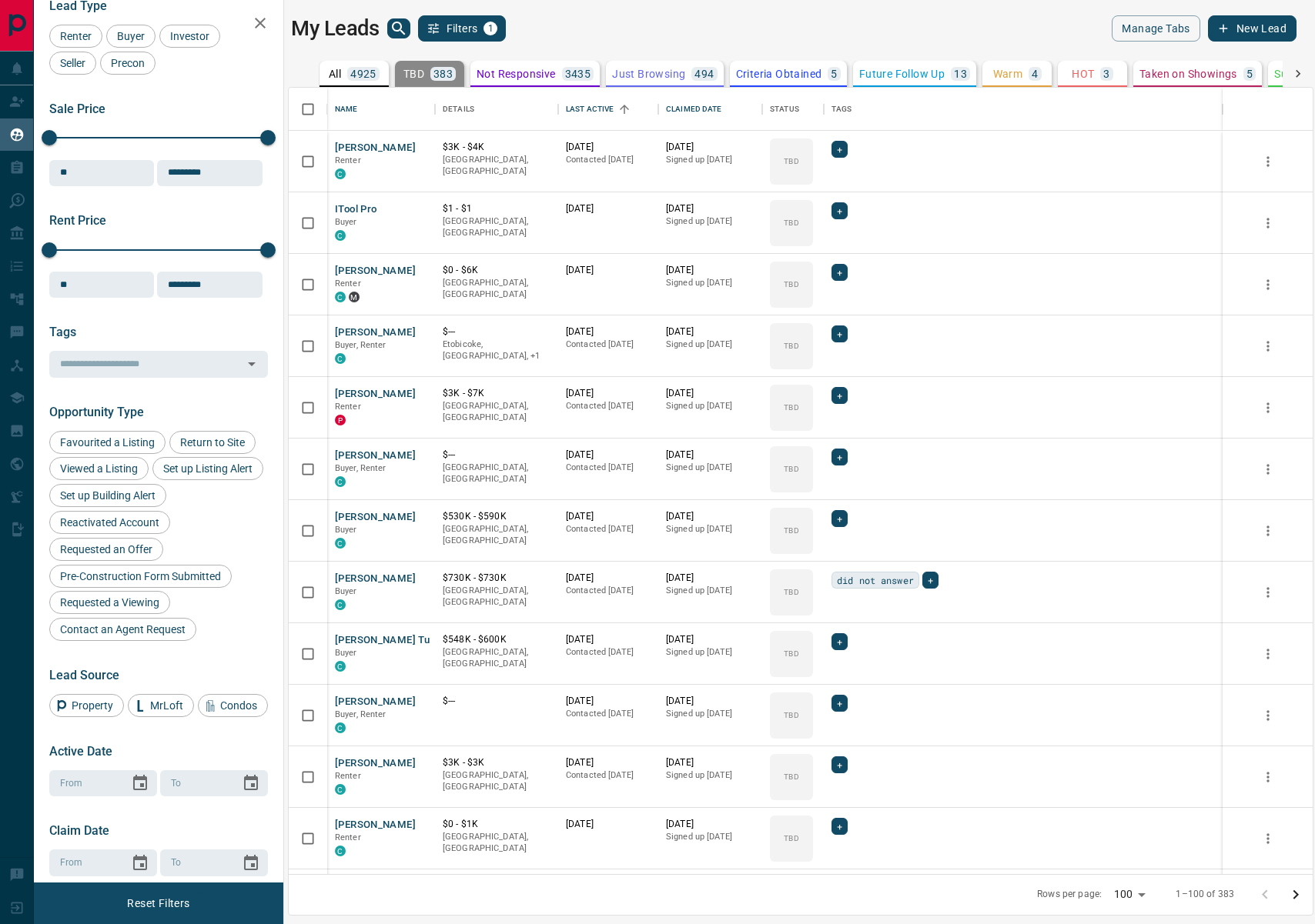
scroll to position [164, 0]
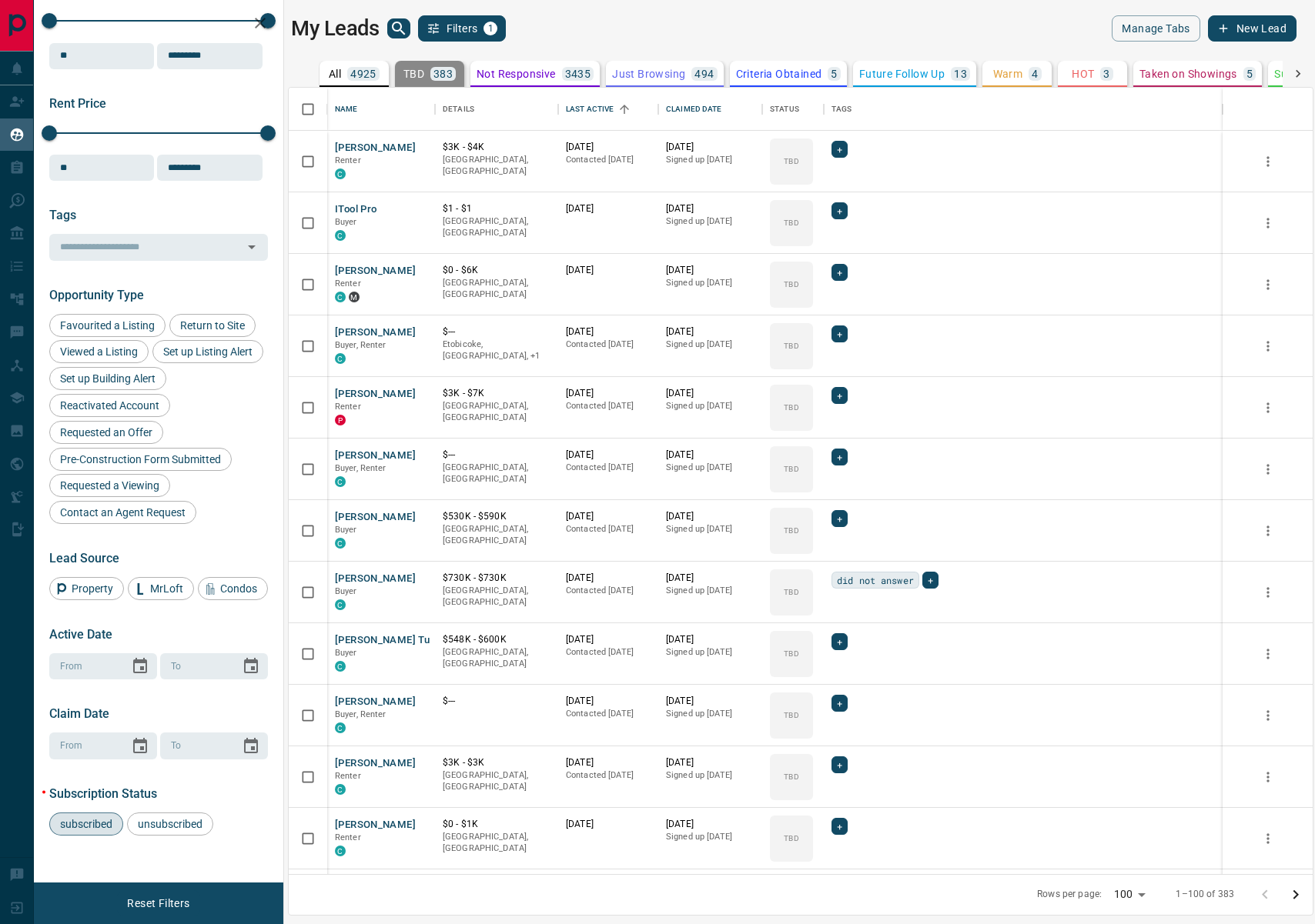
drag, startPoint x: 512, startPoint y: 73, endPoint x: 601, endPoint y: 143, distance: 113.2
click at [512, 73] on p "Not Responsive" at bounding box center [516, 74] width 79 height 11
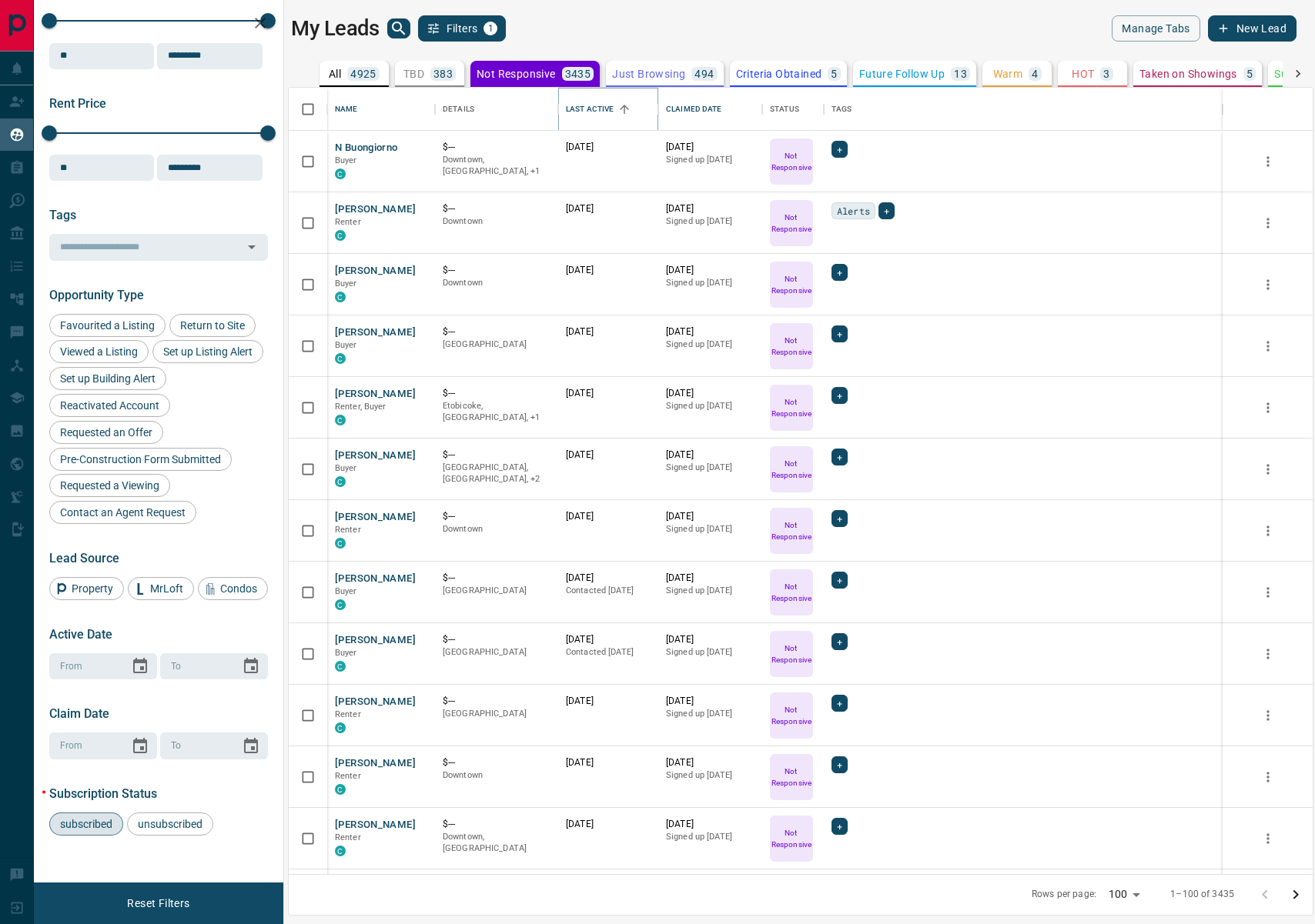
click at [631, 111] on icon "Sort" at bounding box center [624, 109] width 14 height 14
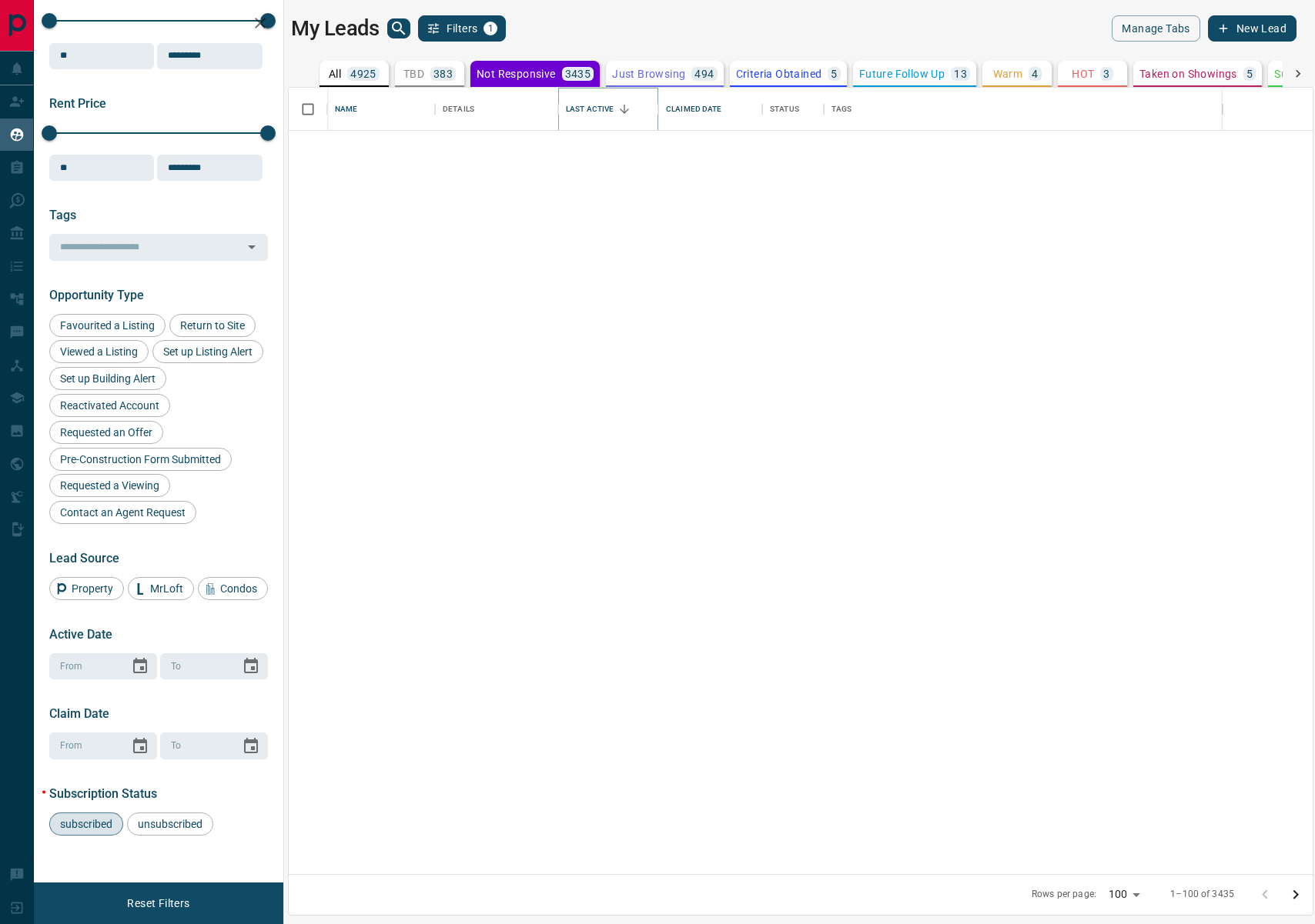
scroll to position [0, 0]
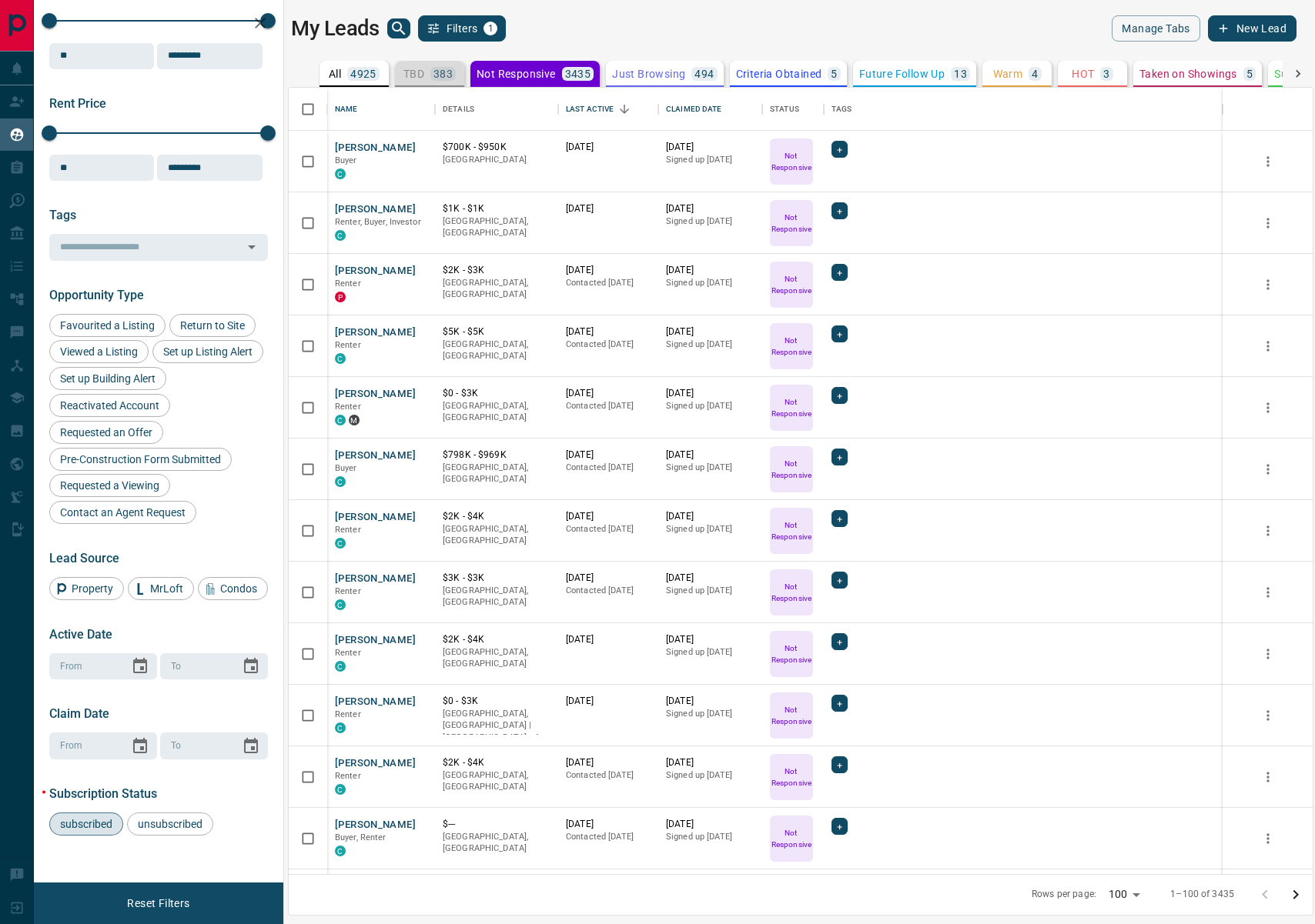
click at [420, 69] on p "TBD" at bounding box center [414, 74] width 21 height 11
